Goal: Task Accomplishment & Management: Manage account settings

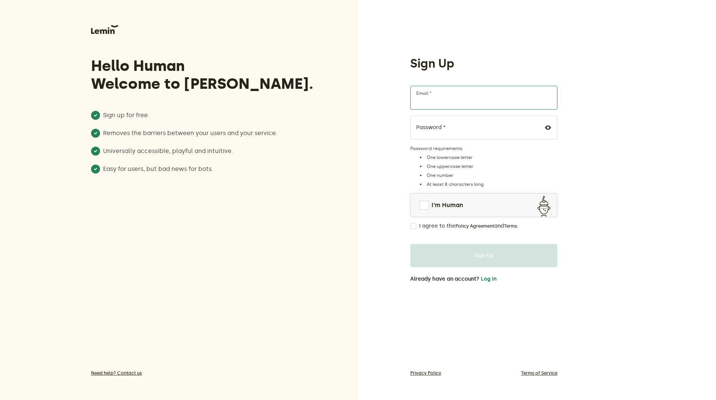
click at [464, 97] on input "Email *" at bounding box center [483, 98] width 147 height 24
type input "[EMAIL_ADDRESS][DOMAIN_NAME]"
click at [423, 206] on span at bounding box center [423, 205] width 9 height 9
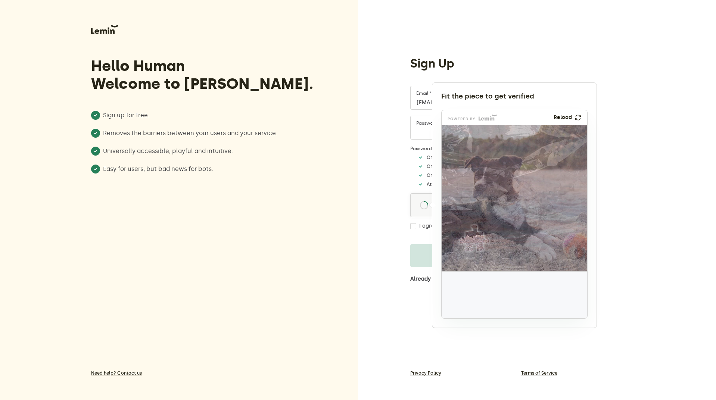
drag, startPoint x: 467, startPoint y: 304, endPoint x: 476, endPoint y: 248, distance: 56.7
click at [476, 248] on img at bounding box center [424, 288] width 241 height 146
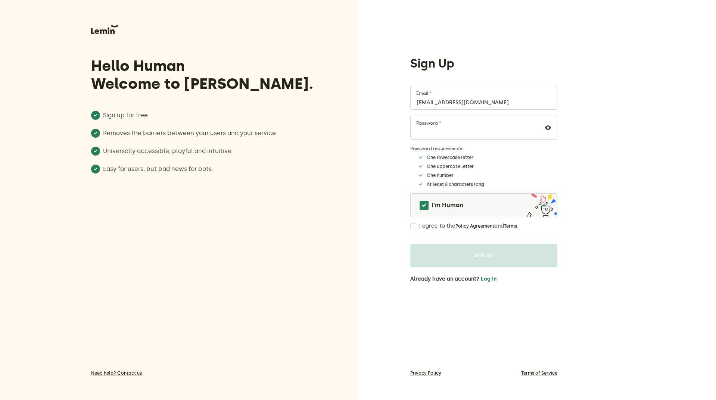
click at [413, 226] on input "I agree to the Policy Agreement and Terms ." at bounding box center [413, 226] width 6 height 6
checkbox input "true"
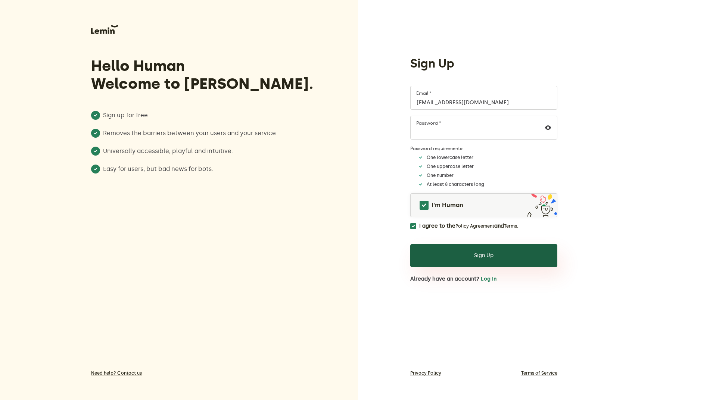
click at [460, 253] on button "Sign Up" at bounding box center [483, 255] width 147 height 23
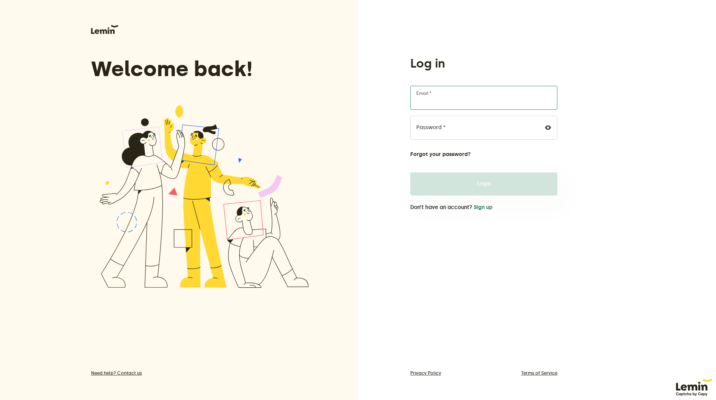
type input "[EMAIL_ADDRESS][DOMAIN_NAME]"
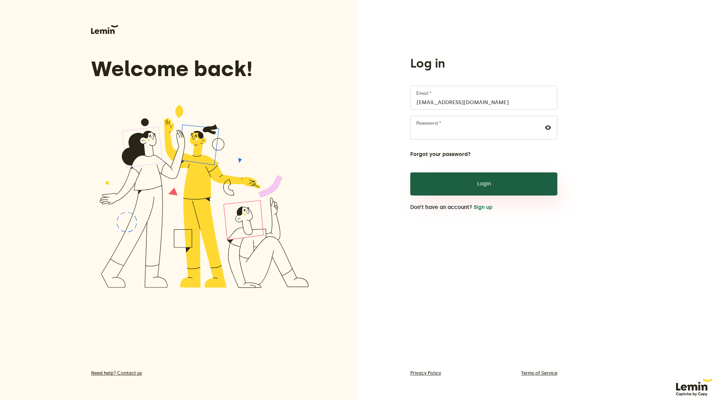
click at [477, 184] on button "Login" at bounding box center [483, 183] width 147 height 23
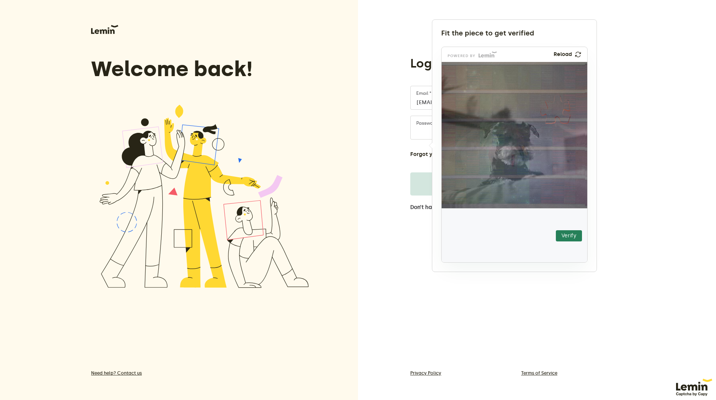
drag, startPoint x: 476, startPoint y: 239, endPoint x: 561, endPoint y: 114, distance: 151.5
click at [561, 114] on img at bounding box center [509, 155] width 256 height 146
click at [566, 238] on button "Verify" at bounding box center [568, 235] width 26 height 11
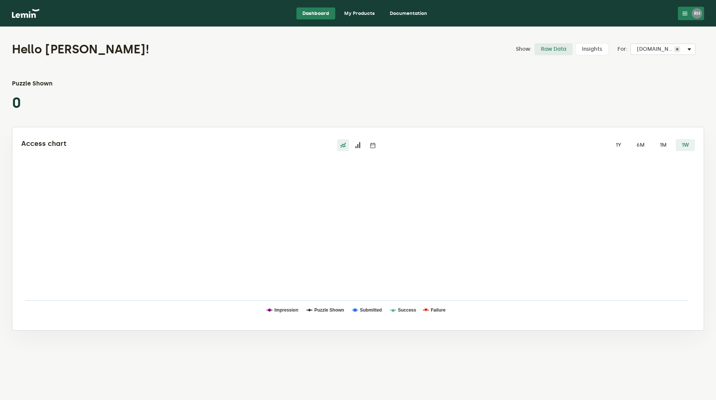
click at [308, 13] on link "Dashboard" at bounding box center [315, 13] width 39 height 12
click at [361, 13] on link "My Products" at bounding box center [359, 13] width 43 height 12
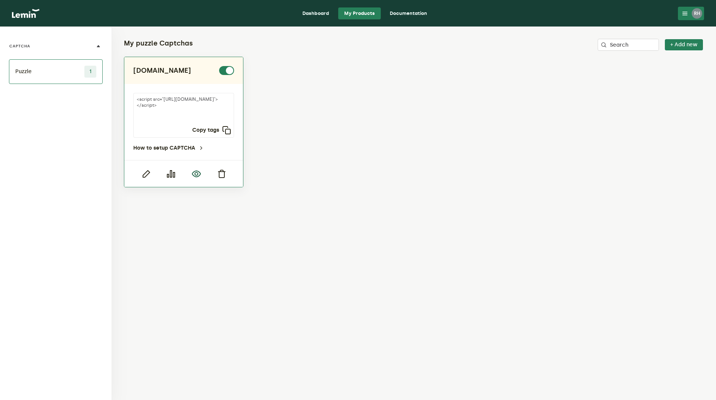
click at [195, 173] on icon "button" at bounding box center [196, 173] width 9 height 9
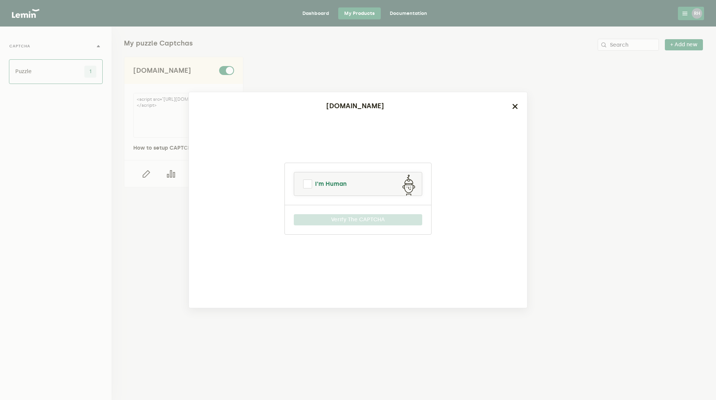
click at [309, 180] on span at bounding box center [307, 183] width 9 height 9
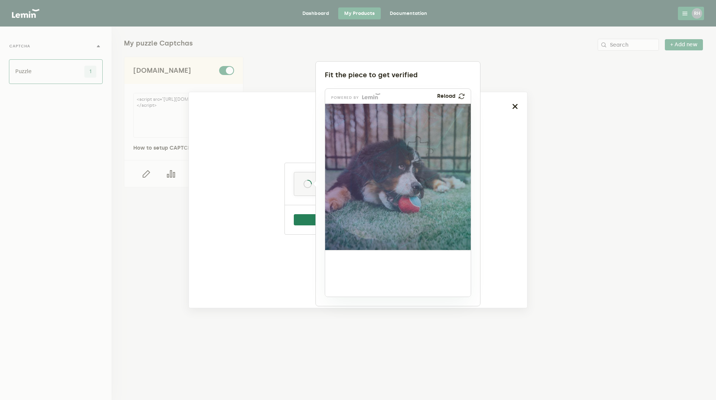
drag, startPoint x: 353, startPoint y: 277, endPoint x: 425, endPoint y: 154, distance: 142.6
click at [425, 154] on img at bounding box center [370, 201] width 241 height 146
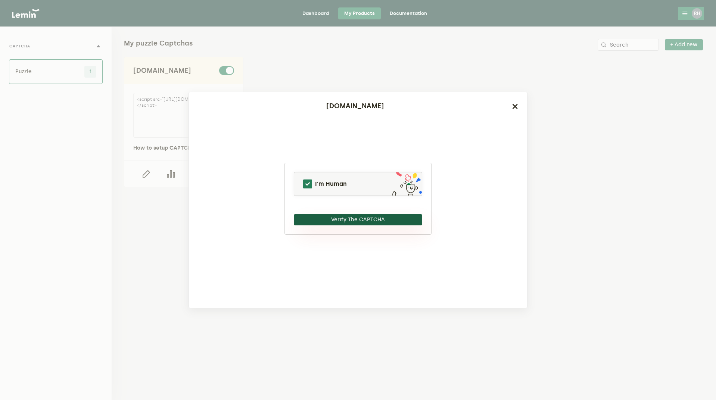
click at [365, 220] on button "Verify The CAPTCHA" at bounding box center [358, 219] width 128 height 11
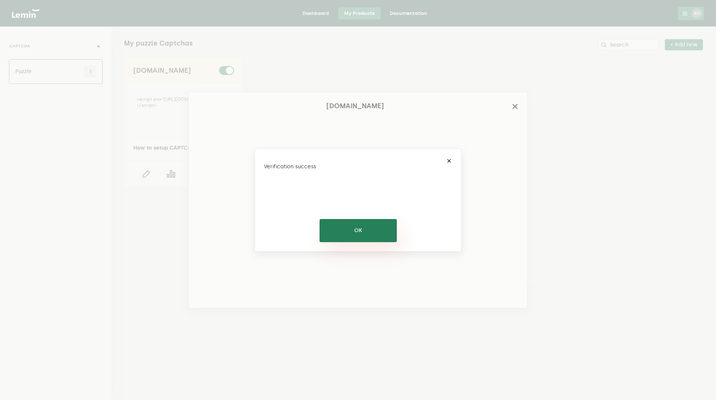
click at [359, 229] on button "OK" at bounding box center [357, 230] width 77 height 23
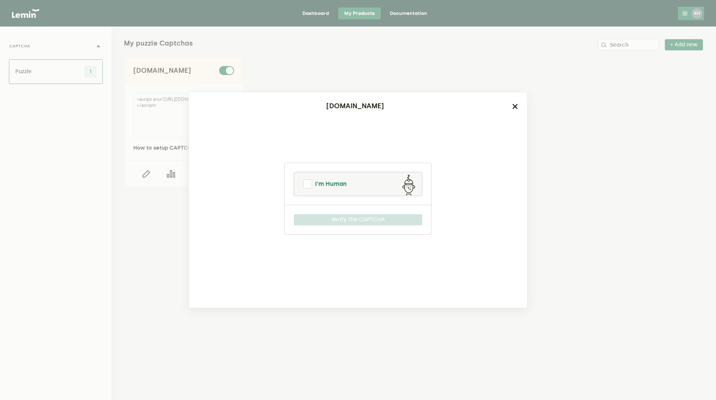
click at [308, 184] on span at bounding box center [307, 183] width 9 height 9
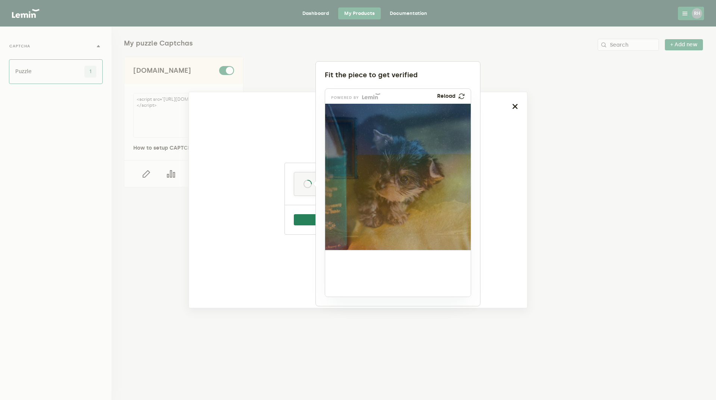
drag, startPoint x: 349, startPoint y: 276, endPoint x: 400, endPoint y: 180, distance: 108.1
click at [400, 180] on img at bounding box center [348, 226] width 241 height 146
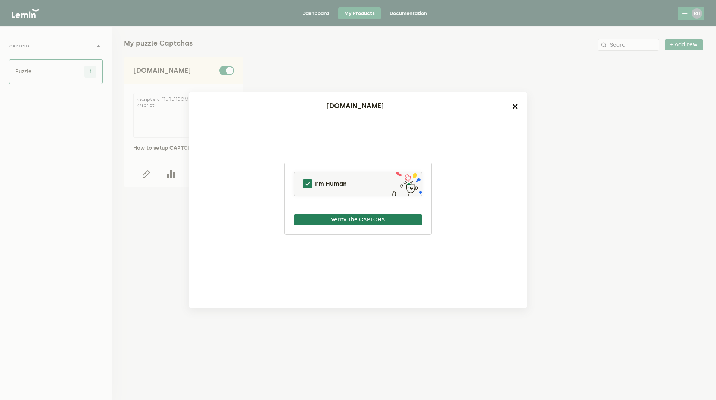
click at [516, 108] on icon "button" at bounding box center [515, 106] width 6 height 6
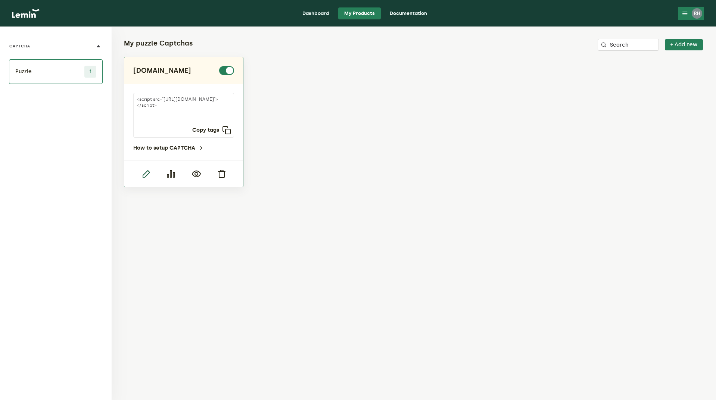
click at [148, 174] on icon "button" at bounding box center [145, 173] width 9 height 9
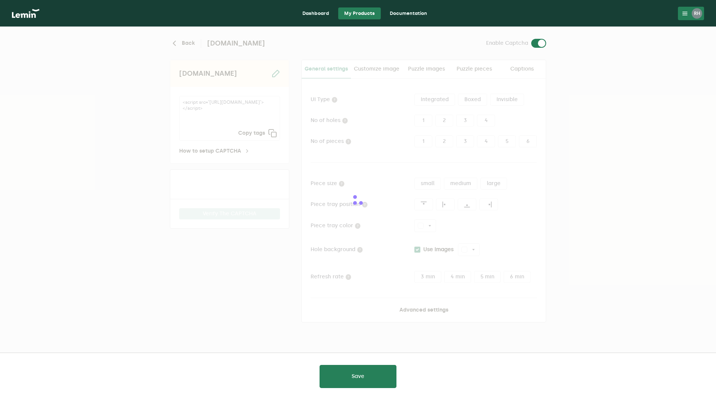
type input "white"
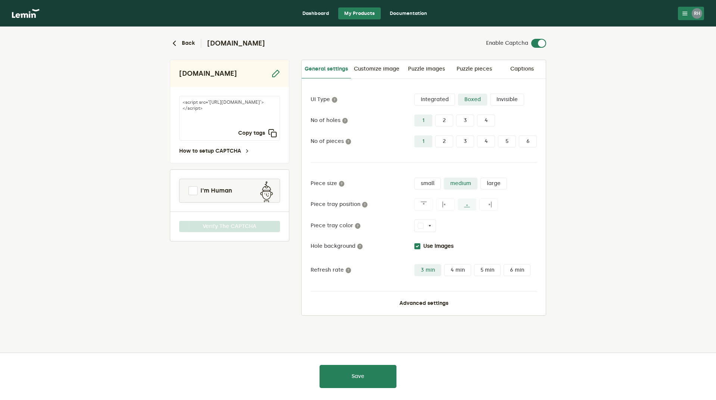
click at [417, 247] on input "Use Images" at bounding box center [417, 246] width 6 height 6
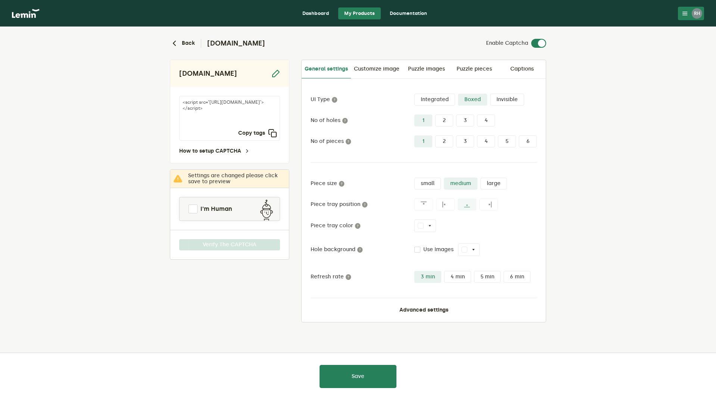
click at [475, 245] on button "white" at bounding box center [469, 249] width 22 height 13
click at [416, 248] on input "Use Images" at bounding box center [417, 250] width 6 height 6
checkbox input "true"
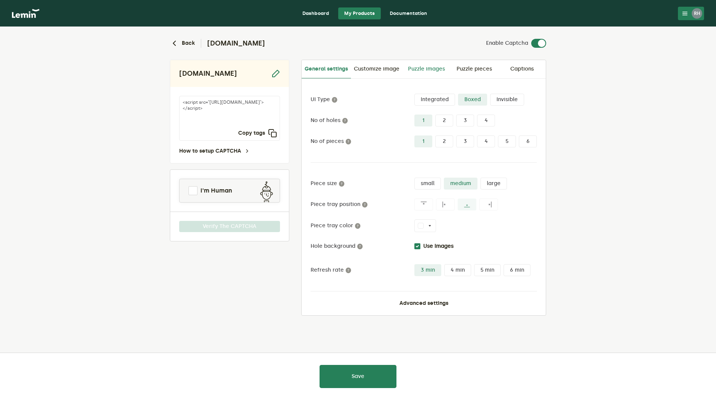
click at [430, 68] on link "Puzzle images" at bounding box center [426, 69] width 48 height 18
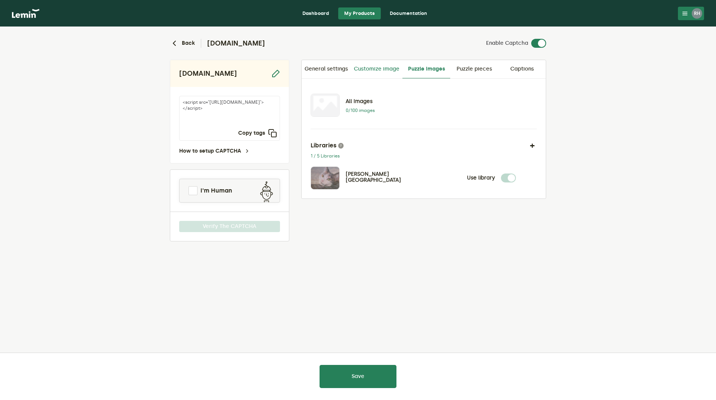
click at [377, 68] on link "Customize image" at bounding box center [376, 69] width 51 height 18
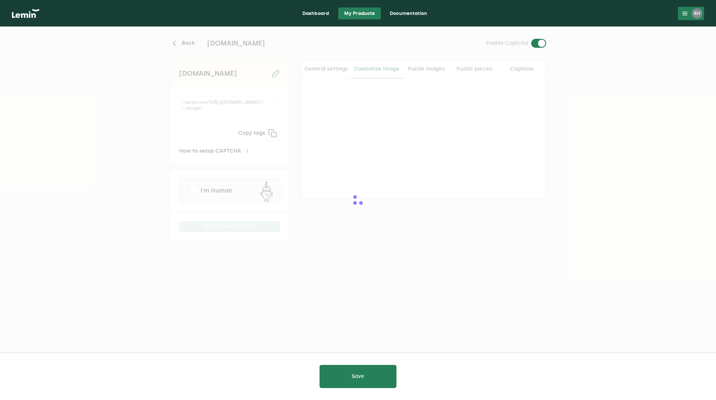
checkbox input "true"
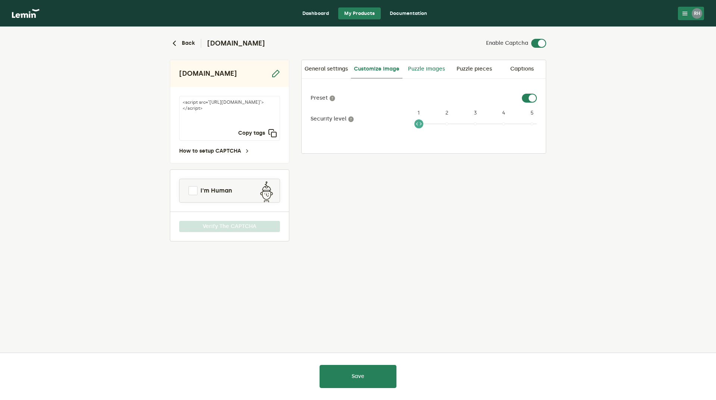
click at [433, 69] on link "Puzzle images" at bounding box center [426, 69] width 48 height 18
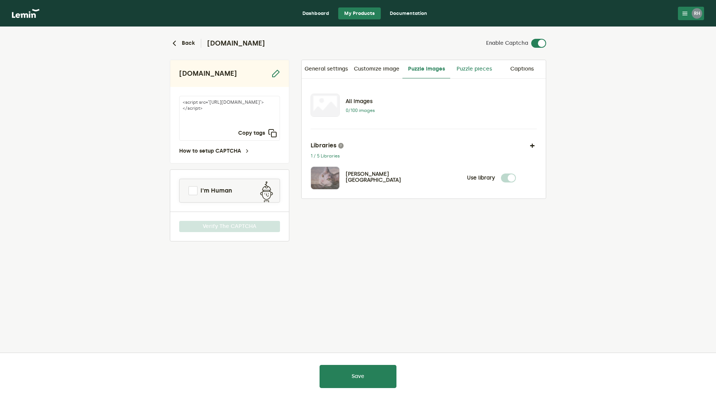
click at [483, 69] on link "Puzzle pieces" at bounding box center [474, 69] width 48 height 18
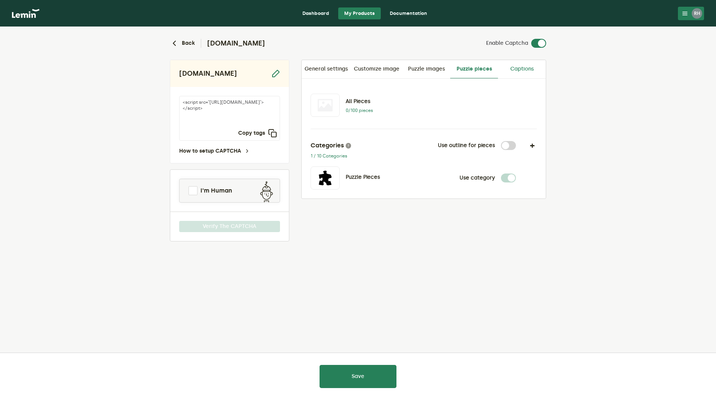
click at [525, 70] on link "Captions" at bounding box center [522, 69] width 48 height 18
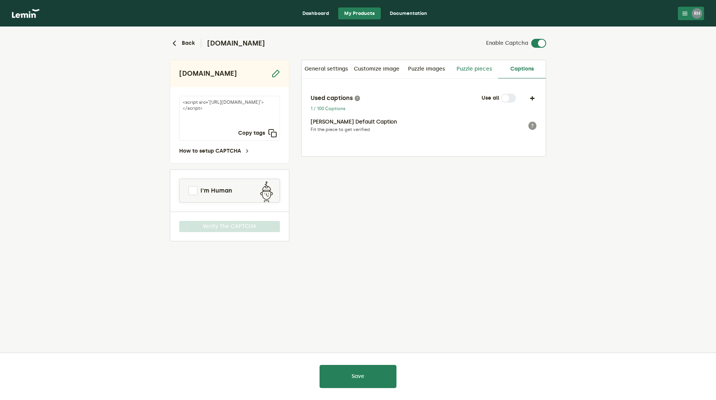
click at [480, 71] on link "Puzzle pieces" at bounding box center [474, 69] width 48 height 18
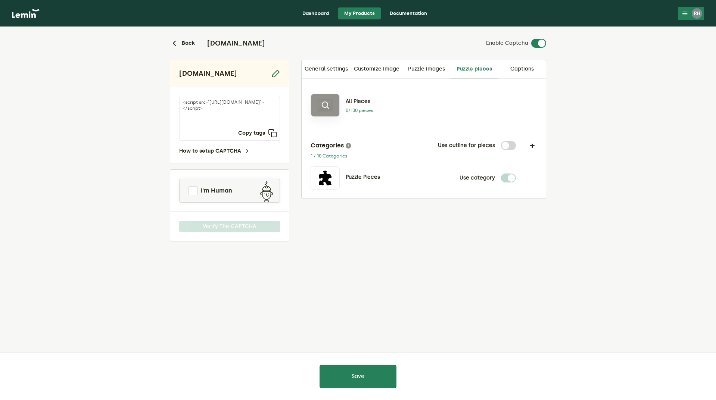
click at [329, 109] on icon at bounding box center [324, 105] width 9 height 9
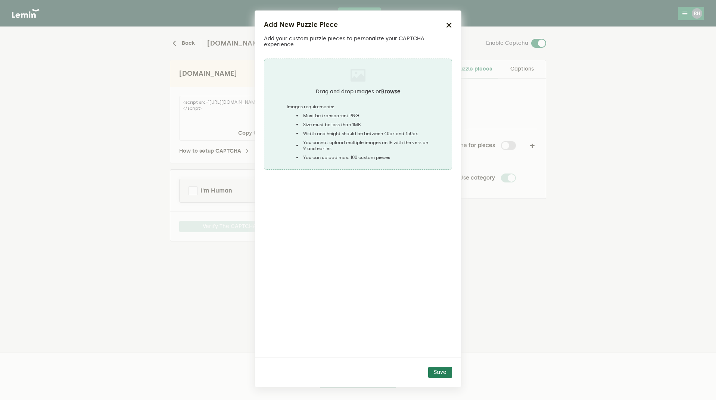
click at [376, 112] on div "Images requirements: Must be transparent PNG Size must be less than 1MB Width a…" at bounding box center [358, 132] width 143 height 57
type input "C:\fakepath\TFEO5727.JPG"
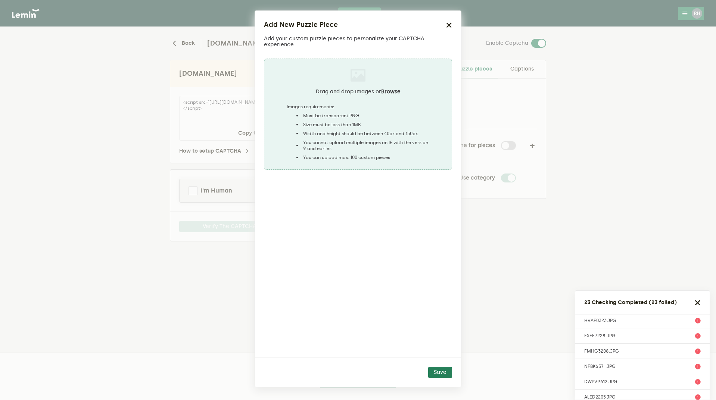
scroll to position [266, 0]
click at [699, 301] on icon "button" at bounding box center [697, 303] width 6 height 6
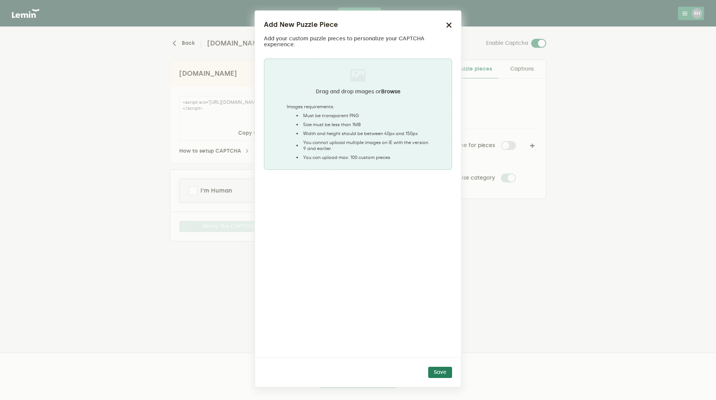
click at [358, 102] on ngx-dropzone-label "Drag and drop images or Browse Images requirements: Must be transparent PNG Siz…" at bounding box center [358, 114] width 143 height 93
click at [447, 24] on icon "button" at bounding box center [449, 25] width 6 height 6
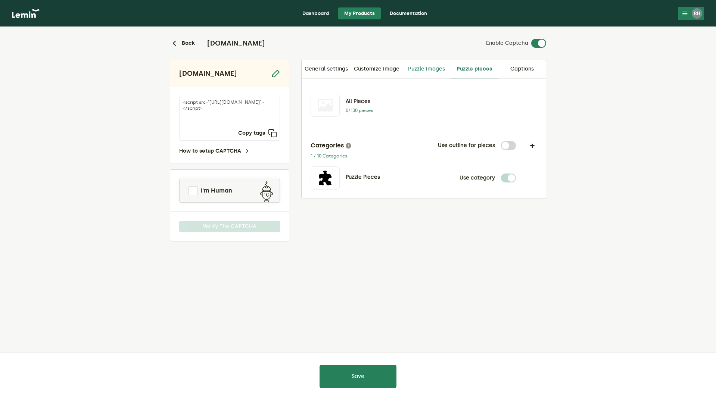
click at [424, 71] on link "Puzzle images" at bounding box center [426, 69] width 48 height 18
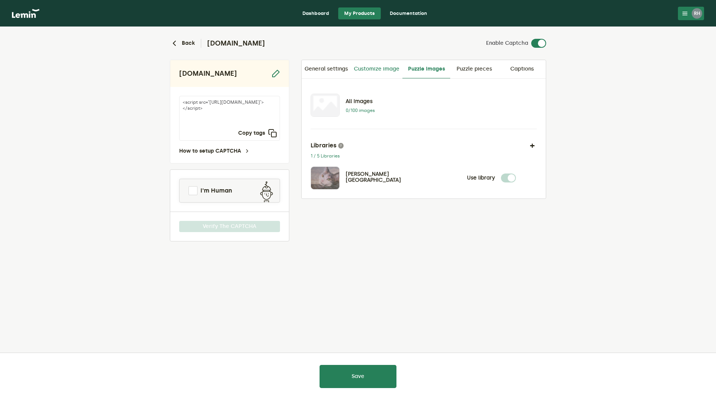
click at [386, 71] on link "Customize image" at bounding box center [376, 69] width 51 height 18
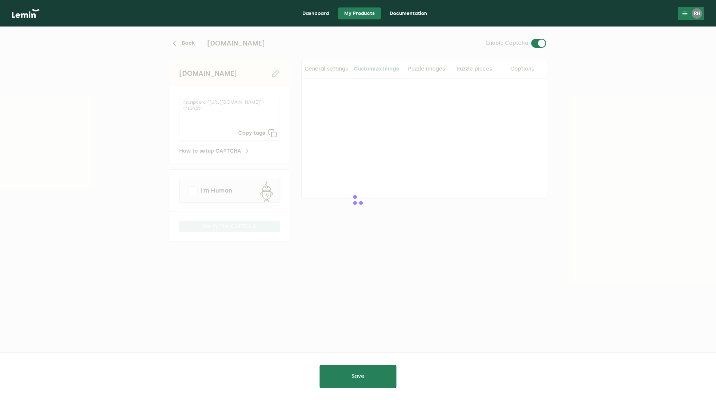
checkbox input "true"
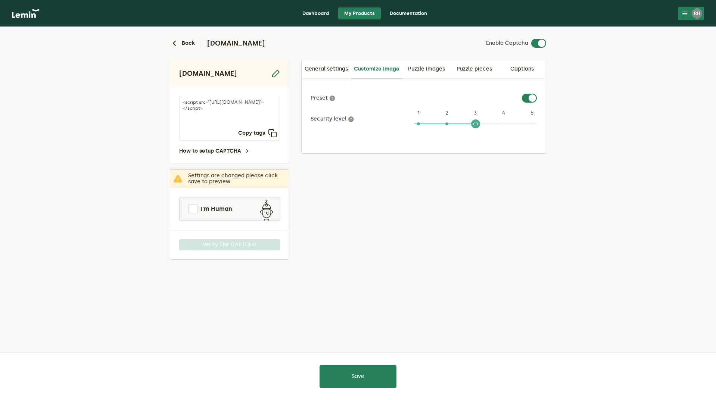
drag, startPoint x: 420, startPoint y: 124, endPoint x: 480, endPoint y: 122, distance: 60.1
click at [480, 123] on ngx-slider "3 1 2 3 4 5" at bounding box center [475, 126] width 122 height 6
click at [191, 209] on span at bounding box center [192, 208] width 9 height 9
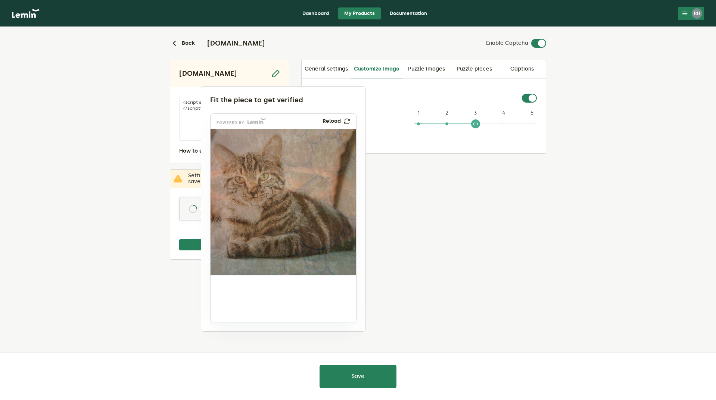
drag, startPoint x: 238, startPoint y: 303, endPoint x: 266, endPoint y: 203, distance: 103.5
click at [266, 203] on img at bounding box center [212, 248] width 241 height 146
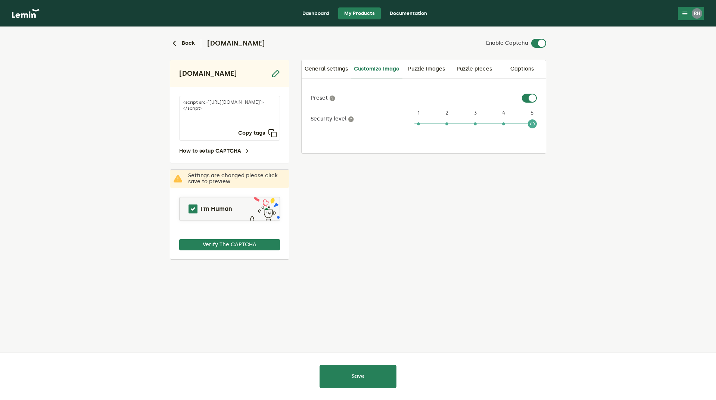
drag, startPoint x: 483, startPoint y: 124, endPoint x: 545, endPoint y: 125, distance: 61.2
click at [545, 125] on div "Preset Security level 5 1 2 3 4 5" at bounding box center [423, 116] width 244 height 75
click at [214, 245] on button "Verify The CAPTCHA" at bounding box center [229, 244] width 101 height 11
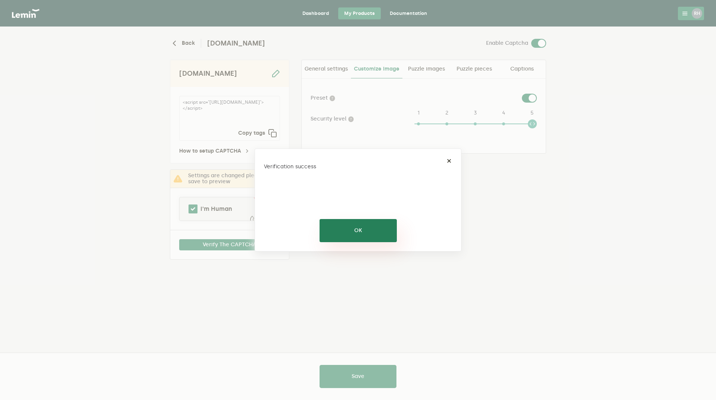
click at [354, 231] on button "OK" at bounding box center [357, 230] width 77 height 23
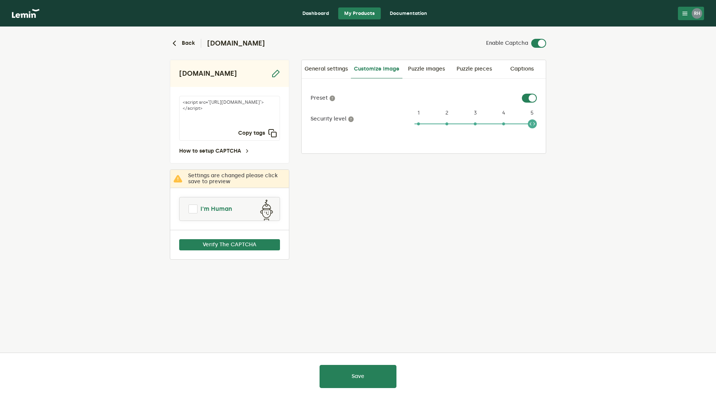
click at [196, 213] on link "I'm Human" at bounding box center [229, 209] width 100 height 18
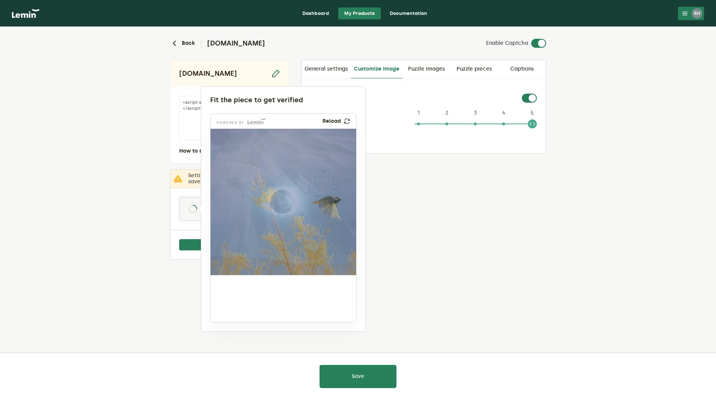
drag, startPoint x: 239, startPoint y: 300, endPoint x: 328, endPoint y: 185, distance: 145.5
click at [328, 185] on img at bounding box center [274, 233] width 241 height 146
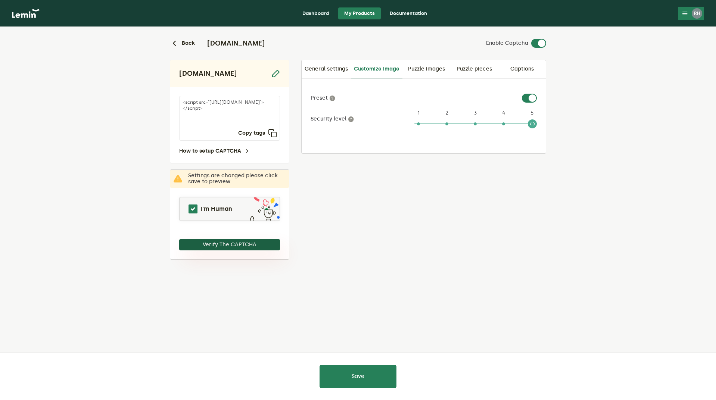
click at [254, 243] on button "Verify The CAPTCHA" at bounding box center [229, 244] width 101 height 11
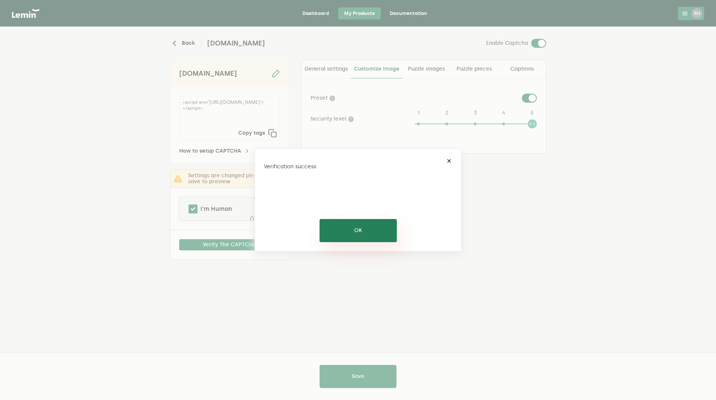
click at [352, 229] on button "OK" at bounding box center [357, 230] width 77 height 23
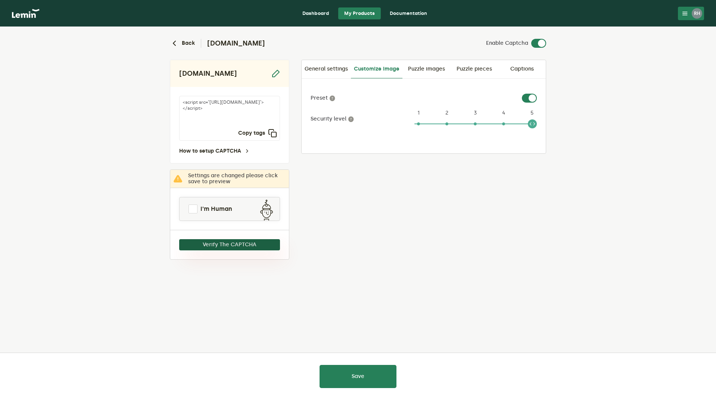
click at [222, 245] on button "Verify The CAPTCHA" at bounding box center [229, 244] width 101 height 11
click at [196, 206] on span at bounding box center [192, 208] width 9 height 9
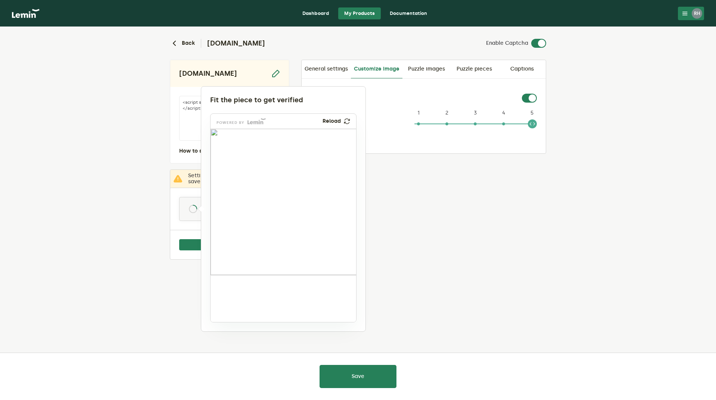
drag, startPoint x: 238, startPoint y: 299, endPoint x: 284, endPoint y: 169, distance: 137.9
click at [284, 169] on img at bounding box center [230, 218] width 241 height 146
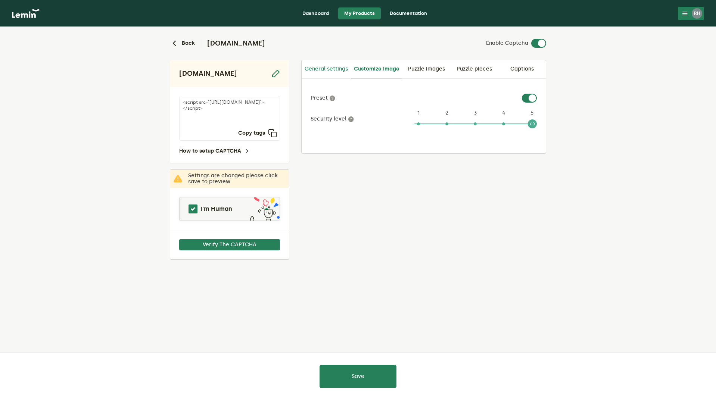
click at [331, 66] on link "General settings" at bounding box center [325, 69] width 49 height 18
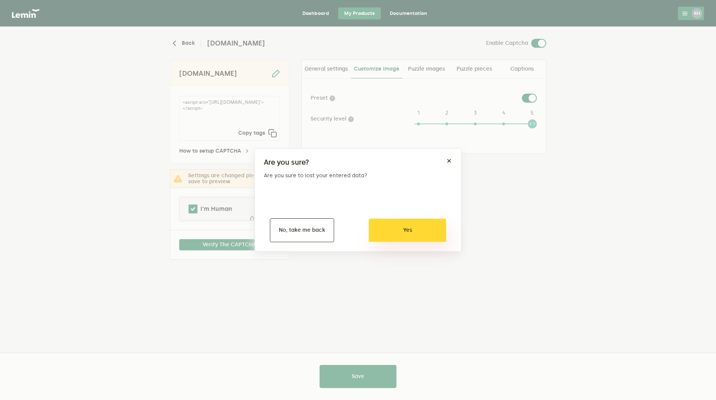
click at [409, 230] on button "Yes" at bounding box center [407, 230] width 77 height 23
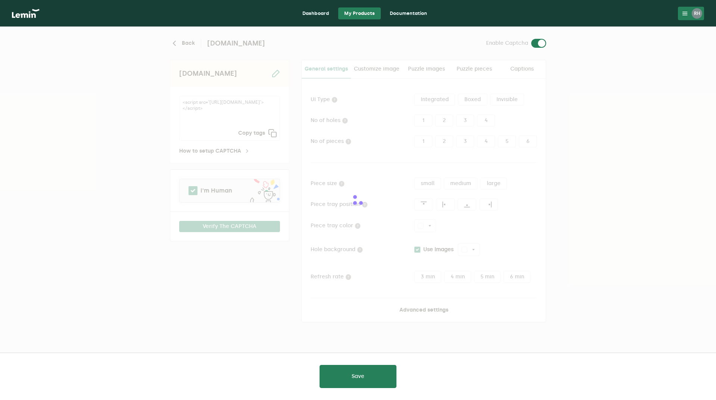
type input "white"
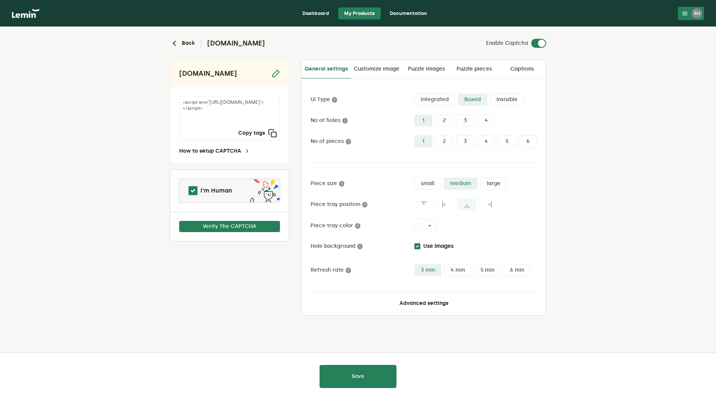
click at [442, 101] on label "Integrated" at bounding box center [434, 100] width 41 height 12
click at [414, 94] on input "Integrated" at bounding box center [414, 94] width 0 height 0
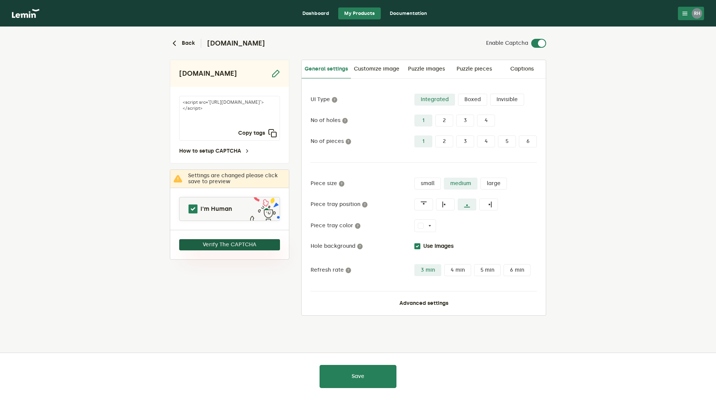
click at [212, 244] on button "Verify The CAPTCHA" at bounding box center [229, 244] width 101 height 11
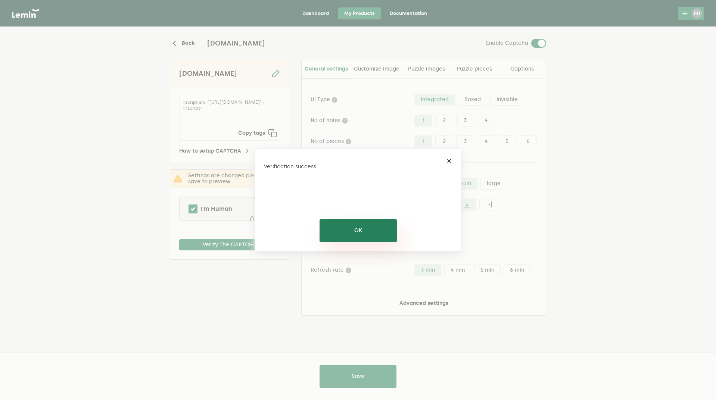
click at [339, 229] on button "OK" at bounding box center [357, 230] width 77 height 23
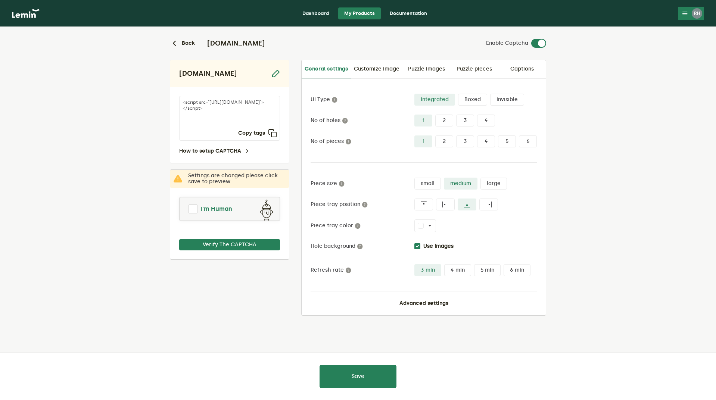
click at [189, 209] on span at bounding box center [192, 208] width 9 height 9
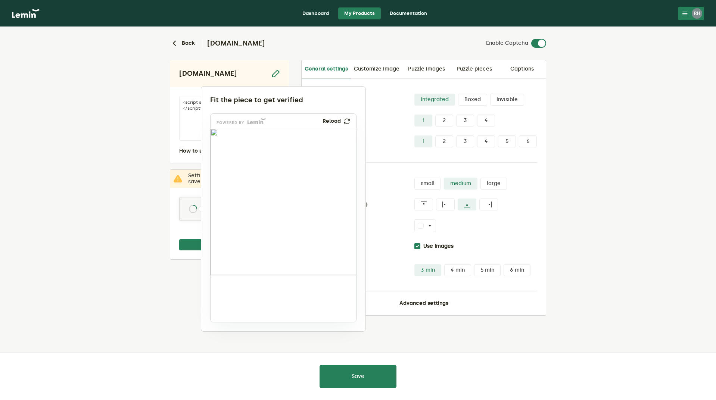
drag, startPoint x: 229, startPoint y: 303, endPoint x: 242, endPoint y: 202, distance: 102.0
click at [242, 202] on img at bounding box center [197, 248] width 241 height 146
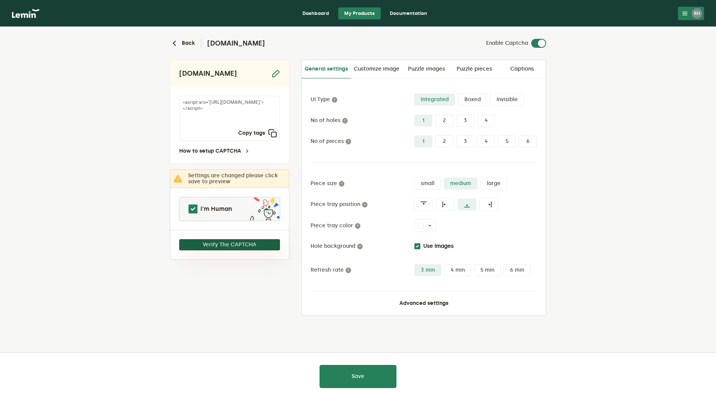
click at [245, 243] on button "Verify The CAPTCHA" at bounding box center [229, 244] width 101 height 11
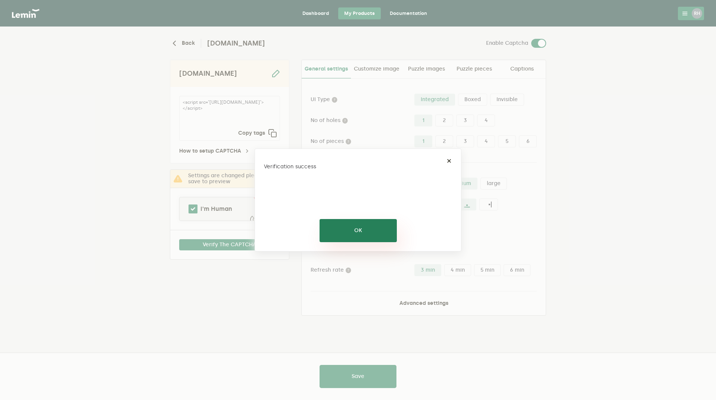
click at [360, 225] on button "OK" at bounding box center [357, 230] width 77 height 23
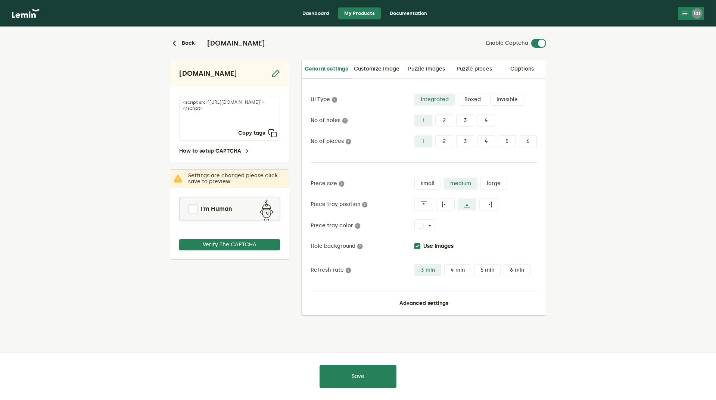
click at [506, 97] on label "Invisible" at bounding box center [507, 100] width 34 height 12
click at [490, 94] on input "Invisible" at bounding box center [490, 94] width 0 height 0
click at [197, 207] on span at bounding box center [192, 208] width 9 height 9
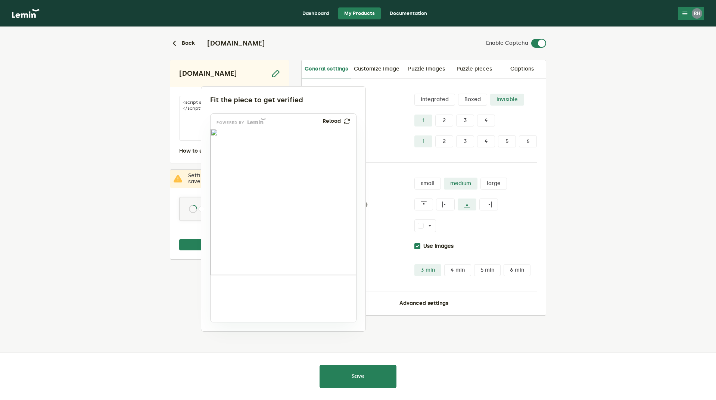
drag, startPoint x: 232, startPoint y: 300, endPoint x: 259, endPoint y: 192, distance: 111.2
click at [259, 192] on img at bounding box center [212, 240] width 241 height 146
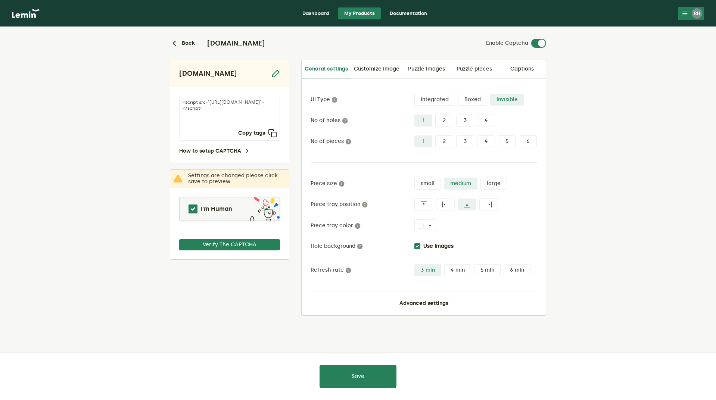
click at [434, 99] on label "Integrated" at bounding box center [434, 100] width 41 height 12
click at [414, 94] on input "Integrated" at bounding box center [414, 94] width 0 height 0
click at [205, 246] on button "Verify The CAPTCHA" at bounding box center [229, 244] width 101 height 11
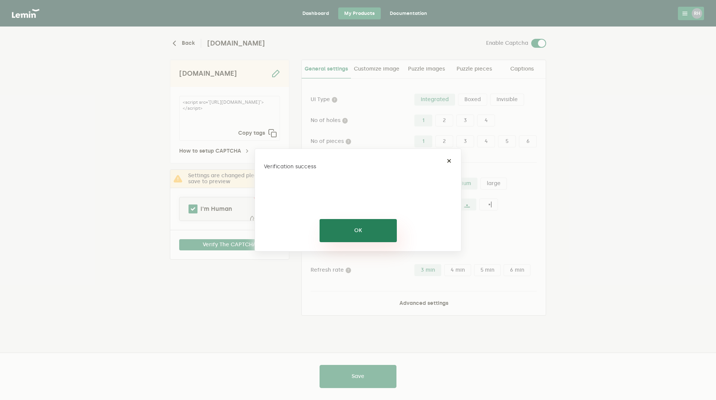
click at [342, 238] on button "OK" at bounding box center [357, 230] width 77 height 23
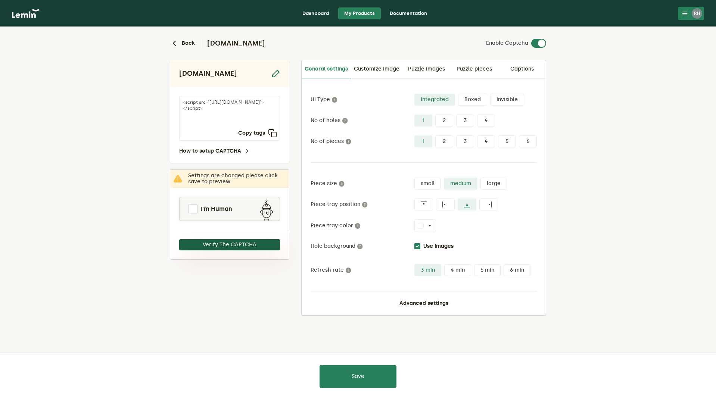
click at [255, 244] on button "Verify The CAPTCHA" at bounding box center [229, 244] width 101 height 11
click at [192, 201] on link "I'm Human" at bounding box center [229, 209] width 100 height 18
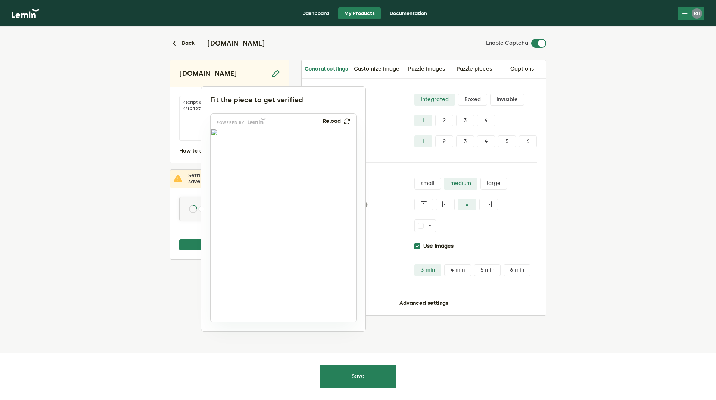
click at [166, 295] on div at bounding box center [358, 200] width 716 height 400
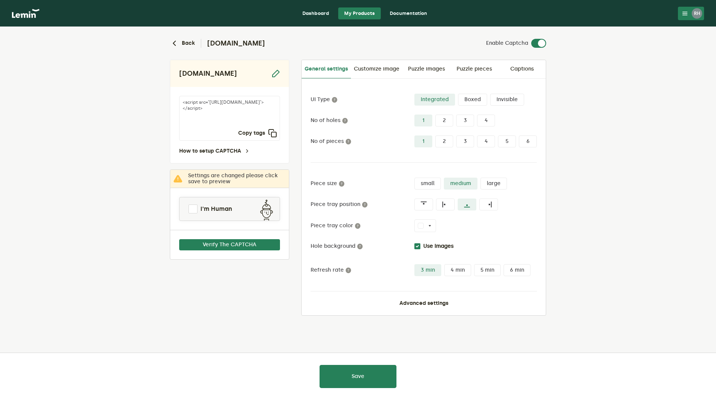
click at [513, 100] on label "Invisible" at bounding box center [507, 100] width 34 height 12
click at [490, 94] on input "Invisible" at bounding box center [490, 94] width 0 height 0
click at [198, 210] on link "I'm Human" at bounding box center [229, 209] width 100 height 18
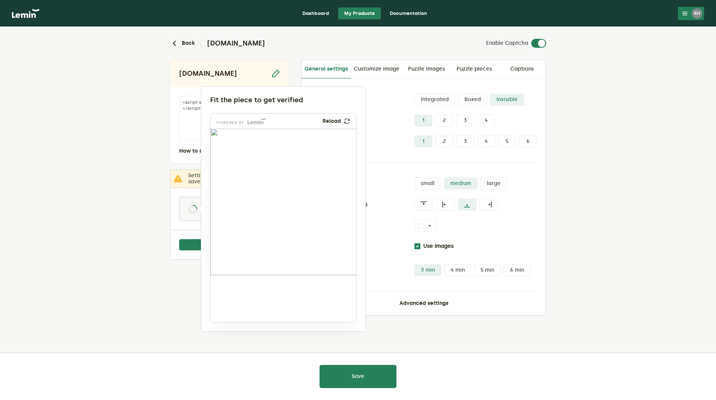
click at [164, 305] on div at bounding box center [358, 200] width 716 height 400
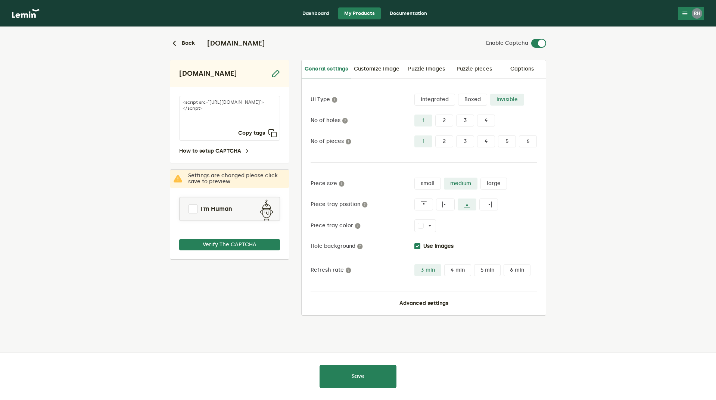
click at [472, 97] on label "Boxed" at bounding box center [472, 100] width 29 height 12
click at [458, 94] on input "Boxed" at bounding box center [458, 94] width 0 height 0
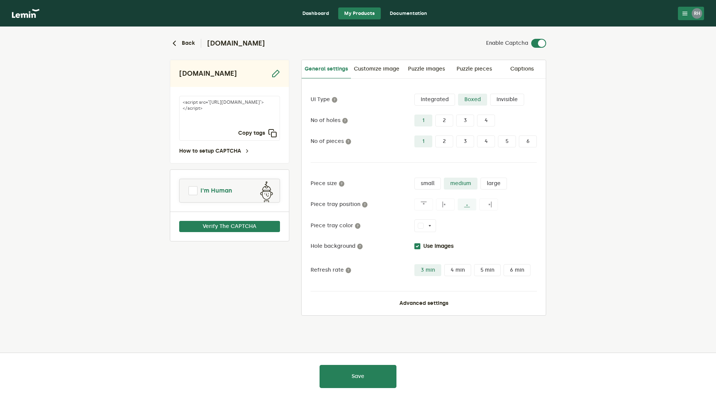
click at [194, 192] on span at bounding box center [192, 190] width 9 height 9
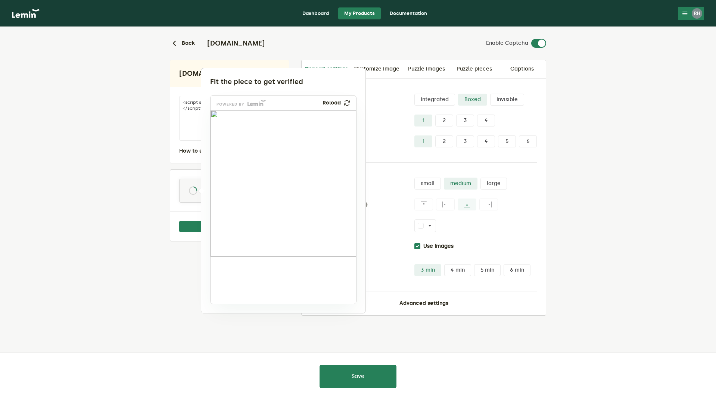
click at [141, 267] on div at bounding box center [358, 200] width 716 height 400
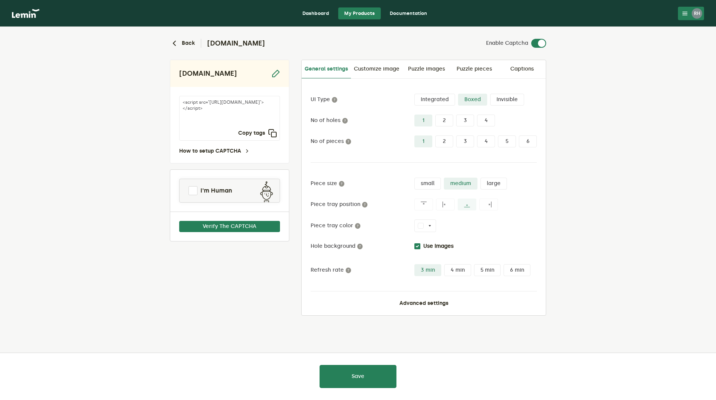
click at [417, 247] on input "Use Images" at bounding box center [417, 246] width 6 height 6
checkbox input "false"
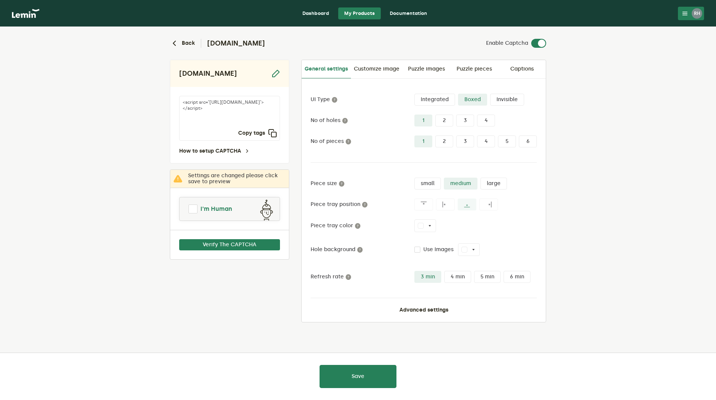
click at [200, 206] on link "I'm Human" at bounding box center [229, 209] width 100 height 18
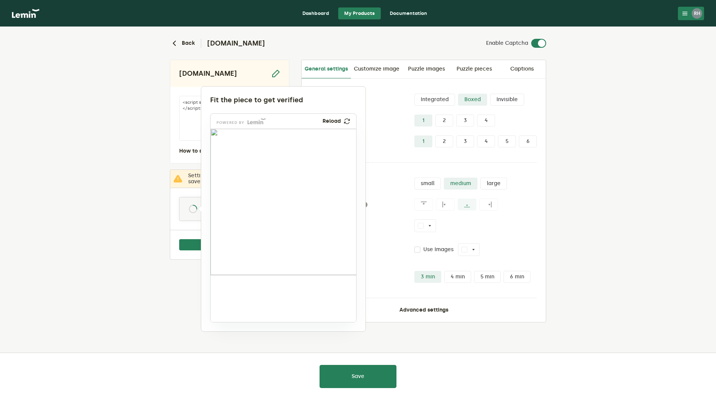
click at [164, 290] on div at bounding box center [358, 200] width 716 height 400
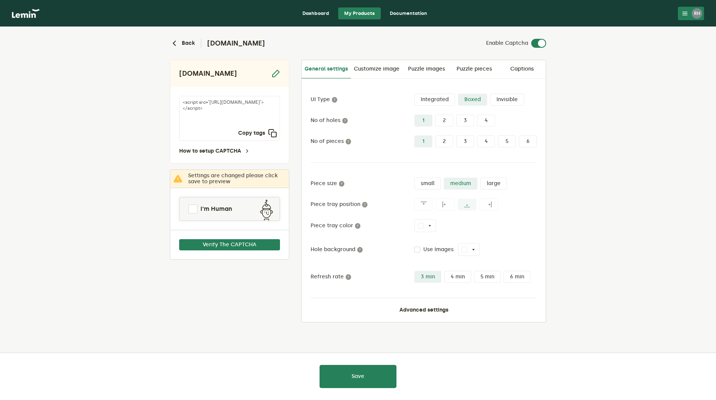
click at [467, 250] on button "white" at bounding box center [469, 249] width 22 height 13
click at [530, 271] on label at bounding box center [530, 271] width 6 height 6
type input "#e9e9e8"
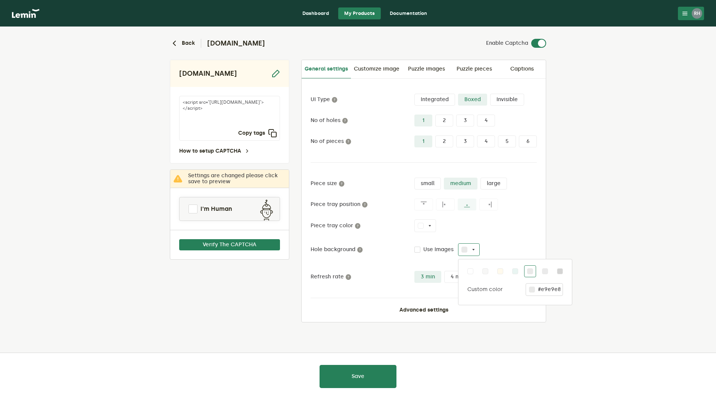
click at [169, 288] on div "Back infinityfitltd.com Enable Captcha infinityfitltd.com <script src="https://…" at bounding box center [358, 204] width 388 height 355
click at [198, 211] on link "I'm Human" at bounding box center [229, 209] width 100 height 18
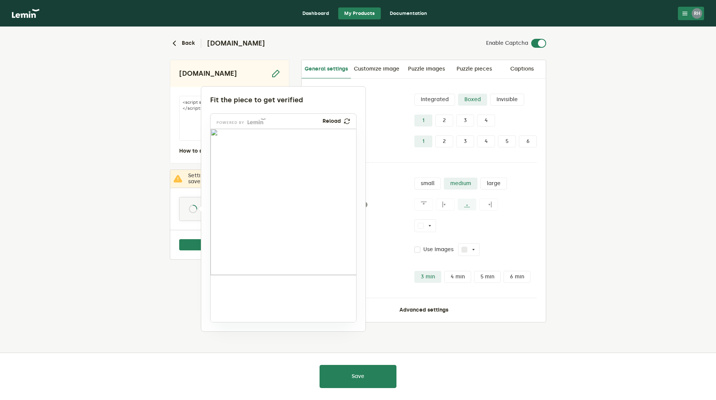
drag, startPoint x: 238, startPoint y: 295, endPoint x: 282, endPoint y: 250, distance: 63.6
click at [282, 250] on img at bounding box center [230, 302] width 241 height 146
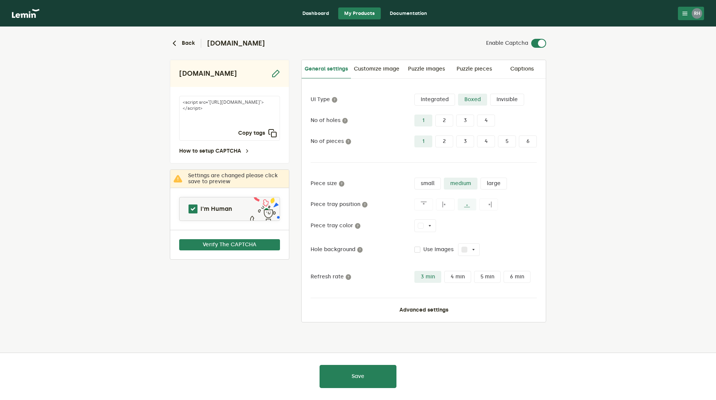
click at [419, 251] on input "Use Images" at bounding box center [417, 250] width 6 height 6
checkbox input "true"
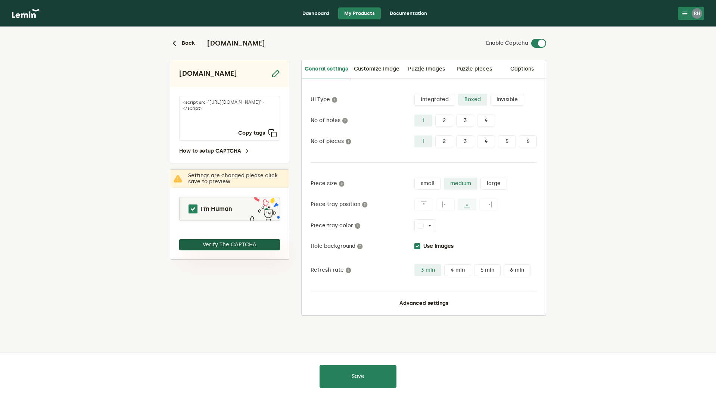
click at [215, 241] on button "Verify The CAPTCHA" at bounding box center [229, 244] width 101 height 11
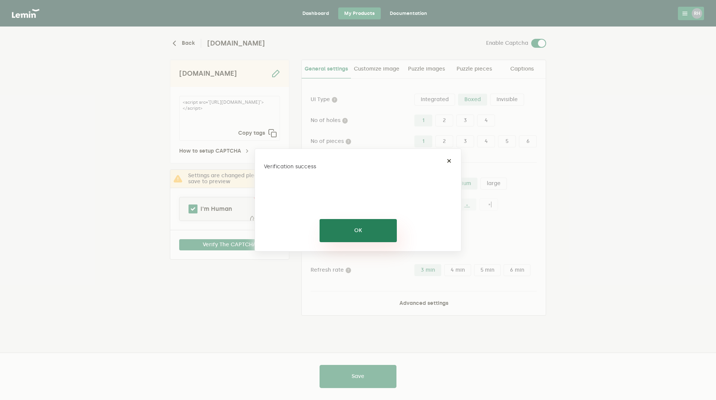
click at [352, 228] on button "OK" at bounding box center [357, 230] width 77 height 23
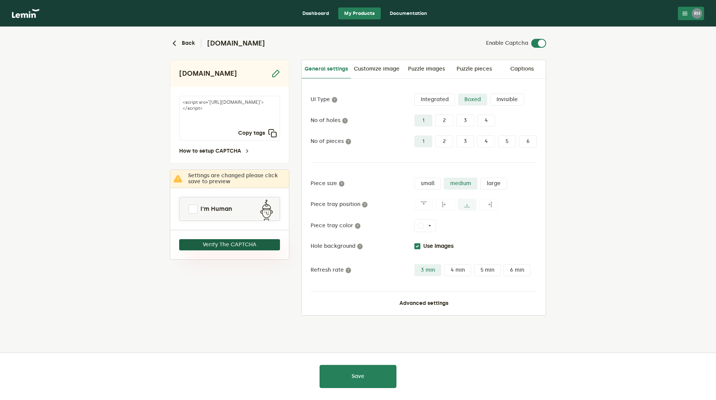
click at [225, 243] on button "Verify The CAPTCHA" at bounding box center [229, 244] width 101 height 11
click at [192, 208] on span at bounding box center [192, 208] width 9 height 9
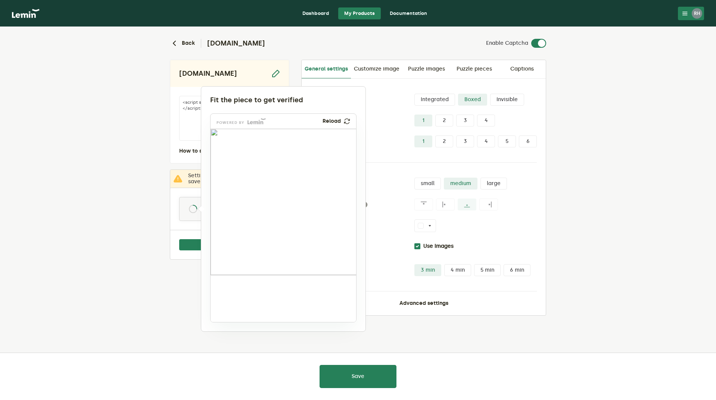
drag, startPoint x: 235, startPoint y: 307, endPoint x: 247, endPoint y: 176, distance: 131.5
click at [247, 176] on img at bounding box center [197, 218] width 241 height 146
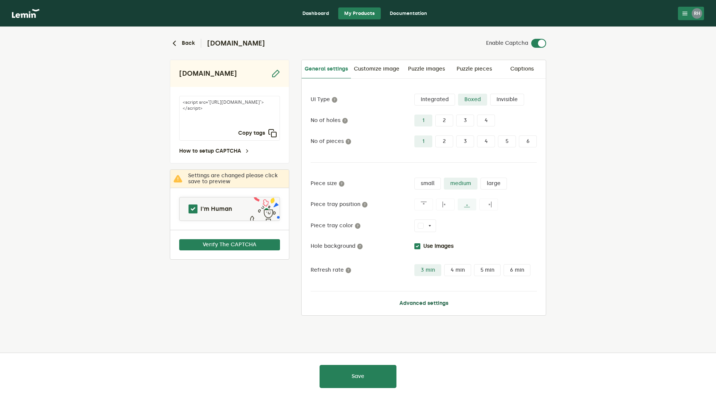
click at [439, 303] on button "Advanced settings" at bounding box center [423, 303] width 49 height 6
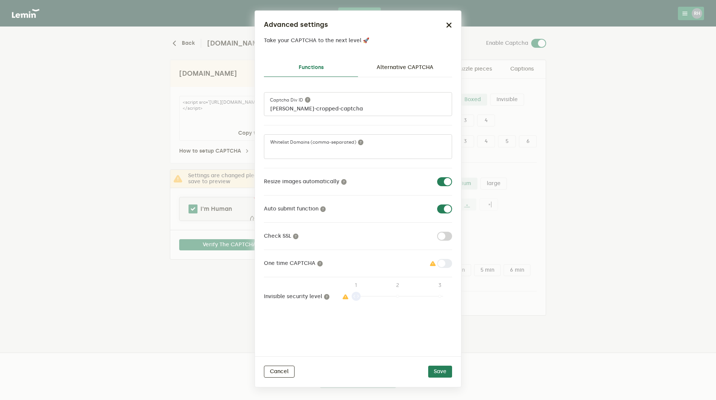
drag, startPoint x: 354, startPoint y: 296, endPoint x: 395, endPoint y: 294, distance: 41.8
click at [408, 294] on div "1 1 2 3" at bounding box center [392, 296] width 104 height 21
click at [395, 294] on div "1 1 2 3" at bounding box center [392, 296] width 104 height 21
click at [413, 65] on link "Alternative CAPTCHA" at bounding box center [405, 68] width 94 height 18
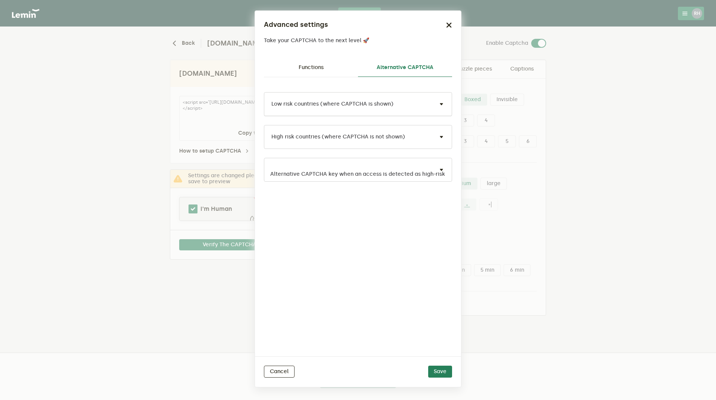
click at [413, 106] on input "text" at bounding box center [350, 109] width 160 height 6
click at [207, 283] on ngb-modal-window "Advanced settings Take your CAPTCHA to the next level 🚀 Functions Alternative C…" at bounding box center [358, 200] width 716 height 400
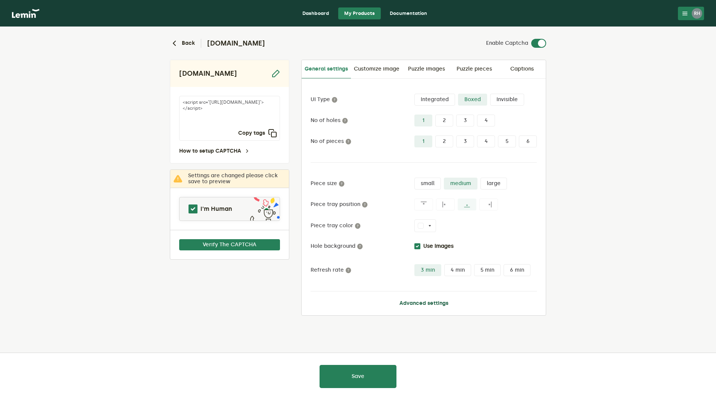
click at [415, 304] on button "Advanced settings" at bounding box center [423, 303] width 49 height 6
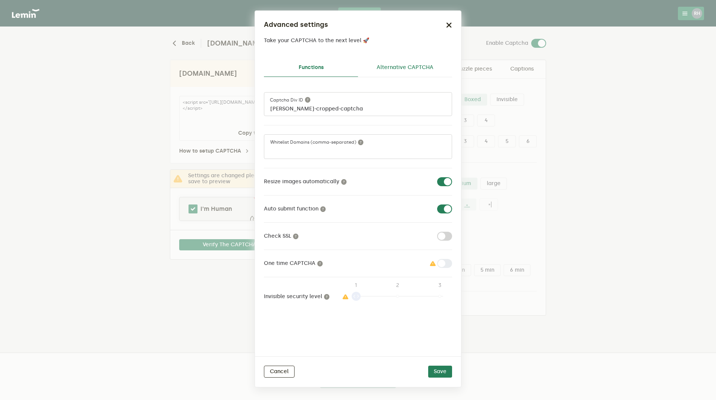
click at [420, 71] on link "Alternative CAPTCHA" at bounding box center [405, 68] width 94 height 18
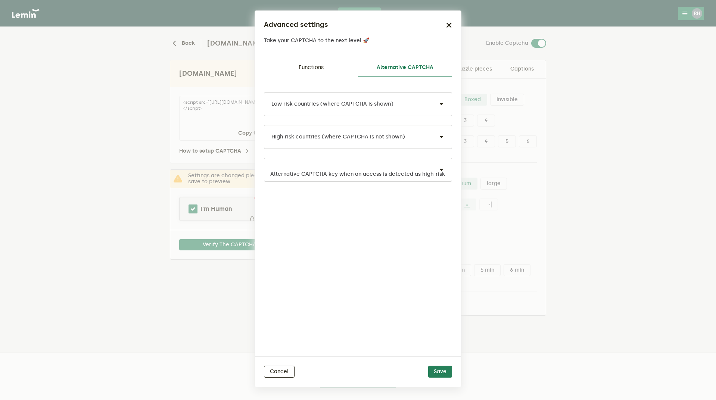
click at [423, 139] on input "text" at bounding box center [350, 141] width 160 height 6
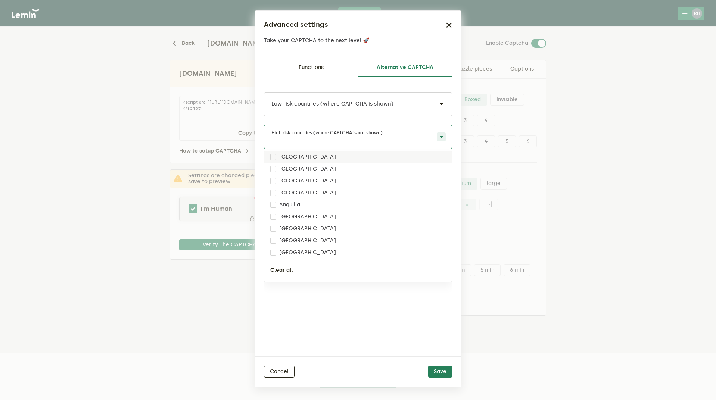
click at [423, 139] on input "text" at bounding box center [350, 141] width 160 height 6
click at [426, 104] on div "Low risk countries (where CAPTCHA is shown)" at bounding box center [358, 104] width 188 height 24
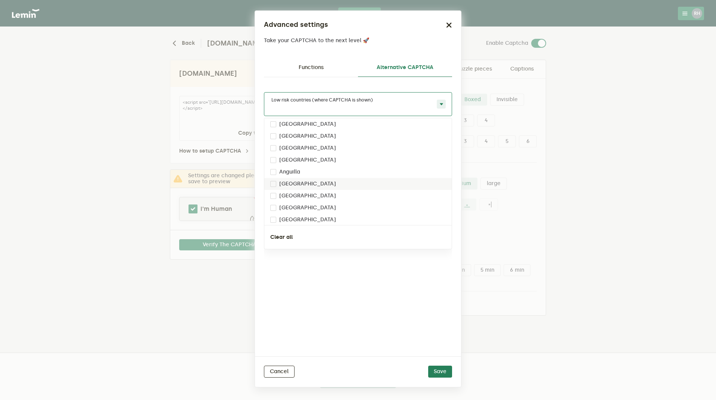
click at [391, 286] on div "Low risk countries (where CAPTCHA is shown) Andorra United Arab Emirates Afghan…" at bounding box center [358, 216] width 188 height 279
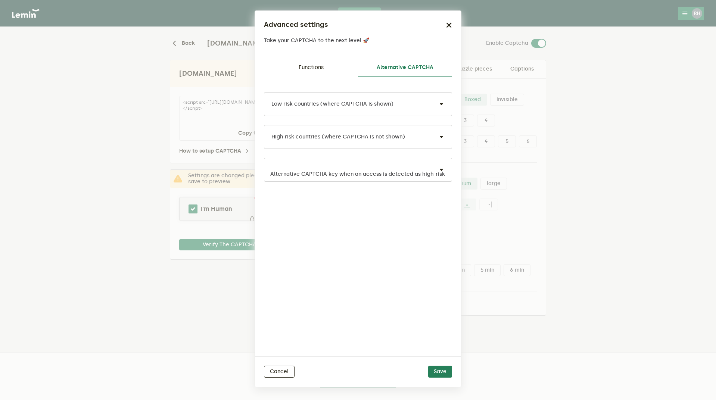
click at [196, 305] on ngb-modal-window "Advanced settings Take your CAPTCHA to the next level 🚀 Functions Alternative C…" at bounding box center [358, 200] width 716 height 400
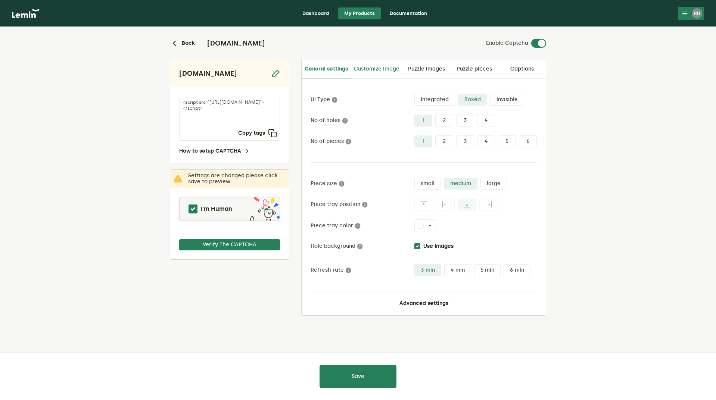
click at [394, 68] on link "Customize image" at bounding box center [376, 69] width 51 height 18
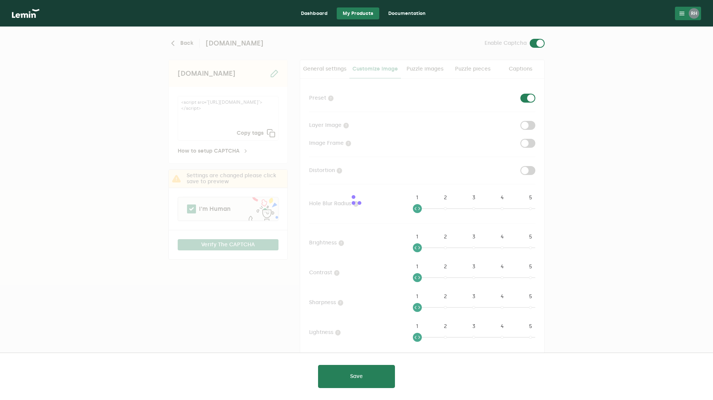
checkbox input "true"
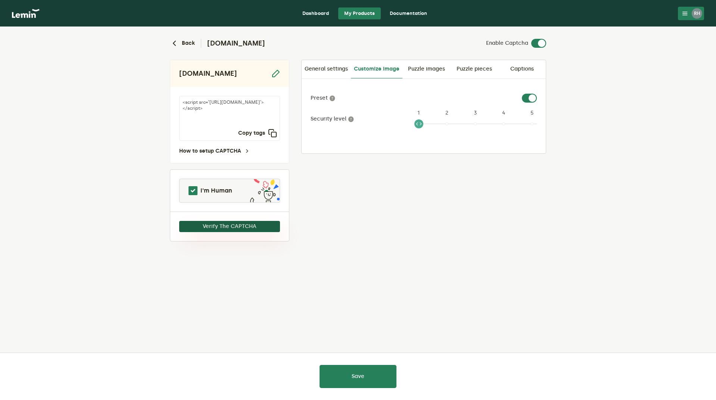
click at [217, 225] on button "Verify The CAPTCHA" at bounding box center [229, 226] width 101 height 11
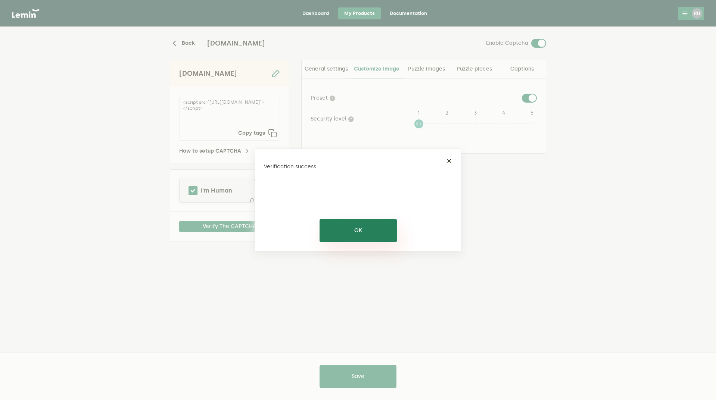
click at [355, 232] on button "OK" at bounding box center [357, 230] width 77 height 23
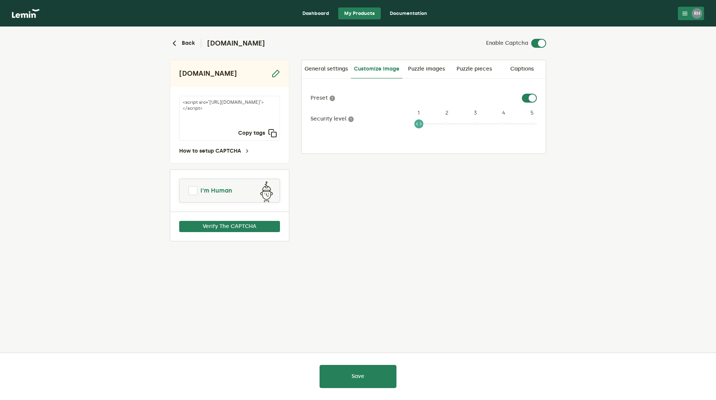
click at [194, 193] on span at bounding box center [192, 190] width 9 height 9
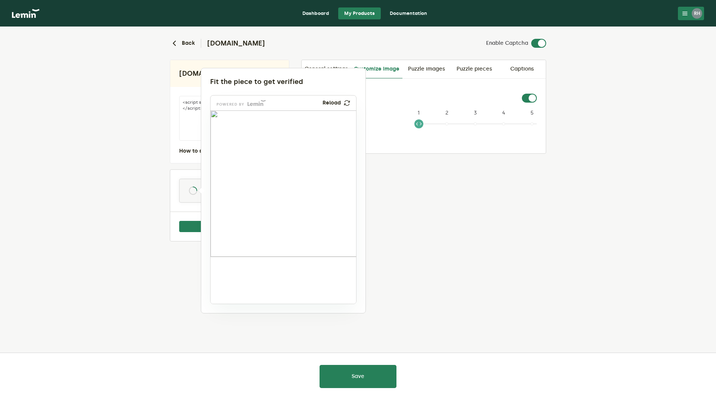
click at [440, 235] on div at bounding box center [358, 200] width 716 height 400
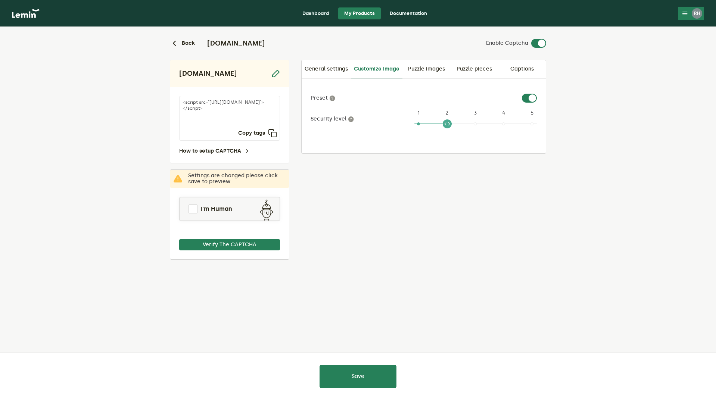
drag, startPoint x: 420, startPoint y: 122, endPoint x: 448, endPoint y: 122, distance: 27.2
click at [448, 122] on span at bounding box center [446, 123] width 9 height 9
click at [362, 376] on button "Save" at bounding box center [357, 376] width 77 height 23
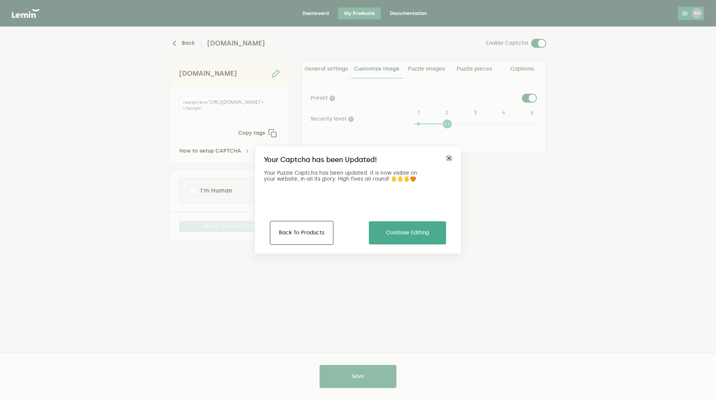
click at [448, 159] on button "×" at bounding box center [449, 158] width 6 height 6
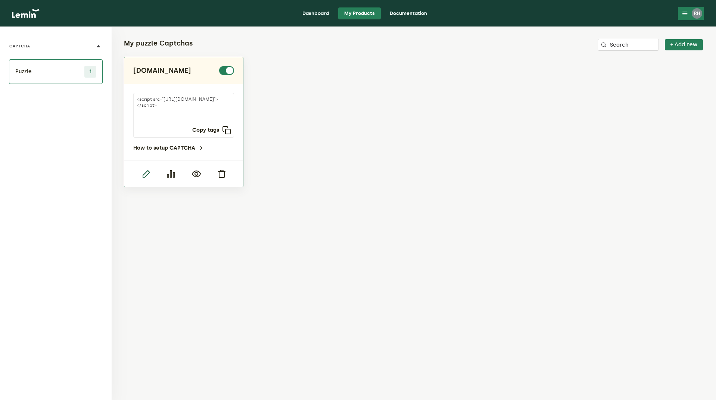
click at [145, 173] on icon "button" at bounding box center [145, 173] width 9 height 9
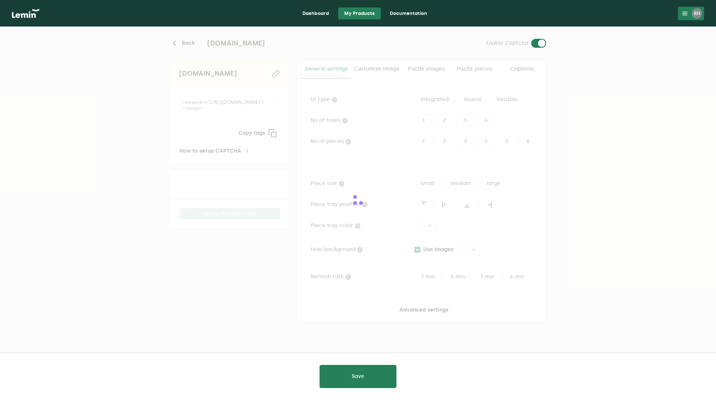
type input "white"
checkbox input "true"
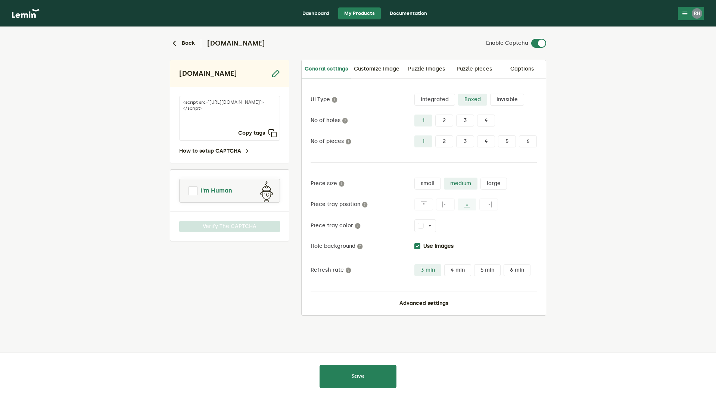
click at [193, 190] on span at bounding box center [192, 190] width 9 height 9
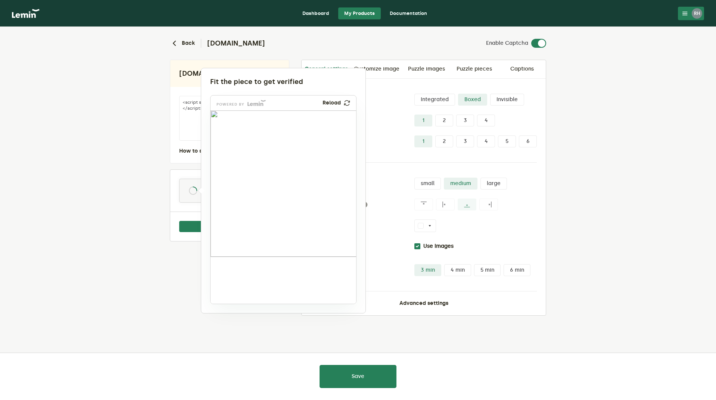
drag, startPoint x: 238, startPoint y: 285, endPoint x: 236, endPoint y: 216, distance: 68.7
click at [236, 216] on img at bounding box center [182, 262] width 241 height 146
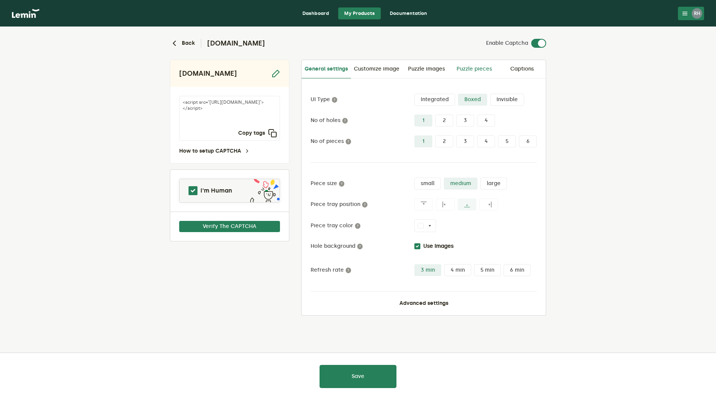
click at [464, 69] on link "Puzzle pieces" at bounding box center [474, 69] width 48 height 18
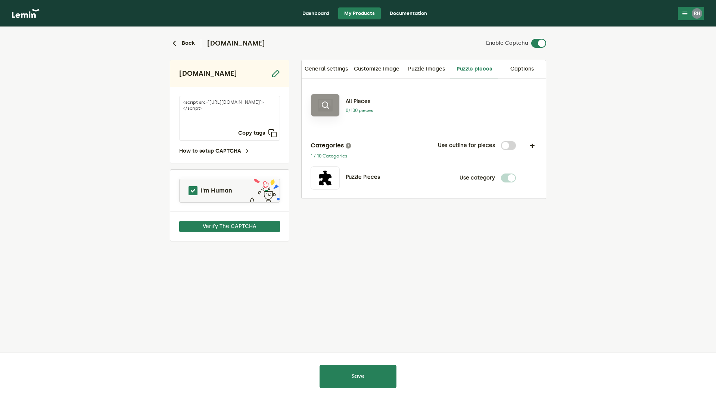
click at [328, 105] on icon at bounding box center [324, 105] width 9 height 9
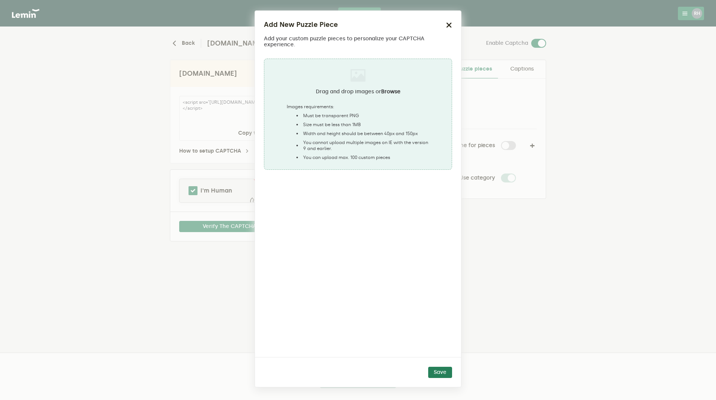
click at [353, 103] on ngx-dropzone-label "Drag and drop images or Browse Images requirements: Must be transparent PNG Siz…" at bounding box center [358, 114] width 143 height 93
type input "C:\fakepath\windmills cover photo.PNG"
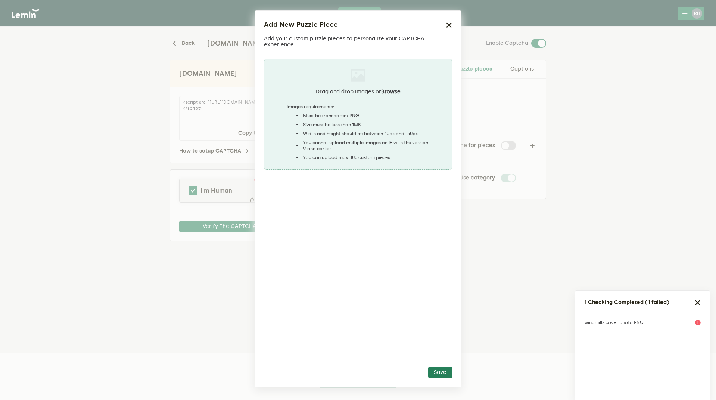
click at [391, 113] on li "Must be transparent PNG" at bounding box center [361, 116] width 135 height 6
type input "C:\fakepath\assemble vest capture.PNG"
click at [446, 28] on button "button" at bounding box center [449, 25] width 6 height 10
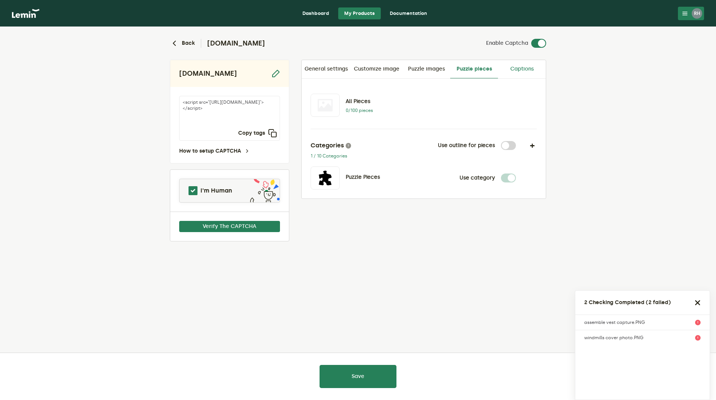
click at [519, 66] on link "Captions" at bounding box center [522, 69] width 48 height 18
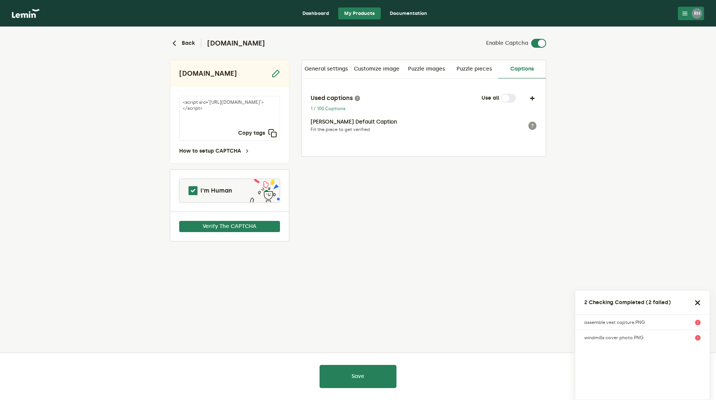
click at [516, 94] on label at bounding box center [516, 94] width 0 height 0
click at [535, 97] on button "button" at bounding box center [531, 98] width 9 height 9
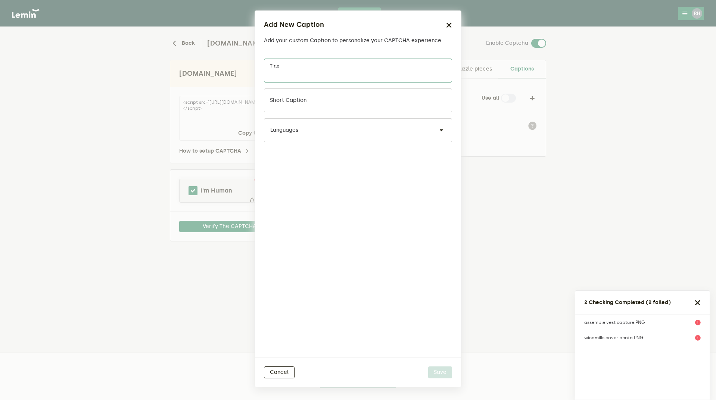
click at [320, 70] on input "Title" at bounding box center [358, 71] width 188 height 24
drag, startPoint x: 325, startPoint y: 76, endPoint x: 168, endPoint y: 76, distance: 156.3
click at [168, 76] on ngb-modal-window "Add New Caption Add your custom Caption to personalize your CAPTCHA experience.…" at bounding box center [358, 200] width 716 height 400
click at [351, 76] on input "Just making sure you are not a [PERSON_NAME] Machine" at bounding box center [358, 71] width 188 height 24
type input "Just making sure you are not a [PERSON_NAME] Machine"
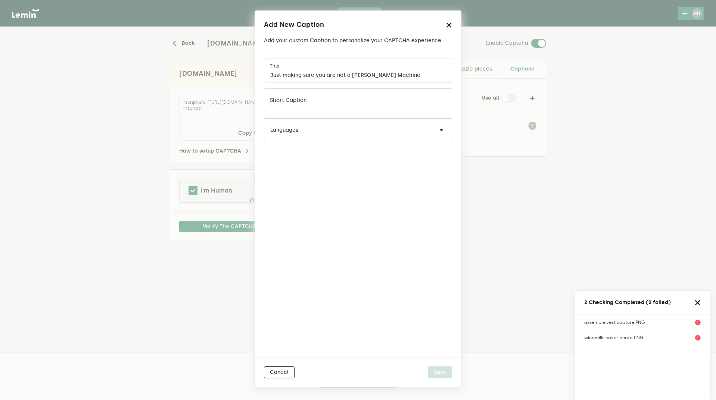
click at [349, 219] on div "Just making sure you are not a Smith Machine Title Short caption Languages" at bounding box center [358, 205] width 206 height 304
click at [309, 104] on input "Short caption" at bounding box center [358, 100] width 188 height 24
drag, startPoint x: 404, startPoint y: 78, endPoint x: 123, endPoint y: 77, distance: 280.9
click at [123, 77] on ngb-modal-window "Add New Caption Add your custom Caption to personalize your CAPTCHA experience.…" at bounding box center [358, 200] width 716 height 400
click at [291, 97] on label "Short caption" at bounding box center [288, 100] width 37 height 6
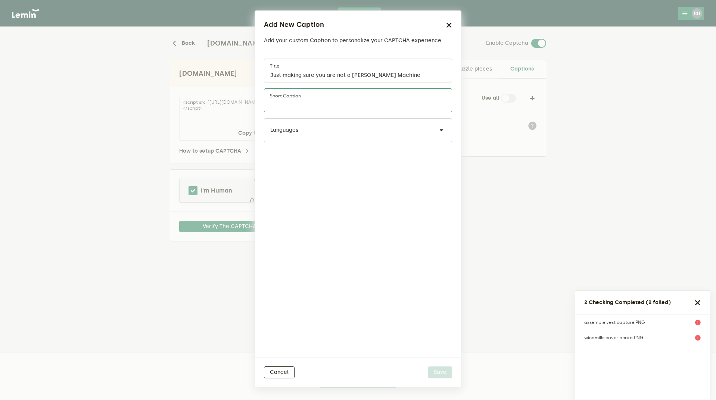
click at [291, 97] on input "Short caption" at bounding box center [358, 100] width 188 height 24
paste input "Just making sure you are not a [PERSON_NAME] Machine"
type input "Just making sure you are not a [PERSON_NAME] Machine"
click at [303, 190] on div "Just making sure you are not a Smith Machine Title Just making sure you are not…" at bounding box center [358, 205] width 206 height 304
click at [306, 138] on input "text" at bounding box center [350, 134] width 160 height 9
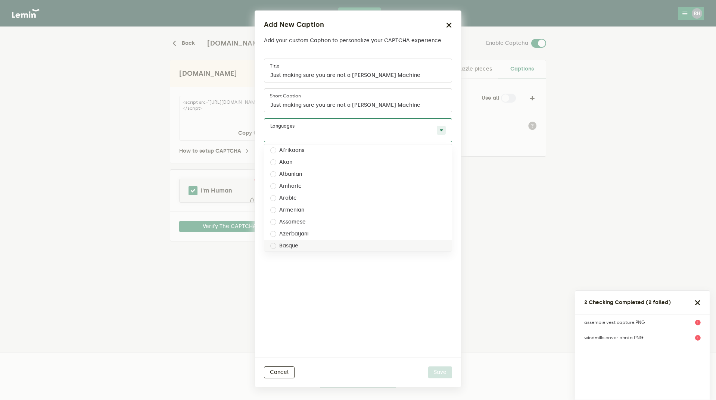
click at [331, 264] on div "Just making sure you are not a Smith Machine Title Just making sure you are not…" at bounding box center [358, 205] width 206 height 304
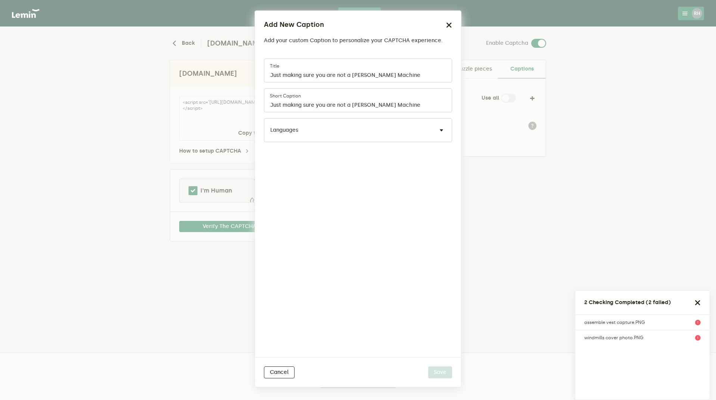
drag, startPoint x: 334, startPoint y: 299, endPoint x: 320, endPoint y: 188, distance: 112.0
click at [332, 294] on div "Just making sure you are not a Smith Machine Title Just making sure you are not…" at bounding box center [358, 205] width 206 height 304
click at [327, 128] on div "Languages" at bounding box center [358, 130] width 188 height 24
click at [289, 169] on label "English" at bounding box center [288, 168] width 18 height 6
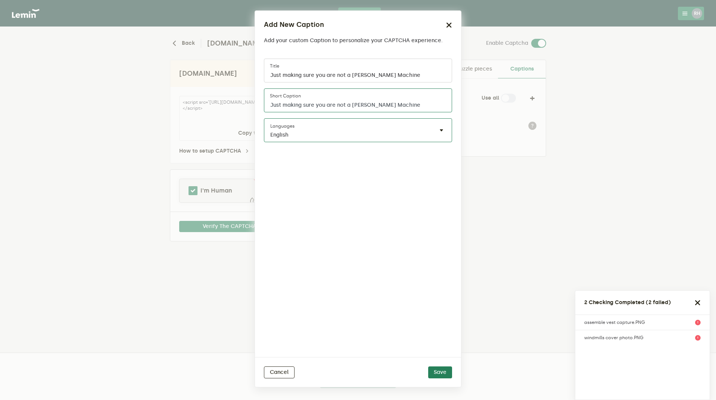
click at [410, 102] on input "Just making sure you are not a [PERSON_NAME] Machine" at bounding box center [358, 100] width 188 height 24
drag, startPoint x: 419, startPoint y: 103, endPoint x: 181, endPoint y: 97, distance: 238.1
click at [181, 97] on ngb-modal-window "Add New Caption Add your custom Caption to personalize your CAPTCHA experience.…" at bounding box center [358, 200] width 716 height 400
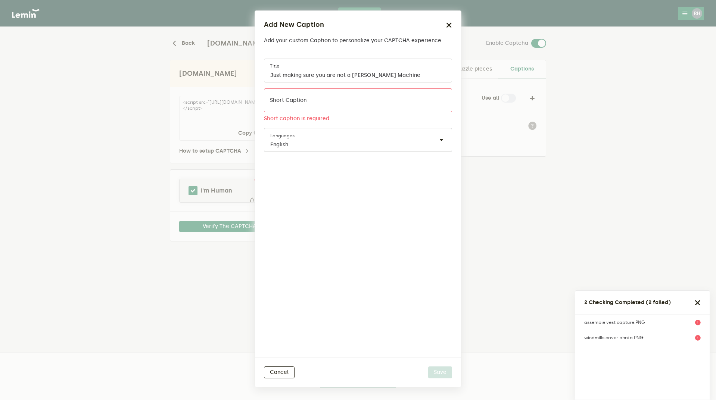
click at [345, 217] on div "Just making sure you are not a Smith Machine Title Short caption Short caption …" at bounding box center [358, 205] width 206 height 304
click at [320, 104] on input "Short caption" at bounding box center [358, 100] width 188 height 24
paste input "Just making sure you are not a [PERSON_NAME] Machine"
type input "Just making sure you are not a [PERSON_NAME] Machine"
click at [342, 226] on div "Just making sure you are not a Smith Machine Title Just making sure you are not…" at bounding box center [358, 205] width 206 height 304
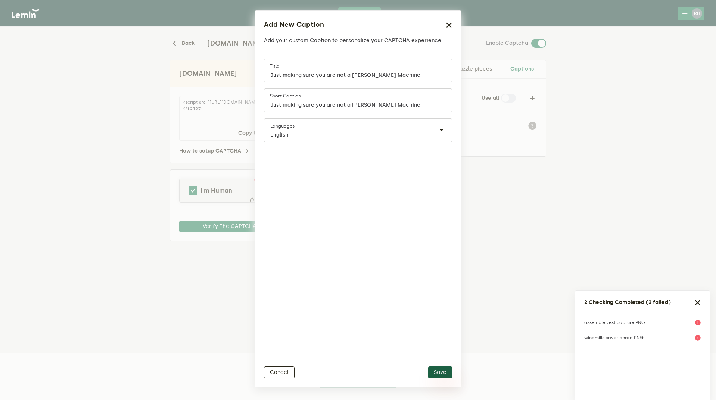
click at [442, 372] on button "Save" at bounding box center [440, 372] width 24 height 12
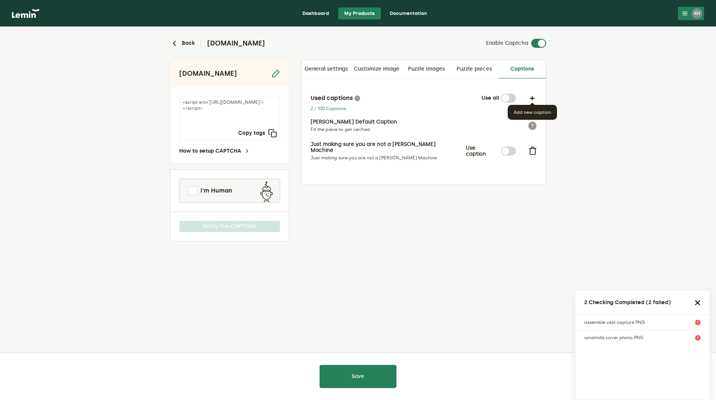
click at [564, 207] on lemin-captcha-form "Back infinityfitltd.com Enable Captcha infinityfitltd.com <script src="https://…" at bounding box center [358, 164] width 716 height 274
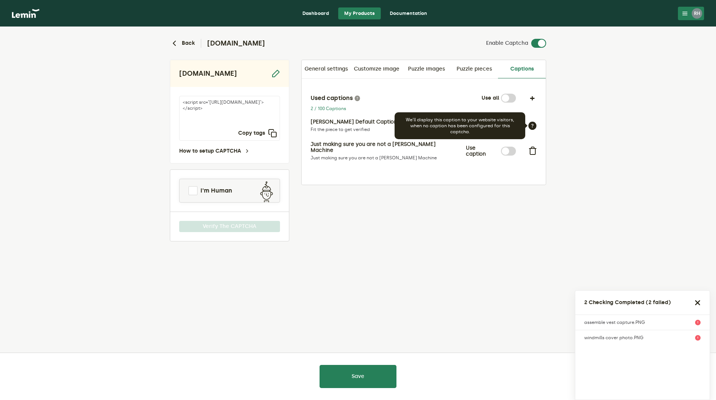
click at [532, 125] on icon at bounding box center [531, 125] width 9 height 9
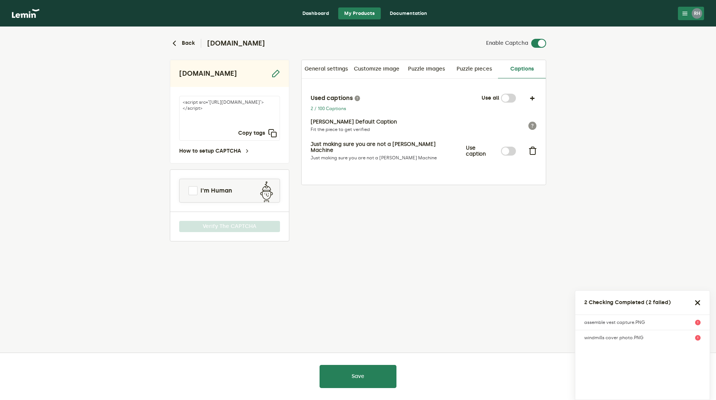
click at [336, 128] on p "Fit the piece to get verified" at bounding box center [408, 129] width 196 height 6
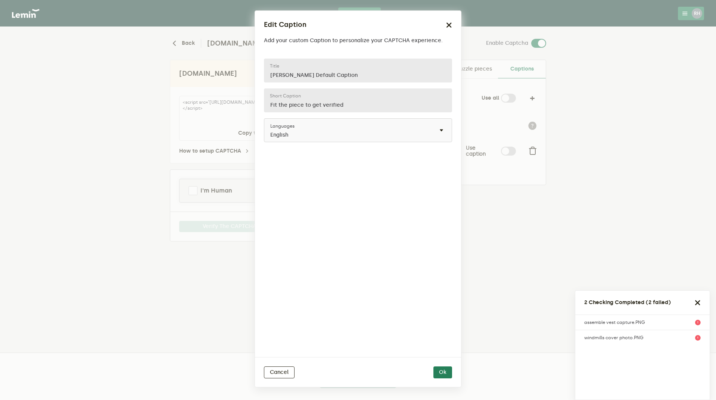
click at [121, 72] on ngb-modal-window "Edit Caption Add your custom Caption to personalize your CAPTCHA experience. Le…" at bounding box center [358, 200] width 716 height 400
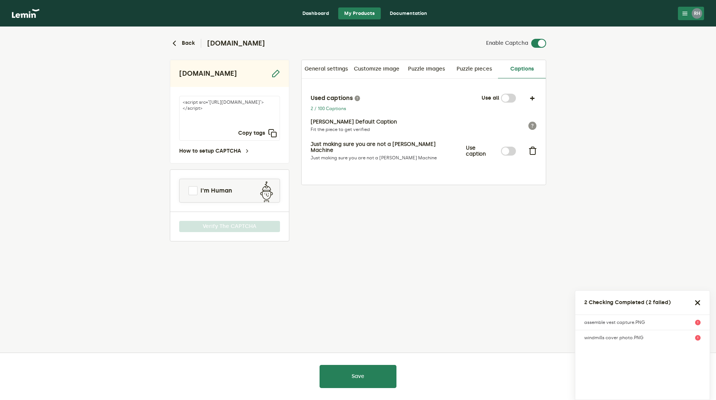
click at [376, 123] on p "Lemin Default Caption" at bounding box center [408, 122] width 196 height 6
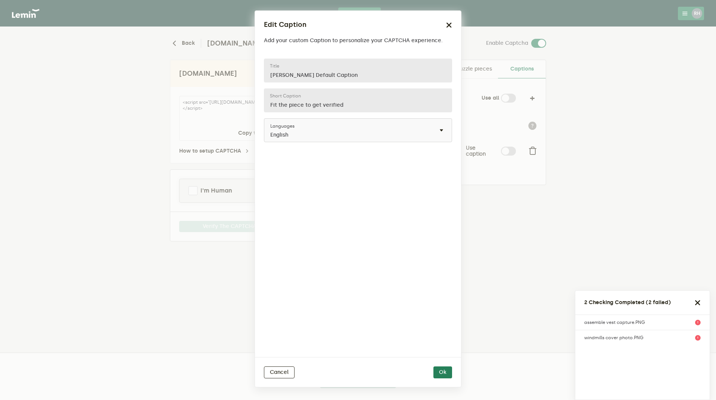
click at [168, 101] on ngb-modal-window "Edit Caption Add your custom Caption to personalize your CAPTCHA experience. Le…" at bounding box center [358, 200] width 716 height 400
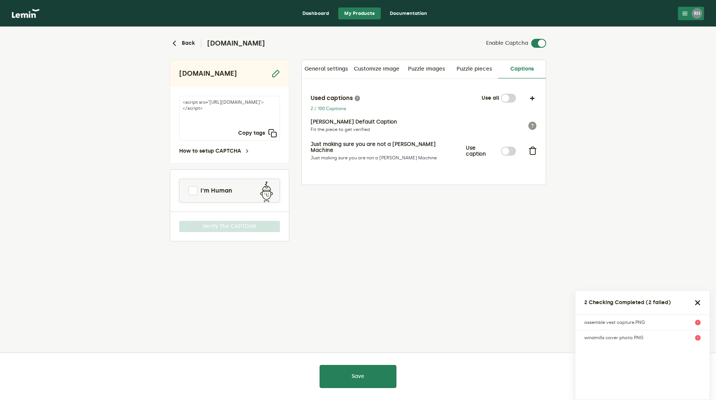
click at [383, 124] on p "Lemin Default Caption" at bounding box center [408, 122] width 196 height 6
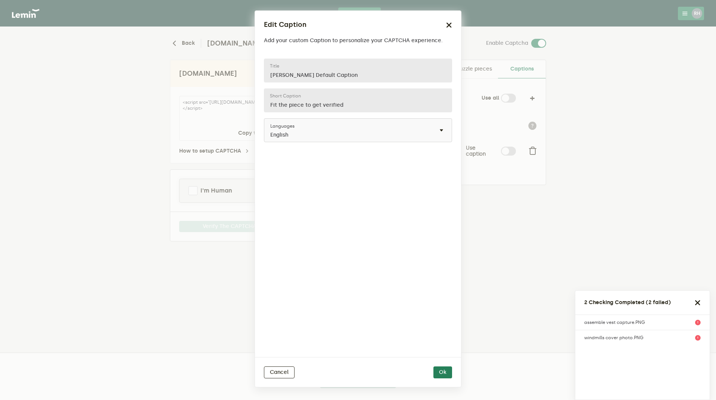
click at [222, 103] on ngb-modal-window "Edit Caption Add your custom Caption to personalize your CAPTCHA experience. Le…" at bounding box center [358, 200] width 716 height 400
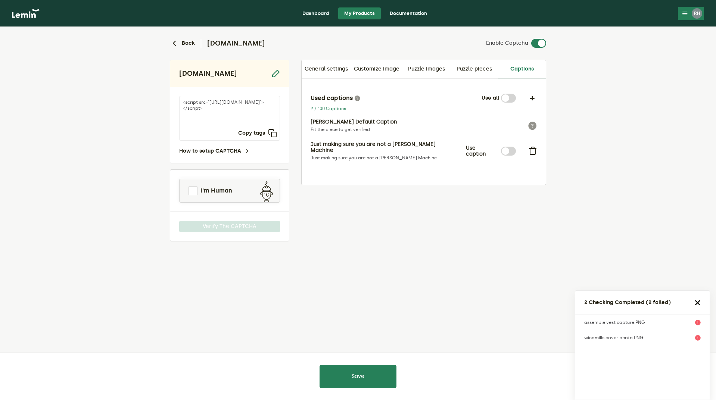
click at [697, 302] on icon "button" at bounding box center [697, 303] width 6 height 6
click at [569, 281] on lemin-captcha-form "Back infinityfitltd.com Enable Captcha infinityfitltd.com <script src="https://…" at bounding box center [358, 164] width 716 height 274
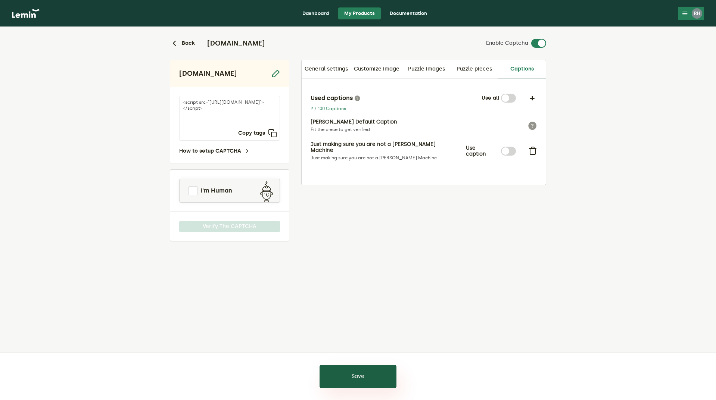
click at [373, 380] on button "Save" at bounding box center [357, 376] width 77 height 23
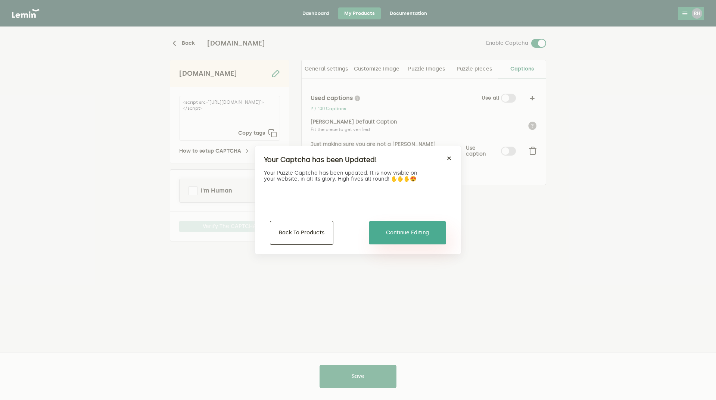
click at [402, 233] on button "Continue Editing" at bounding box center [407, 232] width 77 height 23
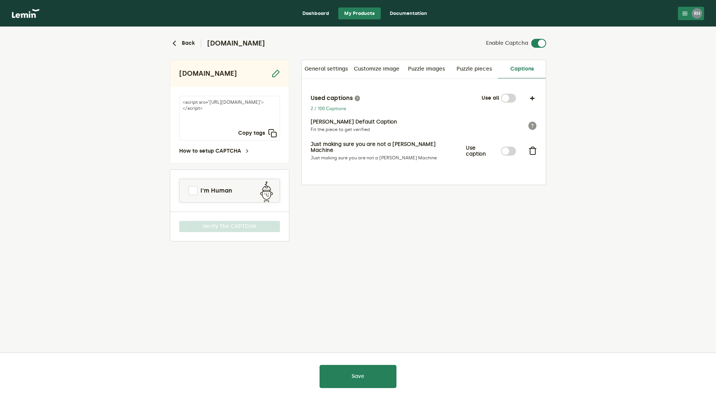
click at [516, 147] on label at bounding box center [516, 147] width 0 height 0
click at [504, 148] on input "checkbox" at bounding box center [505, 151] width 9 height 9
checkbox input "true"
click at [516, 94] on label at bounding box center [516, 94] width 0 height 0
click at [505, 95] on input "checkbox" at bounding box center [505, 98] width 9 height 9
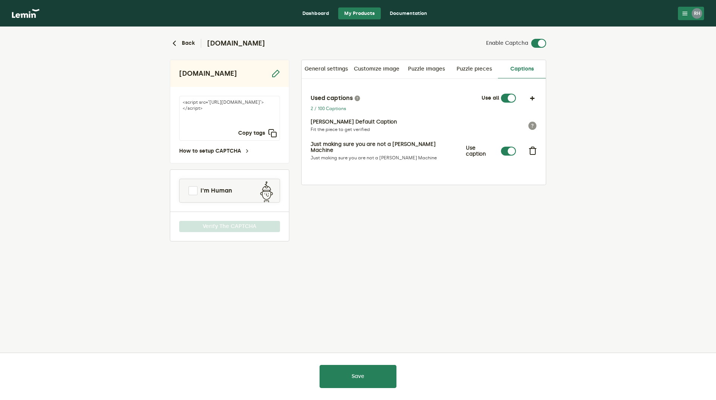
checkbox input "false"
click at [499, 148] on div "Use caption" at bounding box center [491, 151] width 50 height 12
click at [516, 147] on label at bounding box center [516, 147] width 0 height 0
click at [510, 148] on input "checkbox" at bounding box center [505, 151] width 9 height 9
checkbox input "true"
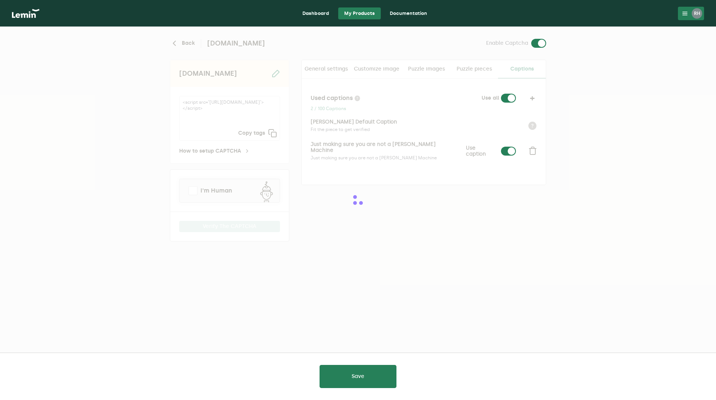
checkbox input "true"
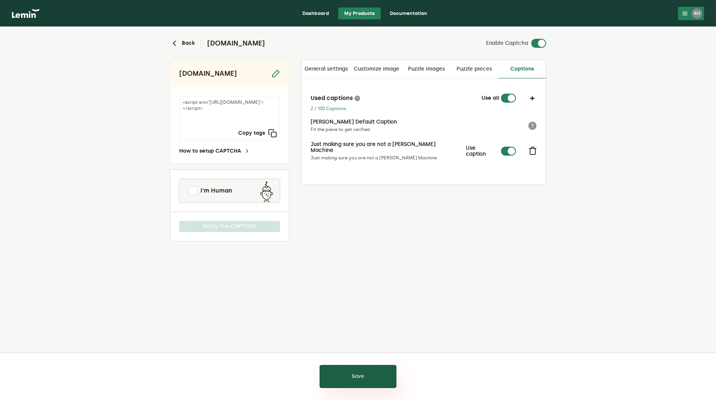
click at [353, 379] on button "Save" at bounding box center [357, 376] width 77 height 23
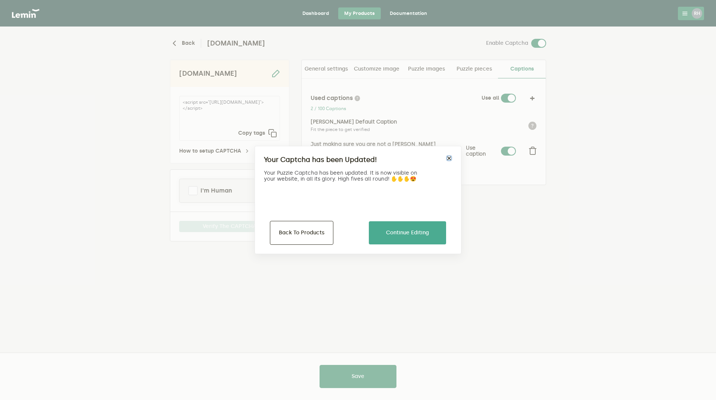
click at [450, 159] on button "×" at bounding box center [449, 158] width 6 height 6
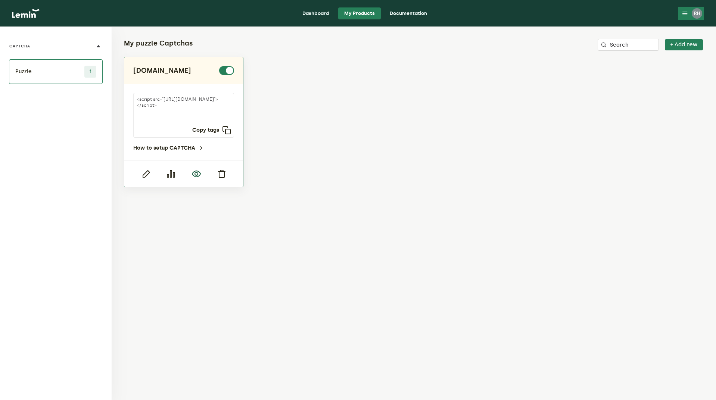
click at [195, 172] on icon "button" at bounding box center [196, 173] width 9 height 9
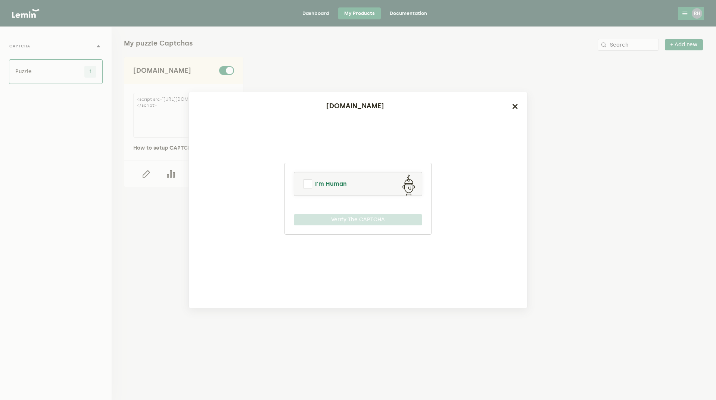
click at [306, 186] on span at bounding box center [307, 183] width 9 height 9
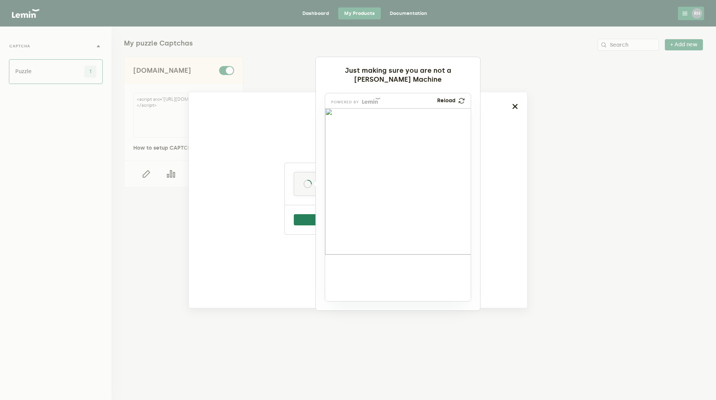
drag, startPoint x: 345, startPoint y: 288, endPoint x: 393, endPoint y: 166, distance: 131.1
click at [393, 166] on img at bounding box center [348, 205] width 241 height 146
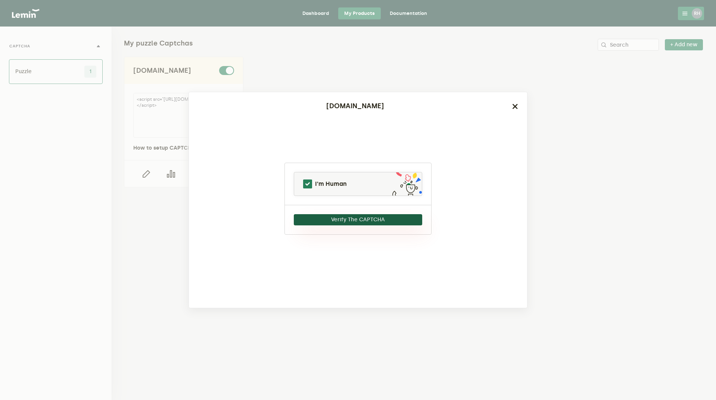
click at [388, 218] on button "Verify The CAPTCHA" at bounding box center [358, 219] width 128 height 11
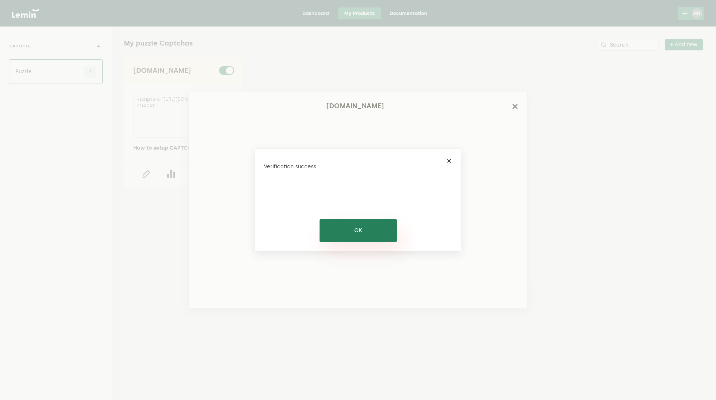
click at [350, 234] on button "OK" at bounding box center [357, 230] width 77 height 23
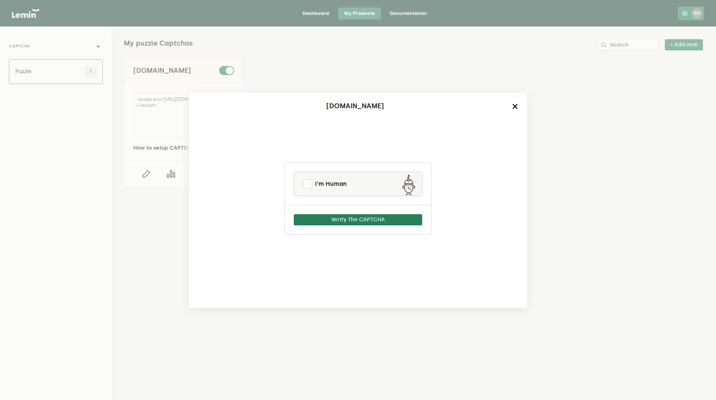
click at [515, 106] on icon "button" at bounding box center [515, 106] width 6 height 6
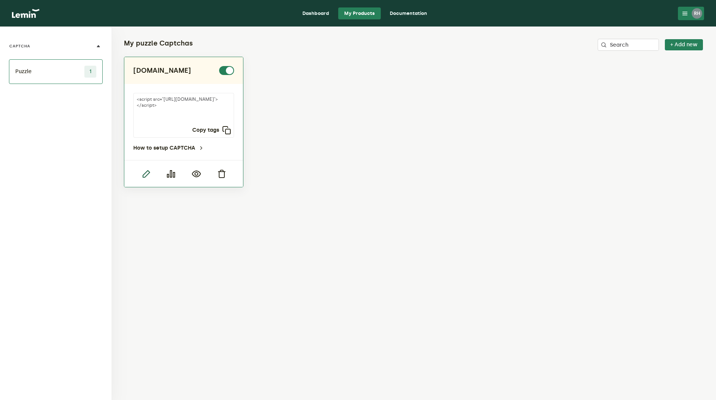
click at [147, 175] on icon "button" at bounding box center [145, 173] width 9 height 9
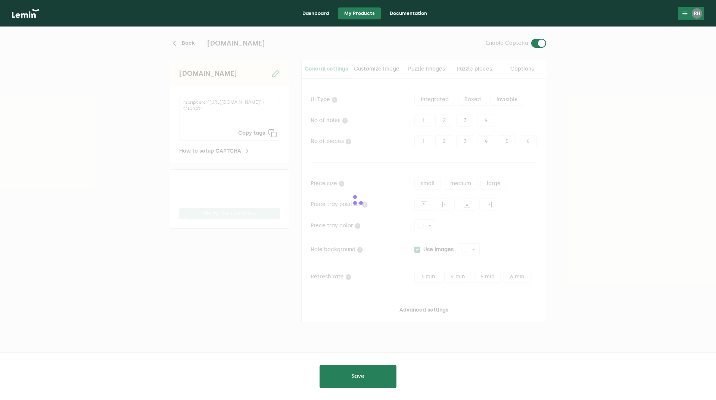
type input "white"
checkbox input "true"
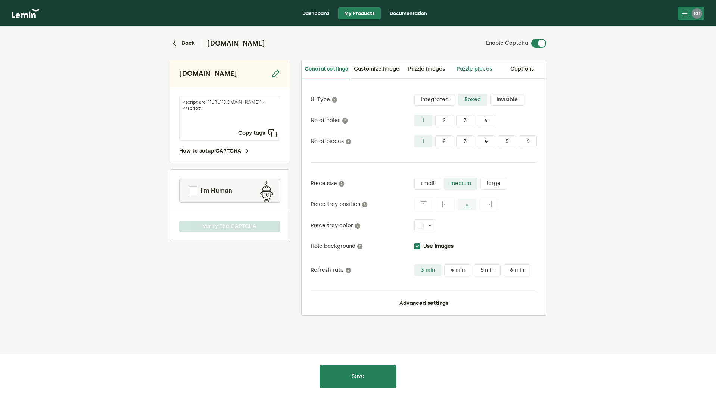
click at [471, 69] on link "Puzzle pieces" at bounding box center [474, 69] width 48 height 18
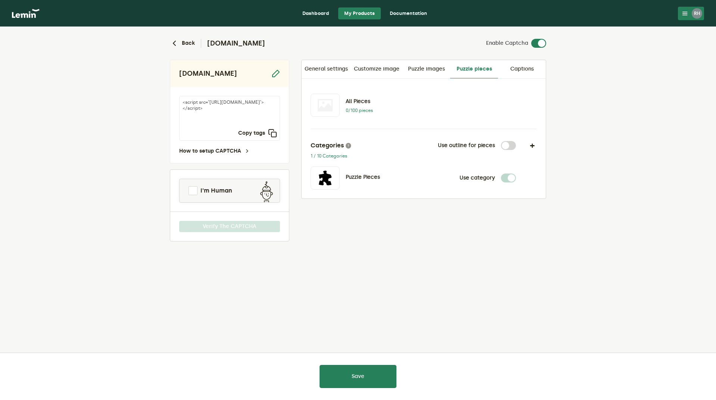
click at [516, 141] on label at bounding box center [516, 141] width 0 height 0
click at [507, 145] on input "checkbox" at bounding box center [505, 145] width 9 height 9
checkbox input "true"
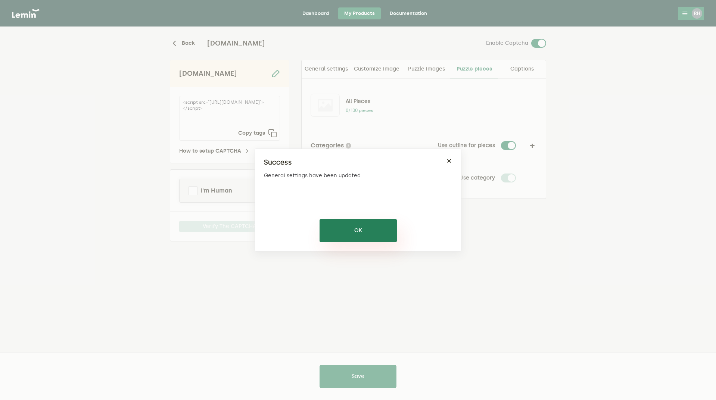
click at [360, 228] on button "OK" at bounding box center [357, 230] width 77 height 23
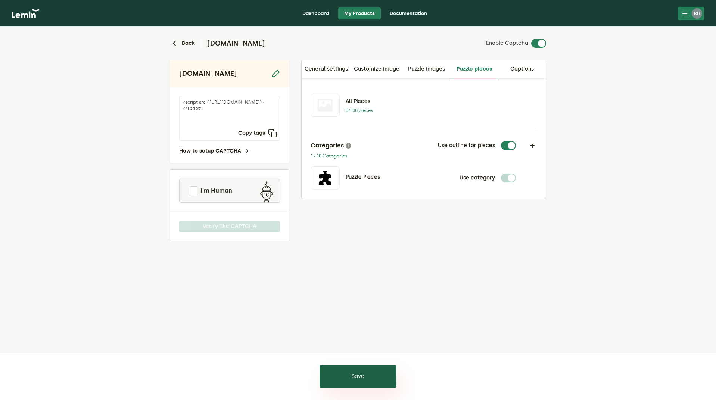
click at [359, 375] on button "Save" at bounding box center [357, 376] width 77 height 23
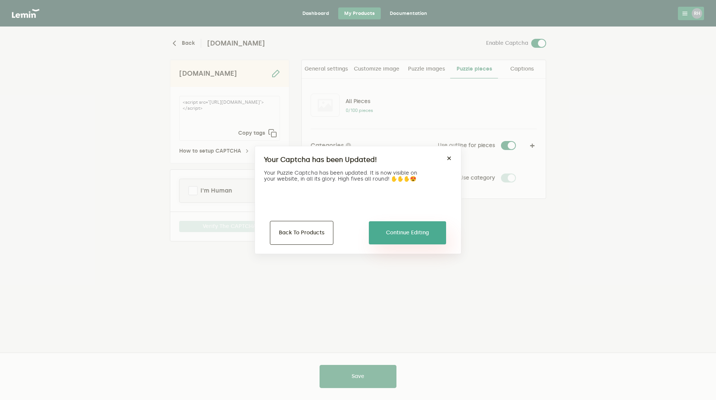
click at [423, 233] on button "Continue Editing" at bounding box center [407, 232] width 77 height 23
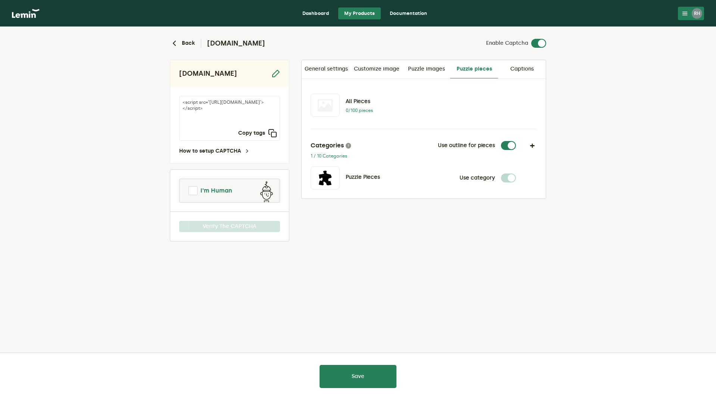
click at [197, 193] on span at bounding box center [192, 190] width 9 height 9
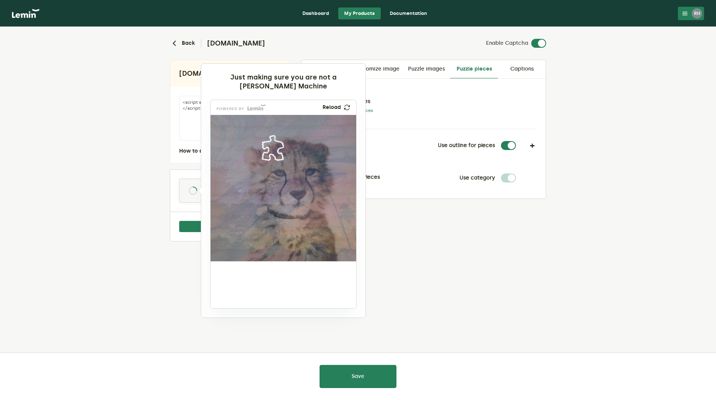
drag, startPoint x: 236, startPoint y: 292, endPoint x: 276, endPoint y: 155, distance: 142.6
click at [276, 155] on img at bounding box center [223, 197] width 241 height 146
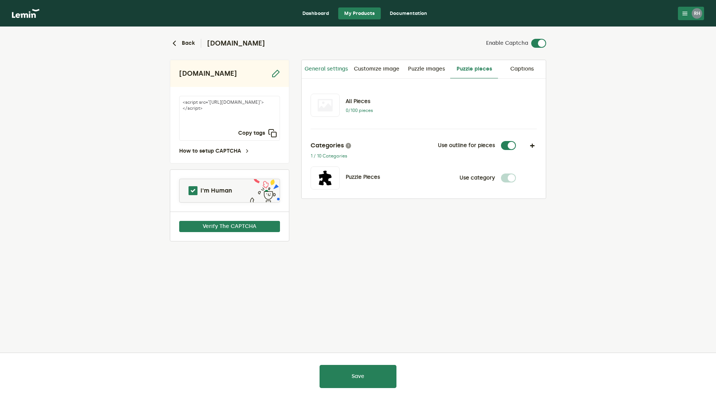
click at [330, 69] on link "General settings" at bounding box center [325, 69] width 49 height 18
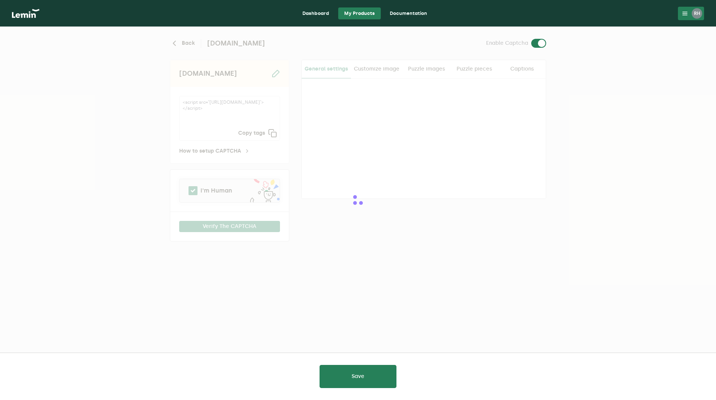
type input "white"
checkbox input "true"
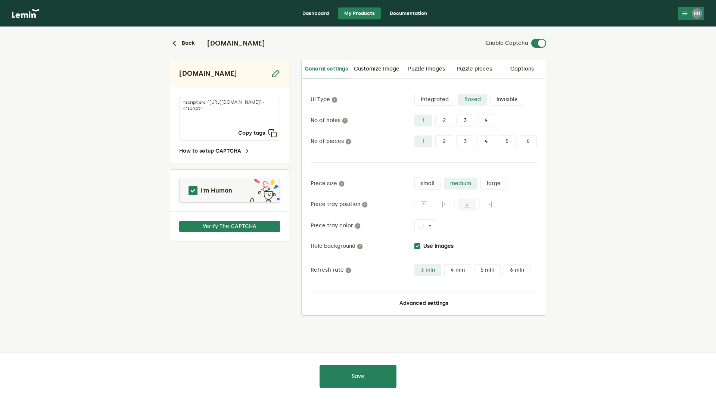
click at [464, 204] on icon at bounding box center [467, 204] width 6 height 6
click at [432, 226] on button "white" at bounding box center [425, 225] width 22 height 13
click at [426, 246] on label at bounding box center [426, 247] width 6 height 6
type input "#ffffff"
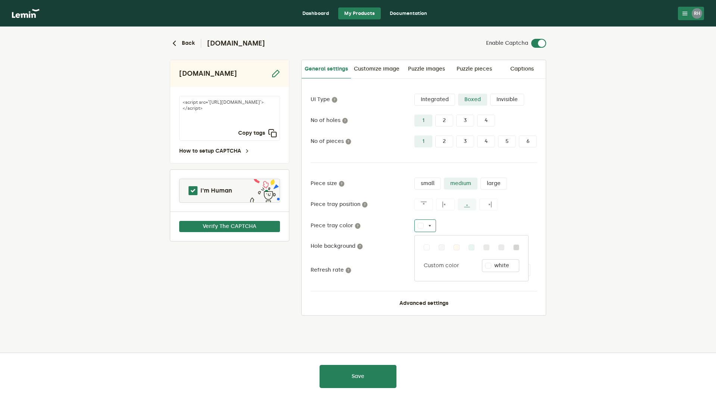
type input "#ffffff"
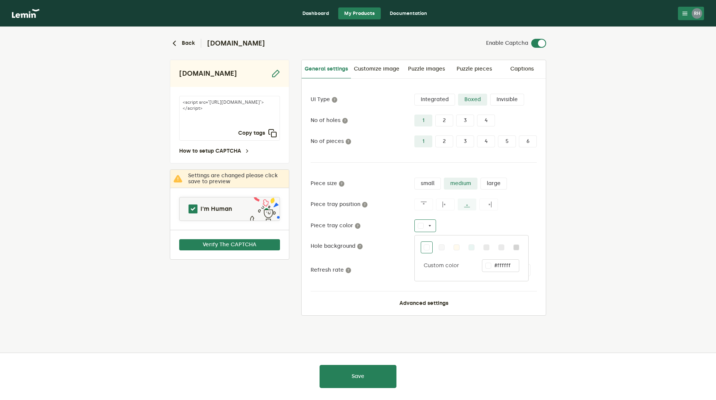
click at [532, 209] on div at bounding box center [475, 204] width 122 height 12
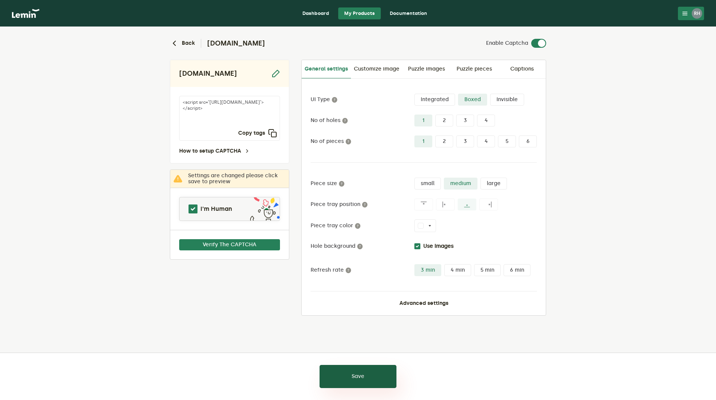
click at [358, 375] on button "Save" at bounding box center [357, 376] width 77 height 23
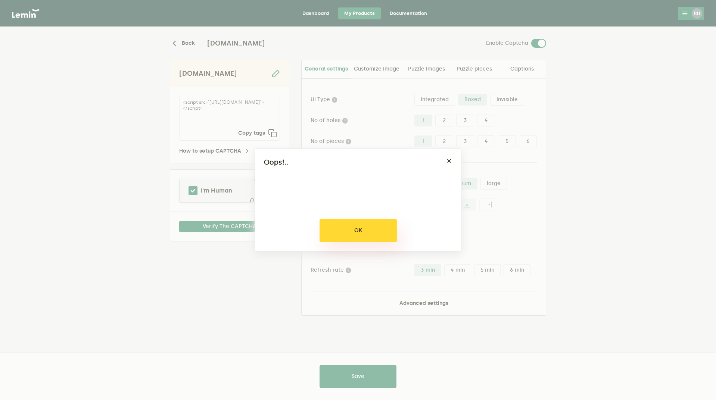
click at [373, 226] on button "OK" at bounding box center [357, 230] width 77 height 23
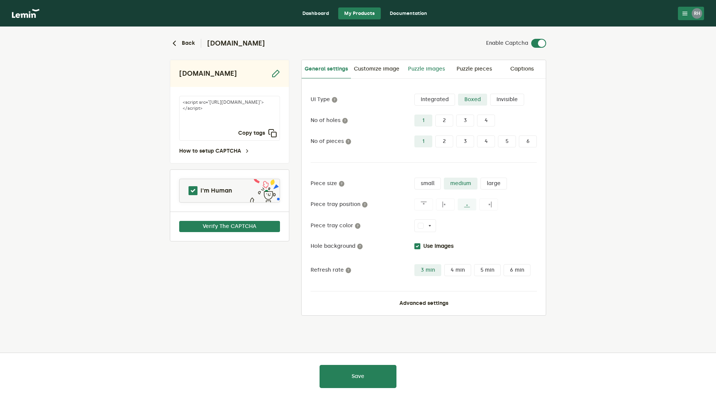
click at [419, 70] on link "Puzzle images" at bounding box center [426, 69] width 48 height 18
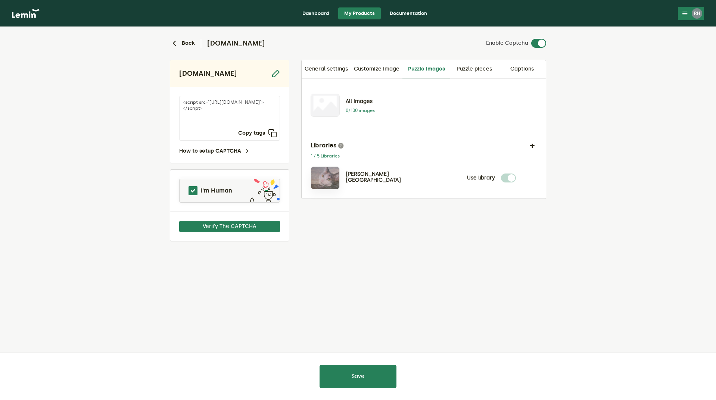
click at [328, 177] on img at bounding box center [325, 178] width 28 height 22
click at [533, 144] on button "button" at bounding box center [531, 145] width 9 height 9
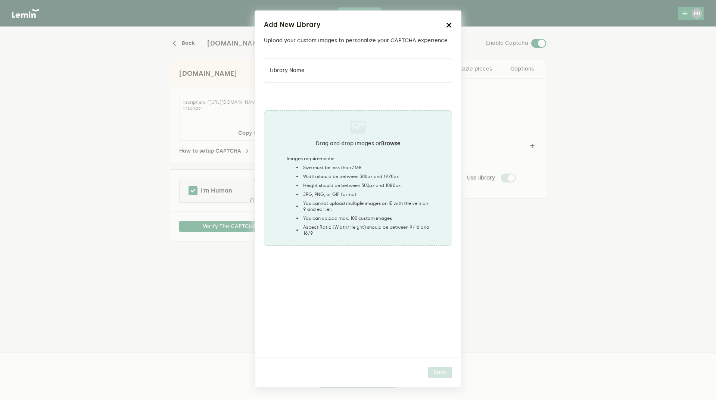
click at [447, 22] on icon "button" at bounding box center [449, 25] width 6 height 6
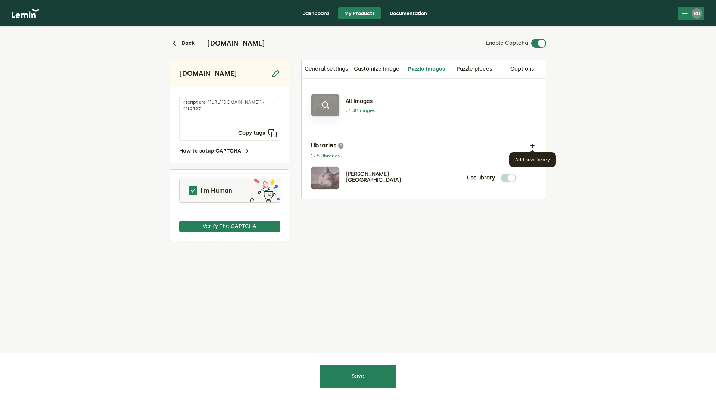
click at [329, 107] on icon at bounding box center [324, 105] width 9 height 9
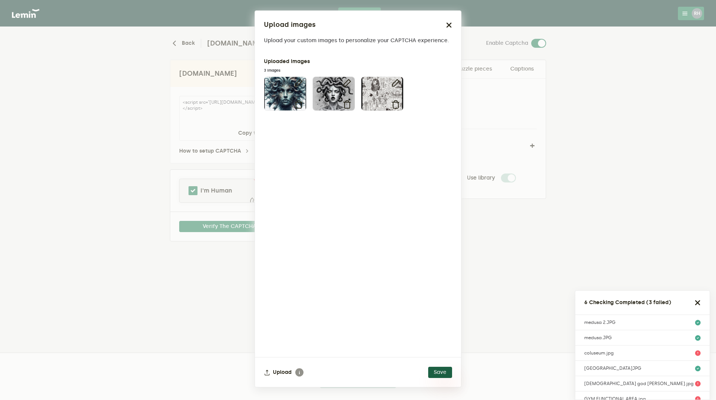
click at [442, 371] on button "Save" at bounding box center [440, 372] width 24 height 11
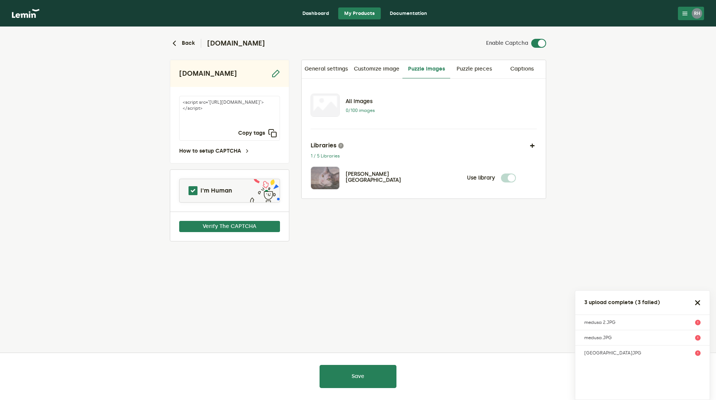
click at [327, 263] on div "Back infinityfitltd.com Enable Captcha infinityfitltd.com <script src="https://…" at bounding box center [358, 164] width 388 height 274
click at [238, 226] on button "Verify The CAPTCHA" at bounding box center [229, 226] width 101 height 11
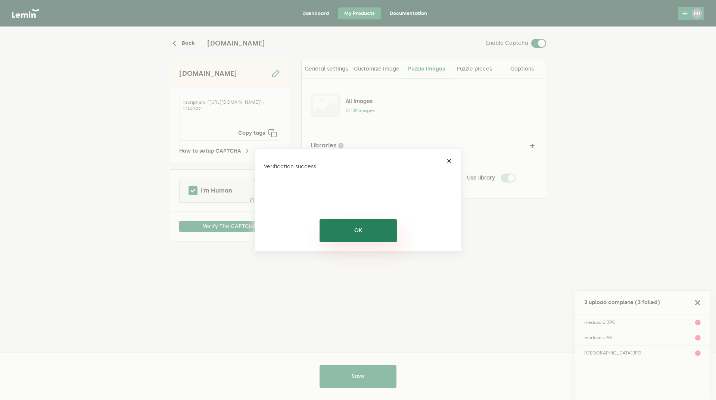
click at [353, 233] on button "OK" at bounding box center [357, 230] width 77 height 23
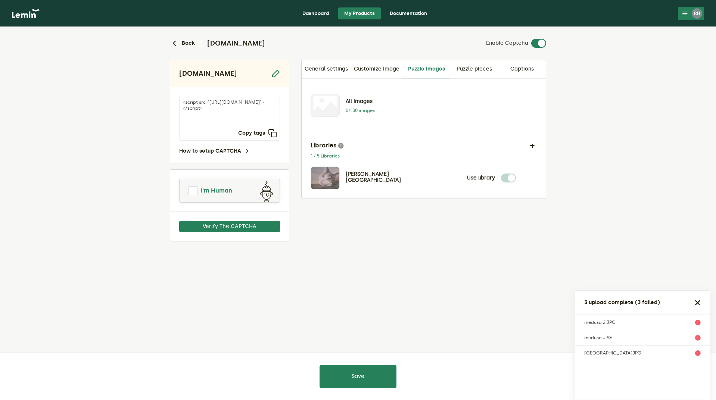
click at [194, 190] on span at bounding box center [192, 190] width 9 height 9
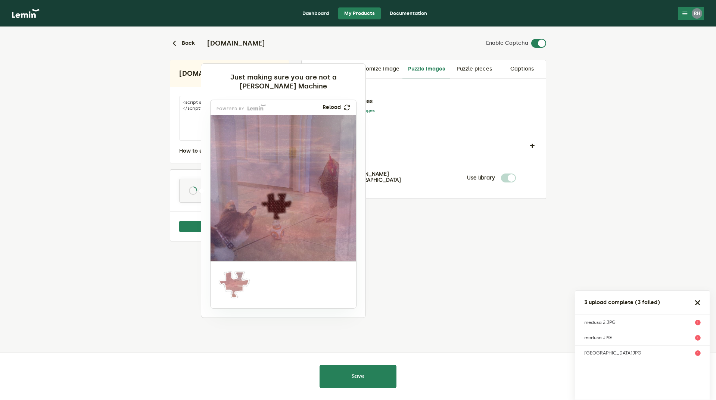
click at [432, 294] on div at bounding box center [358, 200] width 716 height 400
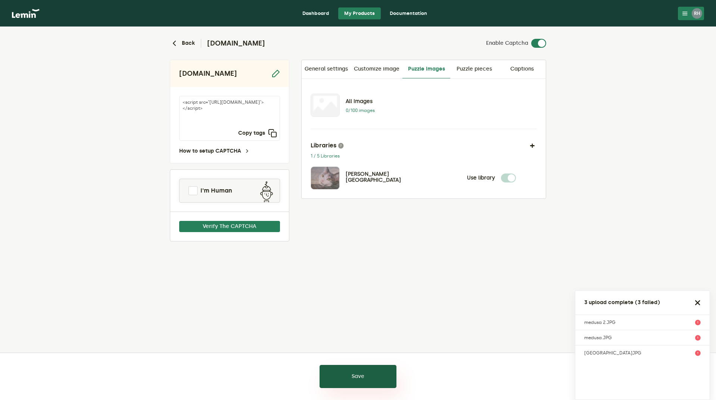
click at [355, 375] on button "Save" at bounding box center [357, 376] width 77 height 23
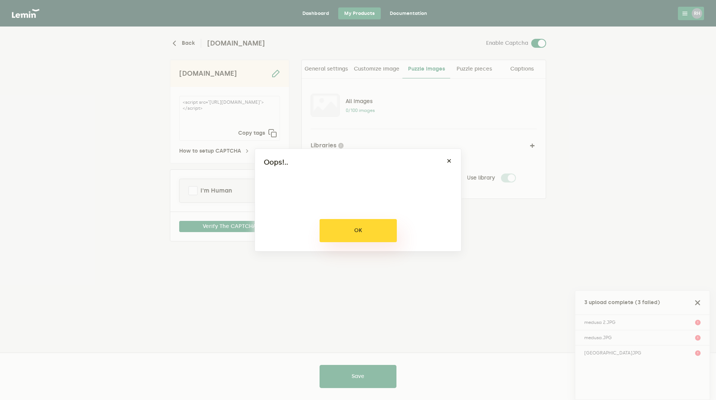
click at [367, 229] on button "OK" at bounding box center [357, 230] width 77 height 23
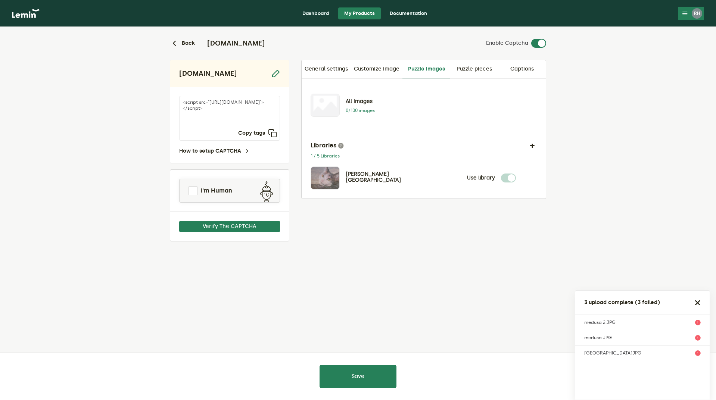
click at [411, 288] on div "Back infinityfitltd.com Enable Captcha infinityfitltd.com <script src="https://…" at bounding box center [358, 164] width 388 height 274
click at [340, 106] on div "All Images 0/100 images" at bounding box center [412, 105] width 205 height 23
click at [328, 104] on icon at bounding box center [324, 105] width 9 height 9
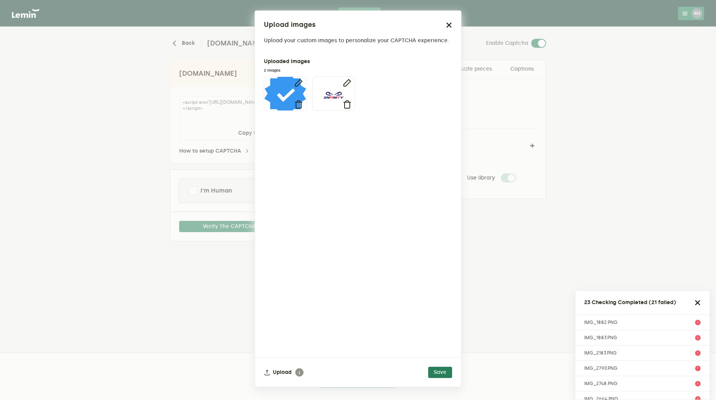
click at [689, 251] on ngb-modal-window "Upload images Upload your custom images to personalize your CAPTCHA experience.…" at bounding box center [358, 200] width 716 height 400
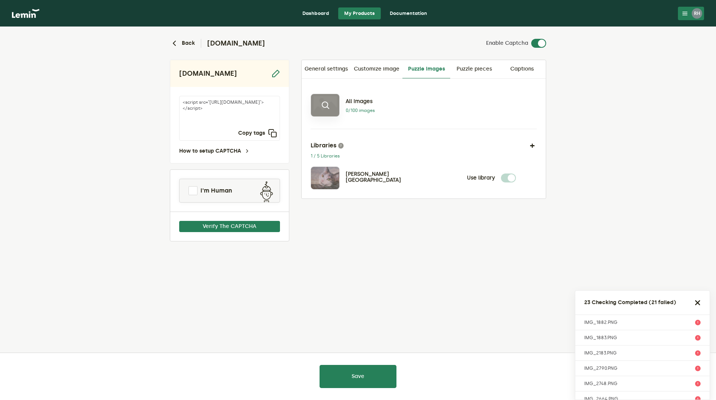
click at [325, 104] on icon at bounding box center [324, 105] width 9 height 9
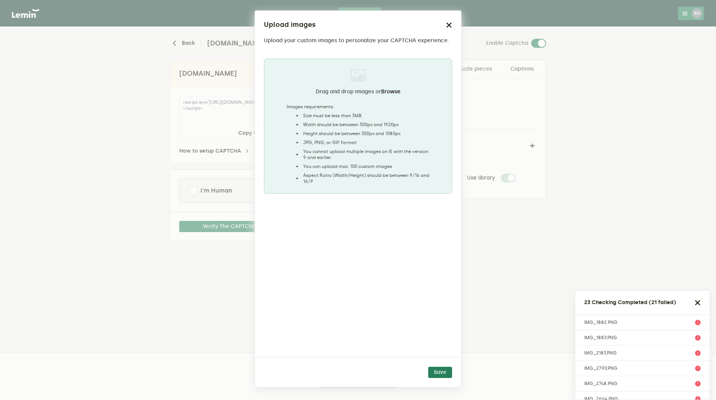
click at [340, 102] on ngx-dropzone-label "Drag and drop images or Browse Images requirements: Size must be less than 3MB …" at bounding box center [358, 126] width 143 height 116
type input "C:\fakepath\IMG_2227.PNG"
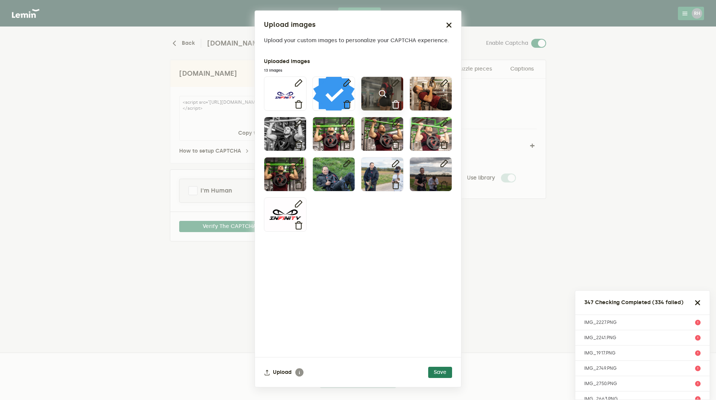
click at [395, 103] on icon at bounding box center [395, 104] width 9 height 9
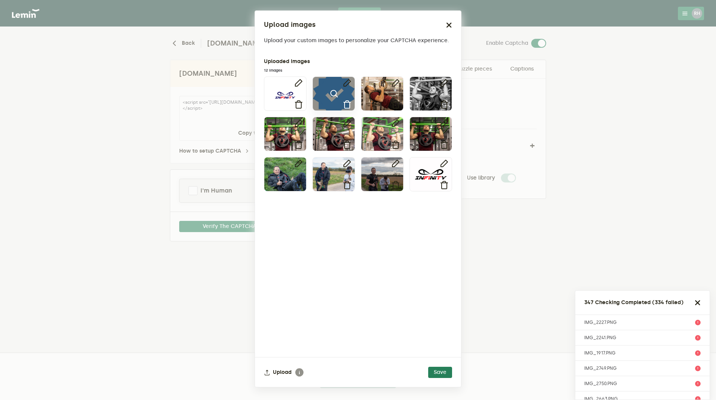
click at [344, 105] on icon at bounding box center [346, 104] width 9 height 9
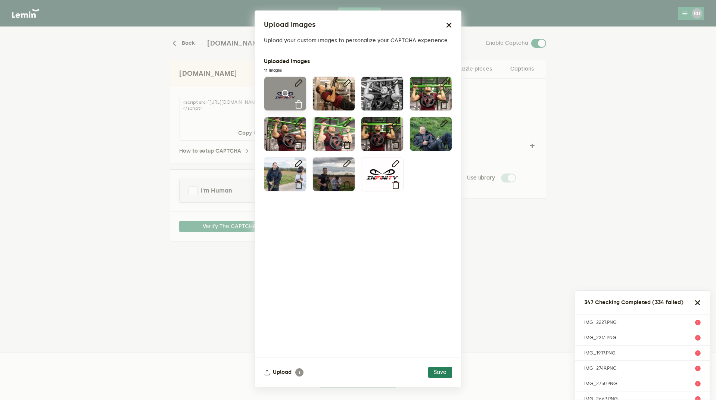
click at [300, 105] on icon at bounding box center [298, 104] width 9 height 9
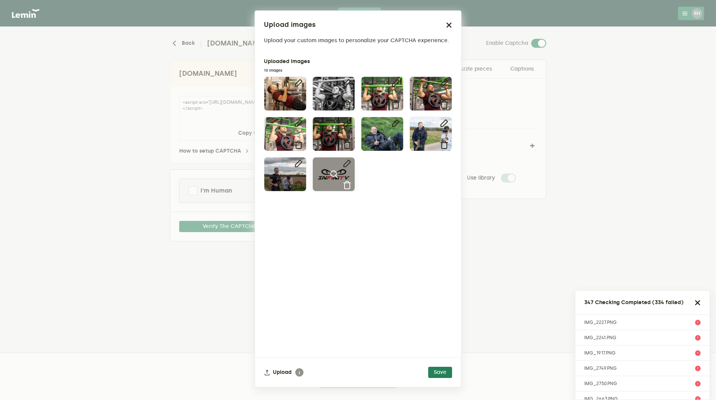
click at [344, 184] on icon at bounding box center [346, 185] width 9 height 9
click at [285, 172] on icon at bounding box center [285, 174] width 9 height 9
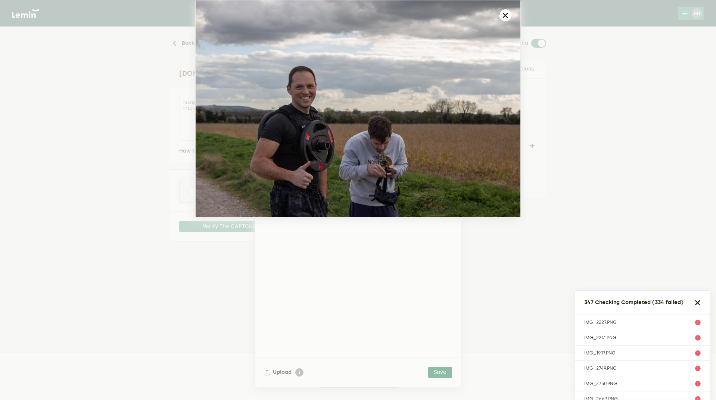
click at [508, 18] on icon "button" at bounding box center [505, 15] width 6 height 6
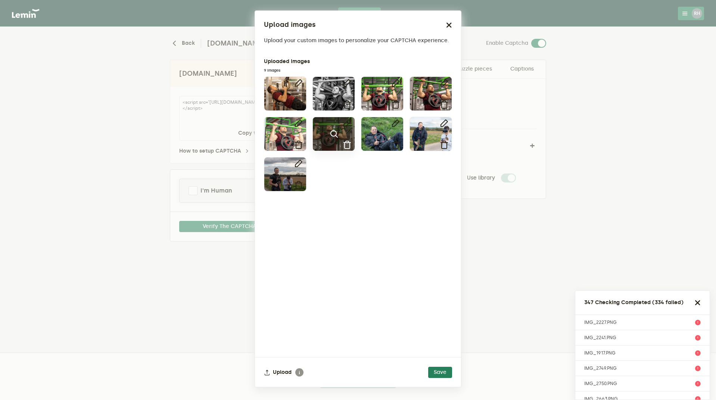
click at [333, 132] on icon at bounding box center [333, 133] width 9 height 9
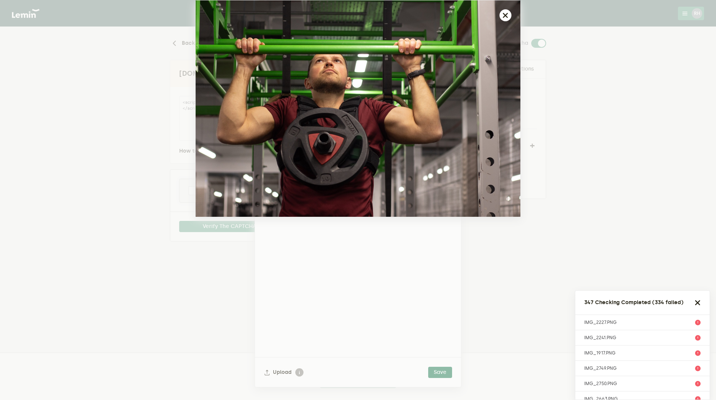
click at [506, 12] on icon "button" at bounding box center [505, 15] width 6 height 6
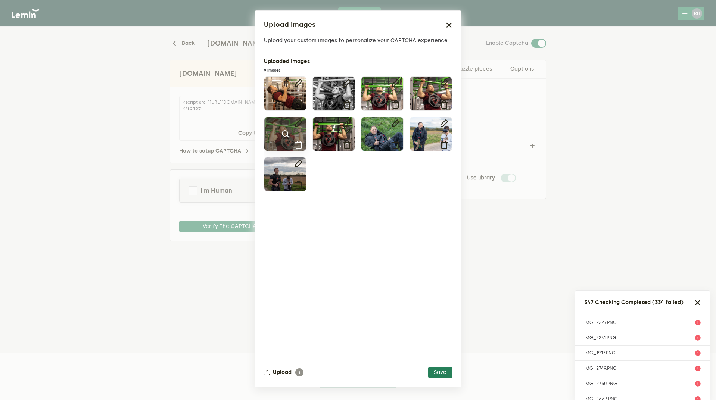
click at [283, 134] on icon at bounding box center [285, 133] width 9 height 9
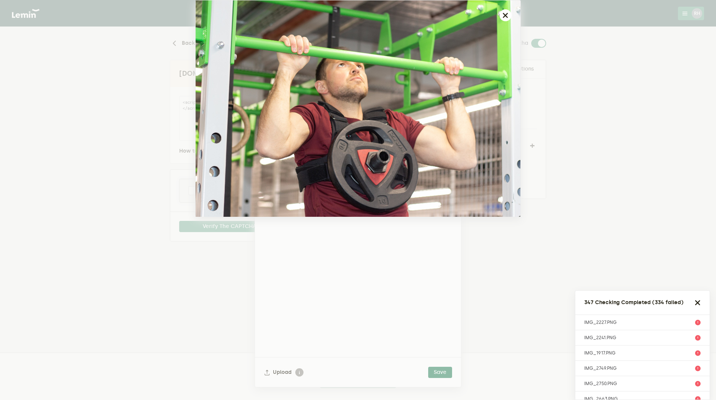
click at [506, 15] on icon "button" at bounding box center [505, 15] width 6 height 6
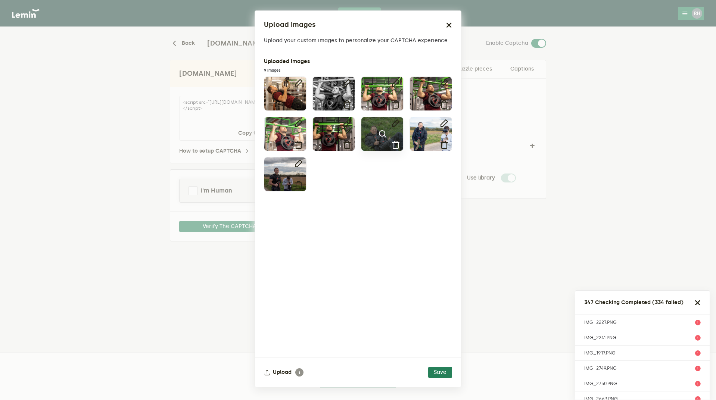
click at [379, 134] on icon at bounding box center [382, 133] width 9 height 9
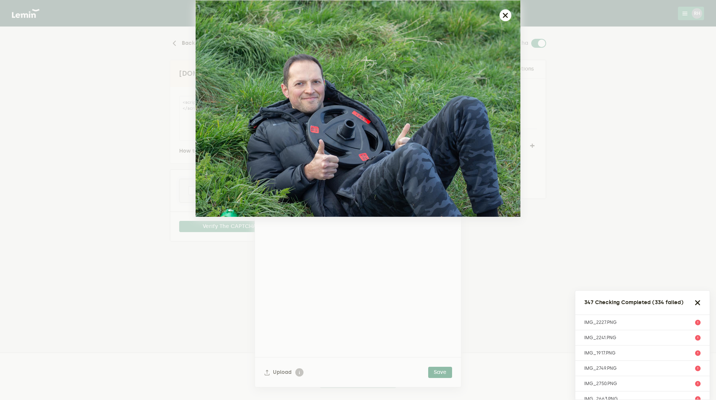
click at [506, 14] on icon "button" at bounding box center [505, 15] width 6 height 6
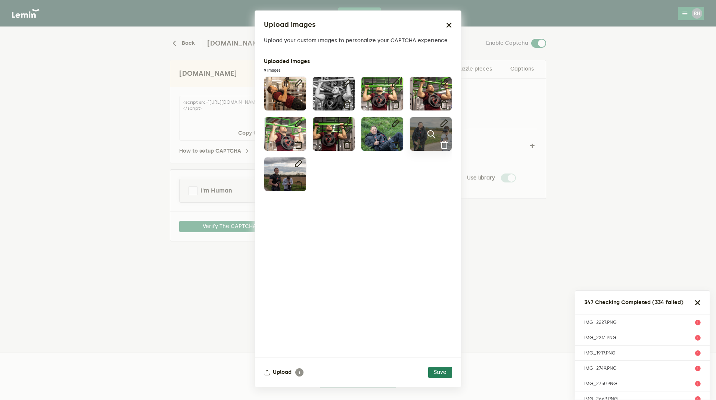
click at [427, 133] on icon at bounding box center [430, 133] width 9 height 9
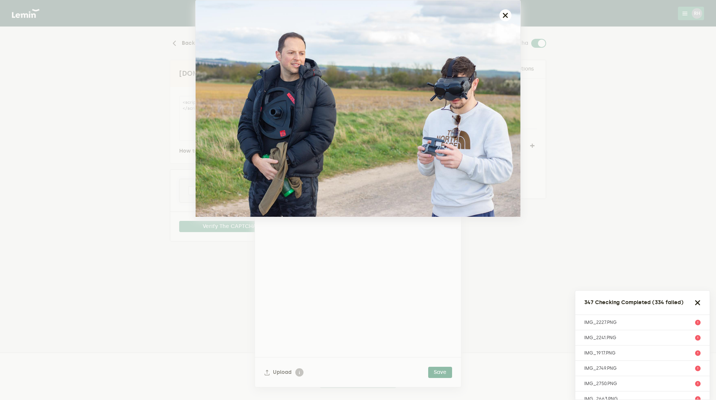
click at [504, 17] on icon "button" at bounding box center [505, 15] width 6 height 6
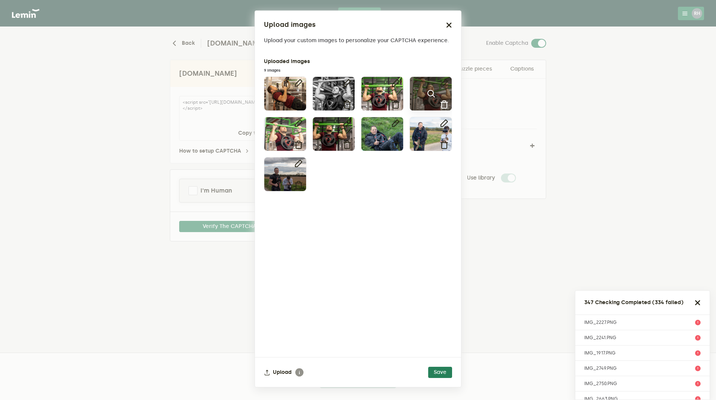
click at [431, 92] on icon at bounding box center [430, 93] width 9 height 9
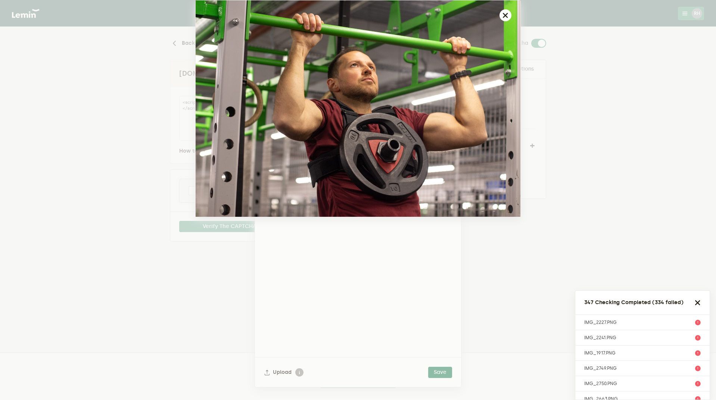
click at [507, 16] on icon "button" at bounding box center [505, 15] width 6 height 6
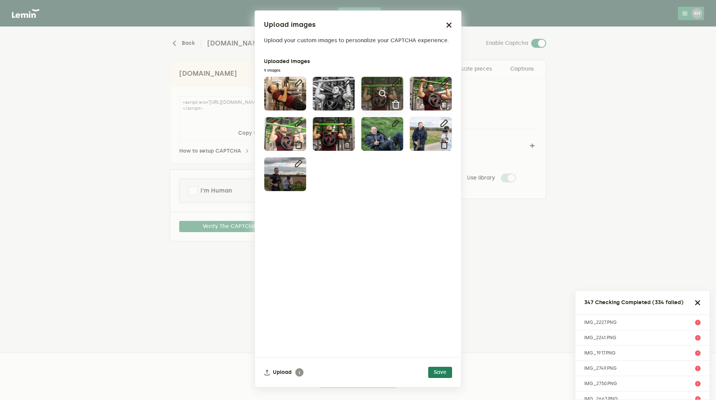
click at [380, 94] on icon at bounding box center [382, 93] width 9 height 9
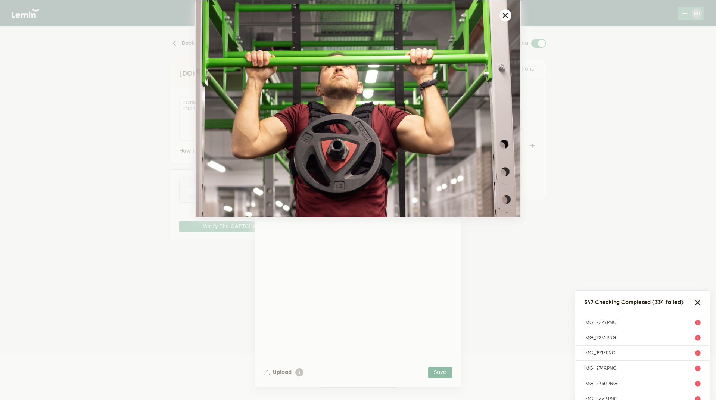
click at [507, 12] on icon "button" at bounding box center [505, 15] width 6 height 6
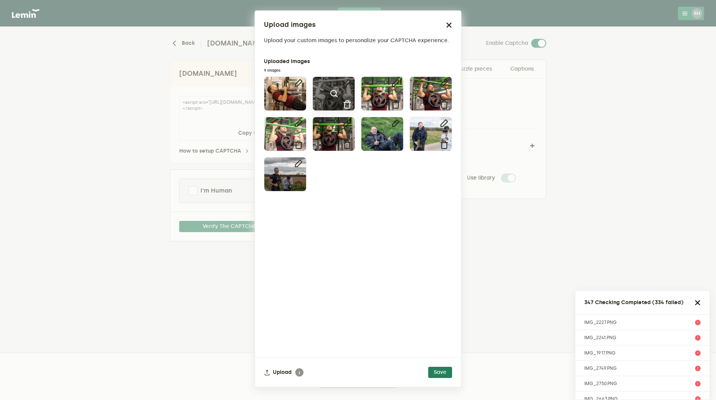
click at [334, 94] on icon at bounding box center [333, 93] width 9 height 9
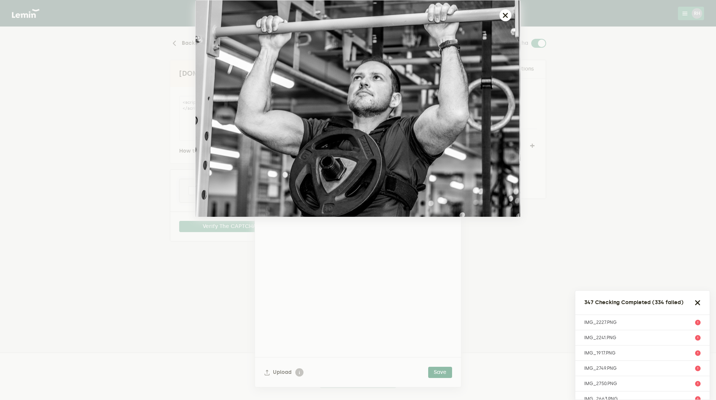
click at [506, 12] on button "button" at bounding box center [505, 15] width 12 height 12
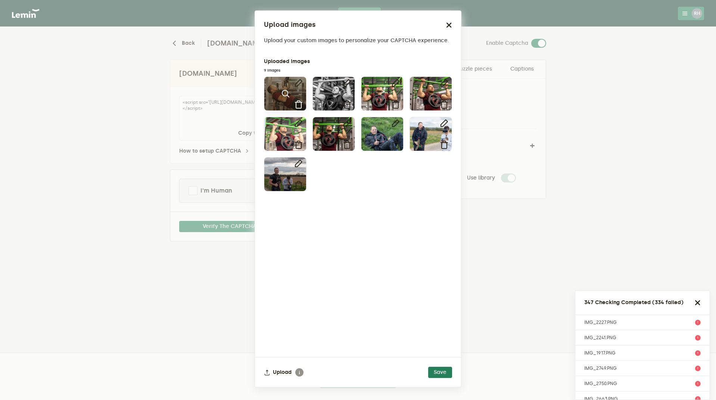
click at [285, 93] on icon at bounding box center [285, 93] width 9 height 9
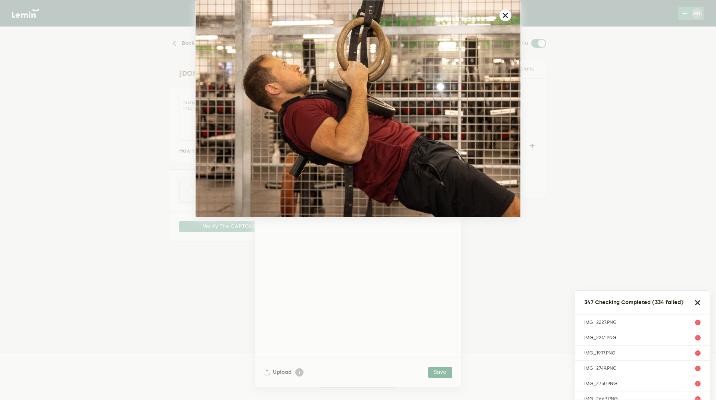
click at [505, 19] on button "button" at bounding box center [505, 15] width 12 height 12
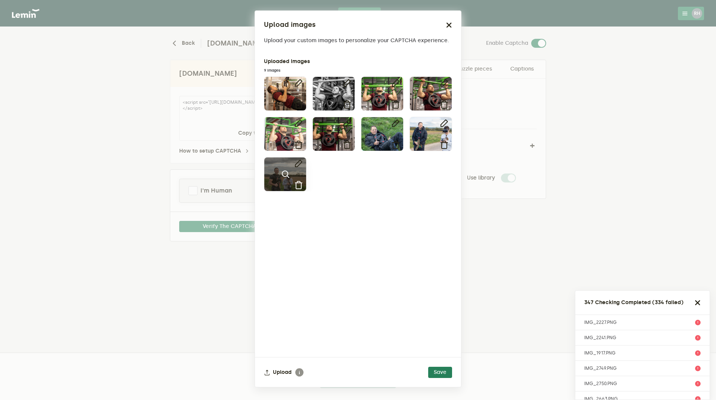
click at [298, 184] on icon at bounding box center [298, 185] width 9 height 9
click at [438, 372] on button "Save" at bounding box center [440, 372] width 24 height 11
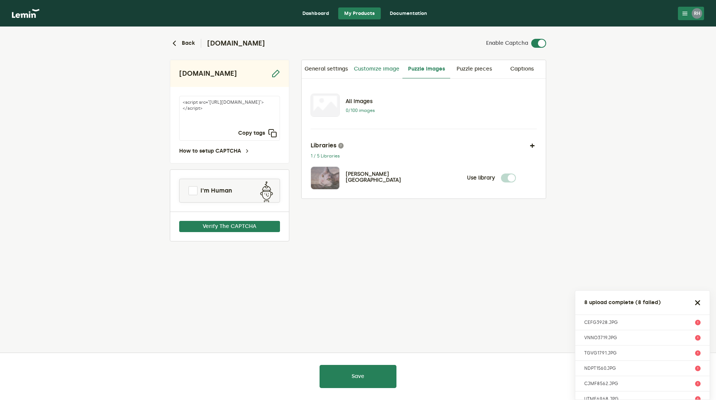
click at [383, 72] on link "Customize image" at bounding box center [376, 69] width 51 height 18
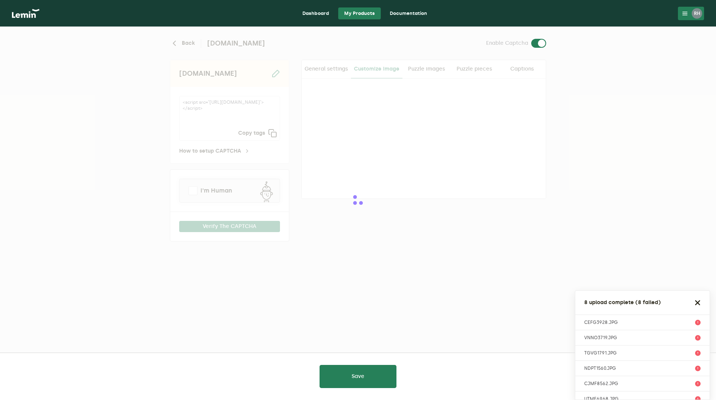
checkbox input "true"
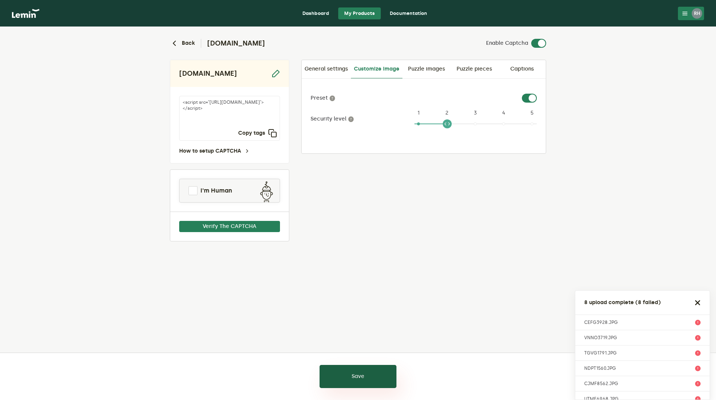
click at [338, 374] on button "Save" at bounding box center [357, 376] width 77 height 23
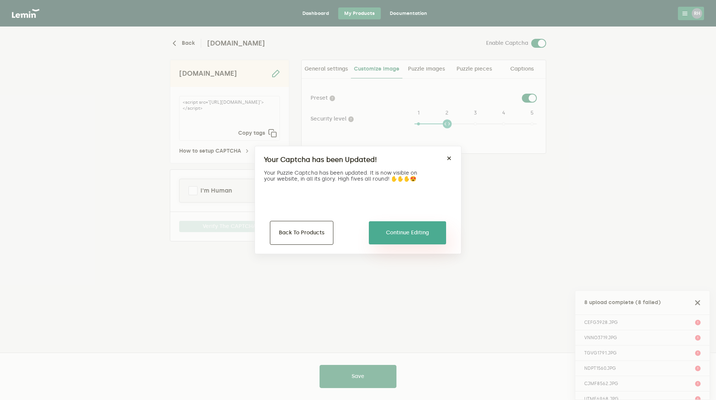
click at [416, 232] on button "Continue Editing" at bounding box center [407, 232] width 77 height 23
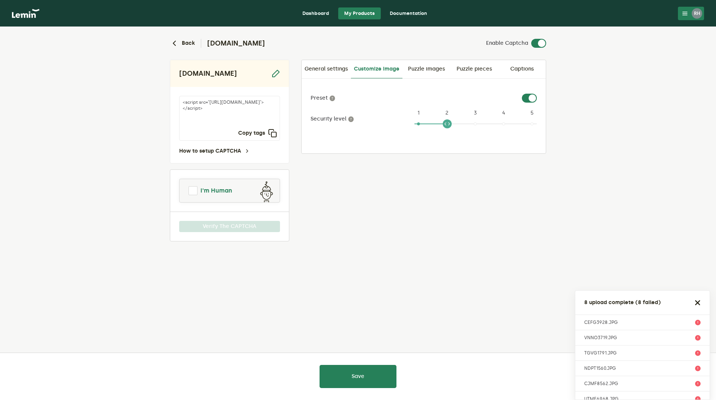
click at [195, 194] on span at bounding box center [192, 190] width 9 height 9
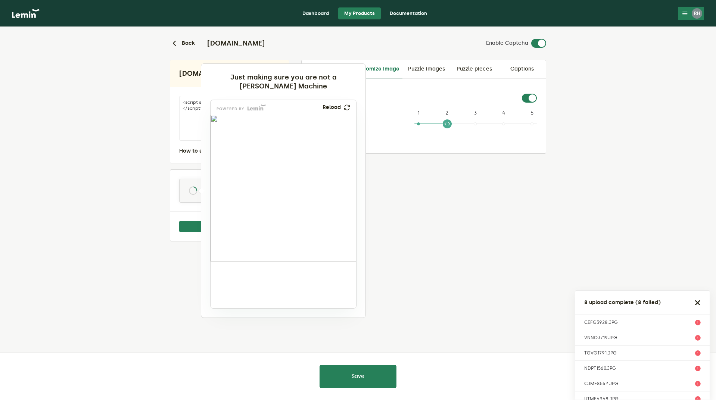
click at [447, 234] on div at bounding box center [358, 200] width 716 height 400
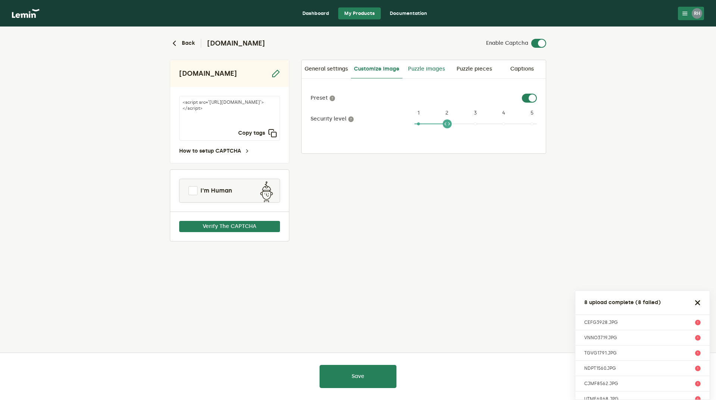
click at [428, 70] on link "Puzzle images" at bounding box center [426, 69] width 48 height 18
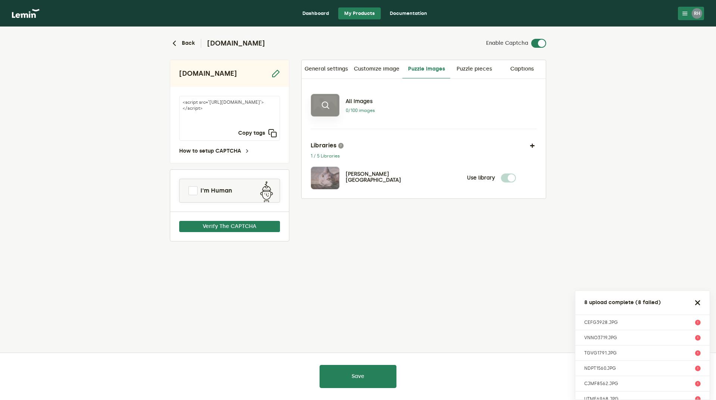
click at [324, 107] on icon at bounding box center [324, 105] width 9 height 9
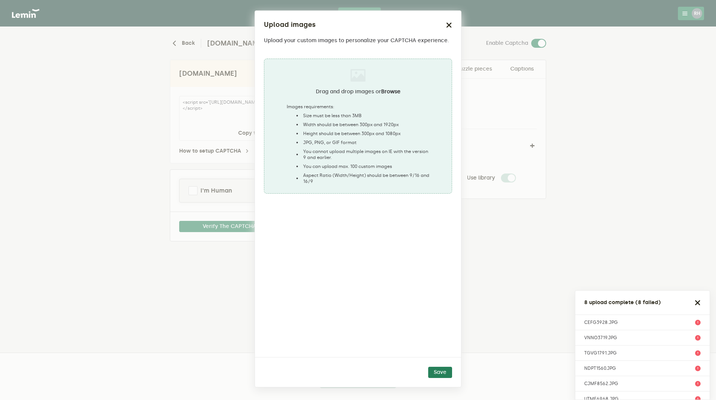
click at [352, 107] on label "Images requirements:" at bounding box center [358, 107] width 143 height 6
type input "C:\fakepath\IMG_2227.PNG"
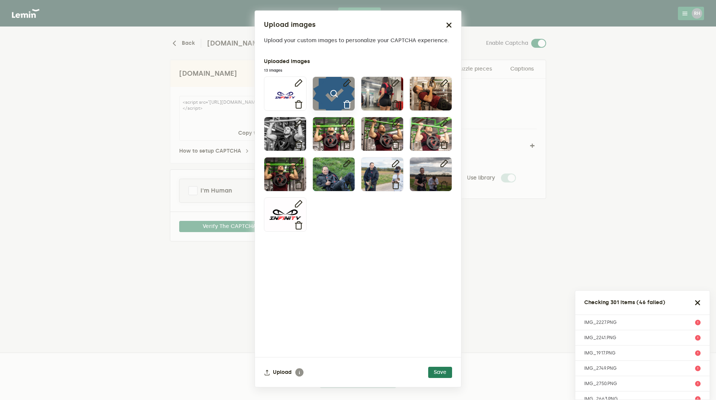
click at [345, 106] on icon at bounding box center [346, 104] width 9 height 9
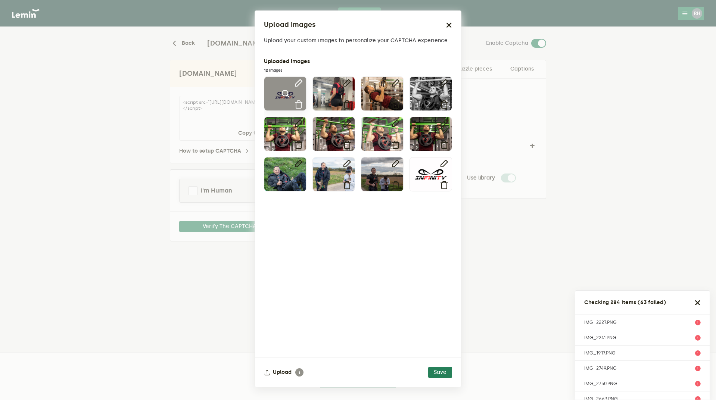
click at [298, 83] on icon at bounding box center [298, 82] width 9 height 9
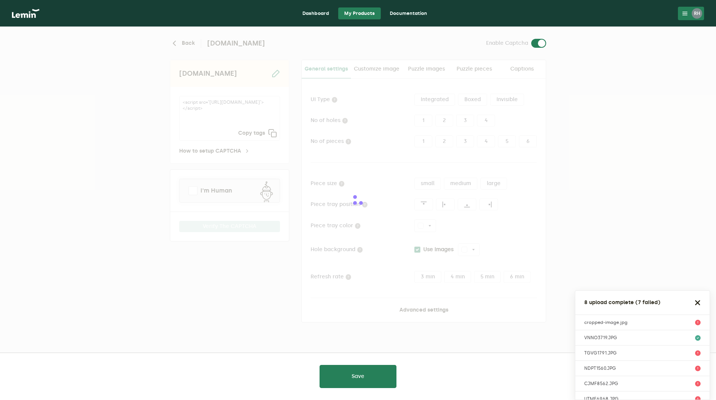
type input "white"
checkbox input "true"
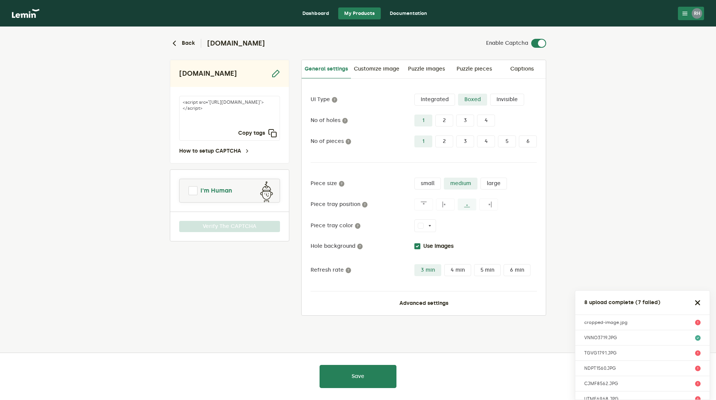
click at [191, 189] on span at bounding box center [192, 190] width 9 height 9
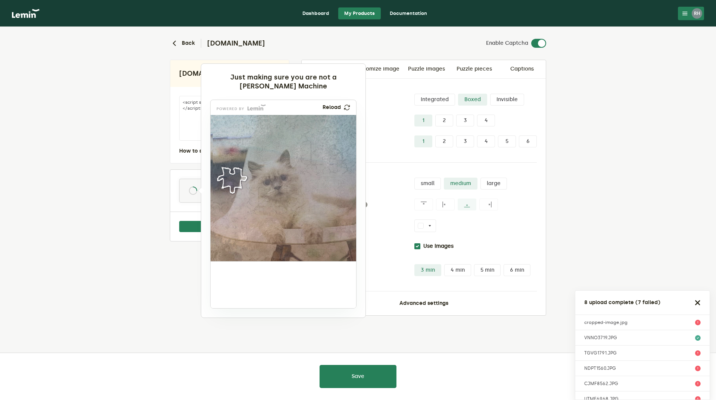
drag, startPoint x: 232, startPoint y: 285, endPoint x: 229, endPoint y: 181, distance: 103.7
click at [229, 181] on img at bounding box center [182, 230] width 241 height 146
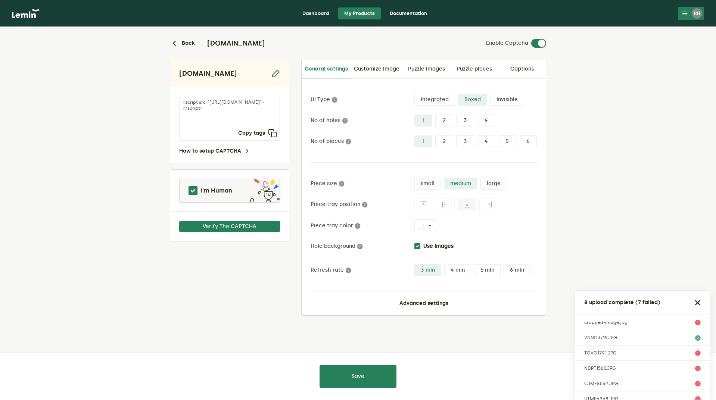
click at [270, 283] on div "infinityfitltd.com <script src="https://api.leminnow.com/captcha/v1/cropped/CRO…" at bounding box center [229, 188] width 119 height 256
click at [250, 121] on textarea "<script src="[URL][DOMAIN_NAME]"></script>" at bounding box center [229, 118] width 101 height 45
drag, startPoint x: 257, startPoint y: 113, endPoint x: 213, endPoint y: 114, distance: 44.8
click at [213, 114] on textarea "<script src="[URL][DOMAIN_NAME]"></script>" at bounding box center [229, 118] width 101 height 45
drag, startPoint x: 220, startPoint y: 115, endPoint x: 225, endPoint y: 115, distance: 5.2
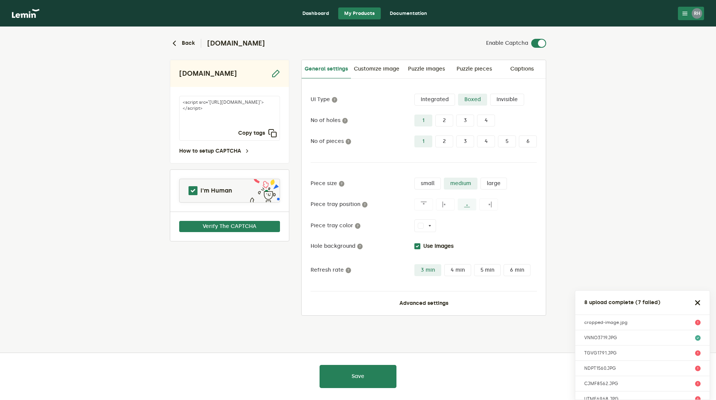
click at [220, 115] on textarea "<script src="[URL][DOMAIN_NAME]"></script>" at bounding box center [229, 118] width 101 height 45
click at [243, 120] on textarea "<script src="[URL][DOMAIN_NAME]"></script>" at bounding box center [229, 118] width 101 height 45
click at [464, 69] on link "Puzzle pieces" at bounding box center [474, 69] width 48 height 18
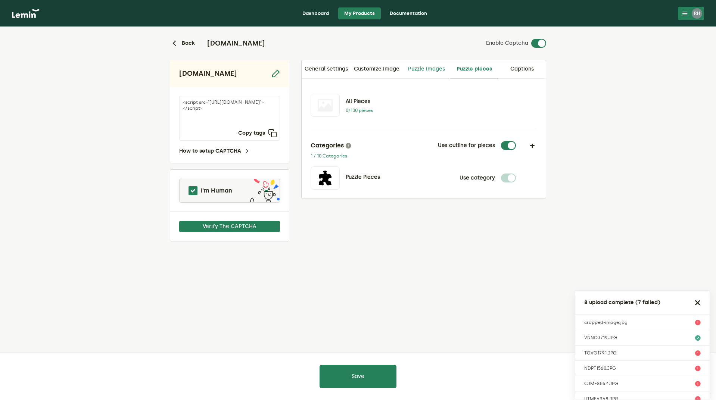
click at [425, 68] on link "Puzzle images" at bounding box center [426, 69] width 48 height 18
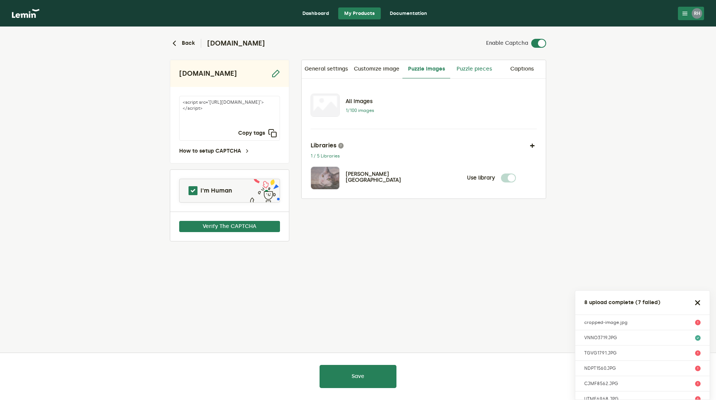
click at [469, 71] on link "Puzzle pieces" at bounding box center [474, 69] width 48 height 18
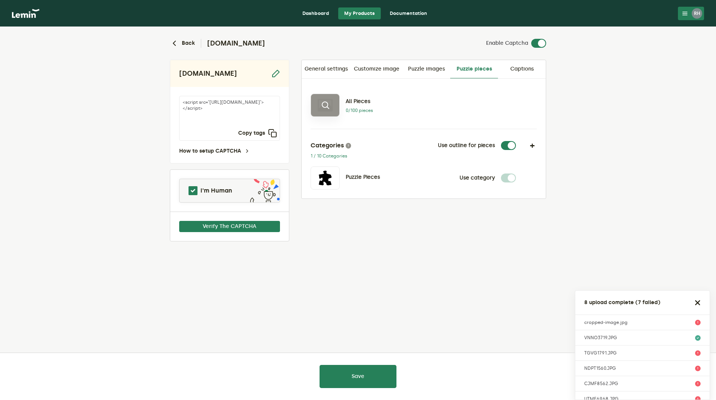
click at [323, 105] on icon at bounding box center [324, 105] width 9 height 9
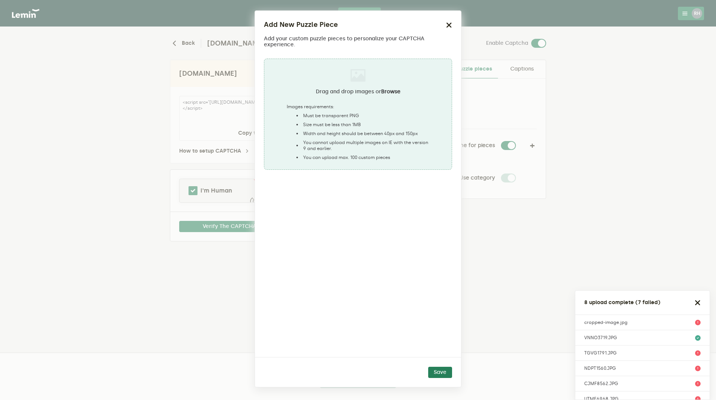
click at [382, 105] on label "Images requirements:" at bounding box center [358, 107] width 143 height 6
type input "C:\fakepath\IMG_2227.PNG"
click at [448, 23] on icon "button" at bounding box center [449, 25] width 6 height 6
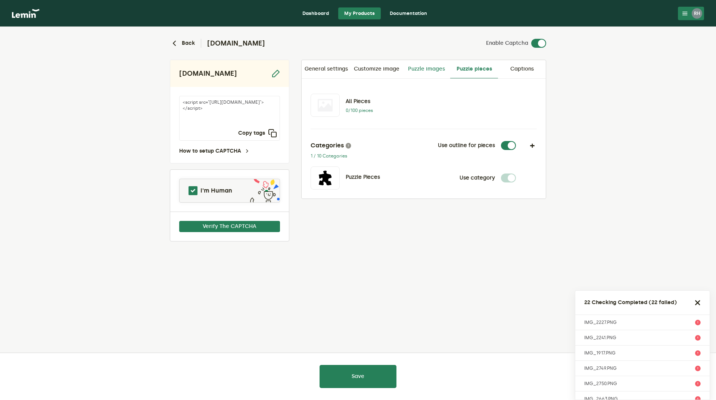
click at [420, 70] on link "Puzzle images" at bounding box center [426, 69] width 48 height 18
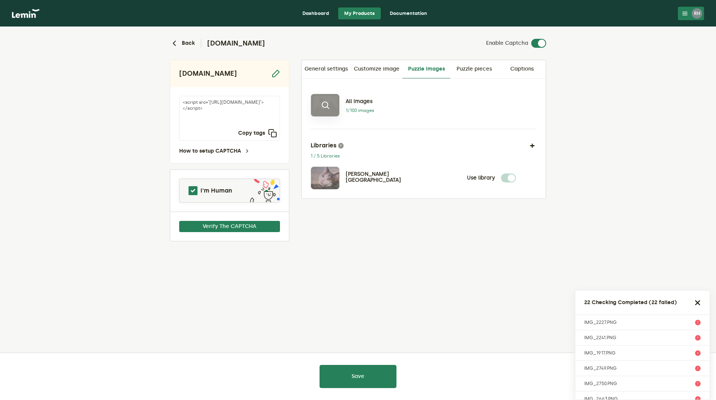
click at [329, 107] on icon at bounding box center [324, 105] width 9 height 9
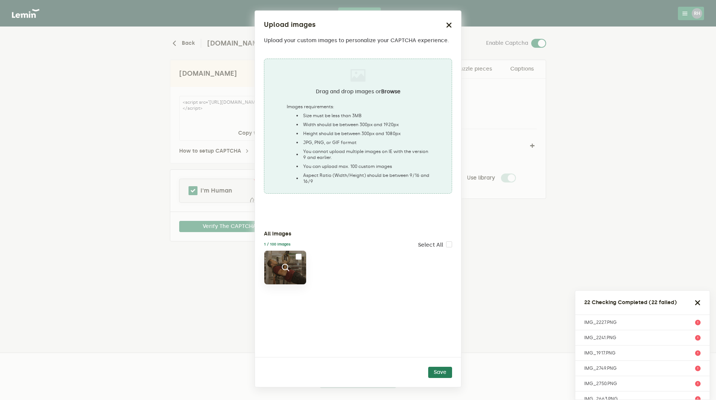
click at [296, 256] on input "checkbox" at bounding box center [298, 257] width 6 height 6
checkbox input "true"
click at [445, 372] on button "Save" at bounding box center [440, 372] width 24 height 11
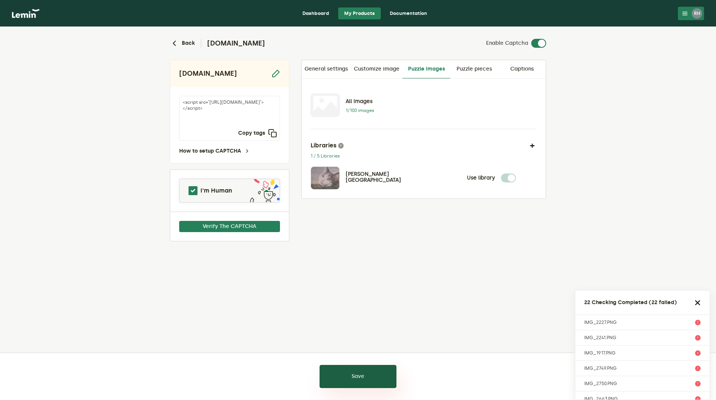
click at [342, 381] on button "Save" at bounding box center [357, 376] width 77 height 23
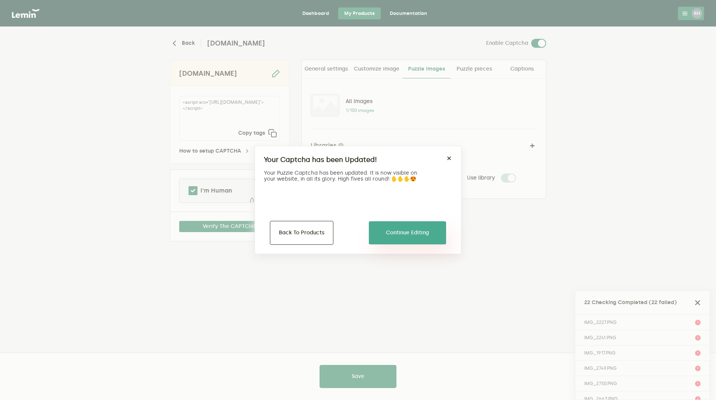
click at [382, 231] on button "Continue Editing" at bounding box center [407, 232] width 77 height 23
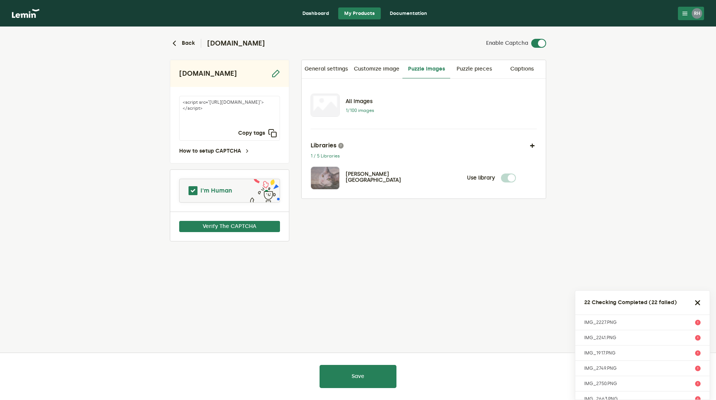
click at [191, 190] on span at bounding box center [193, 191] width 12 height 12
click at [228, 230] on button "Verify The CAPTCHA" at bounding box center [229, 226] width 101 height 11
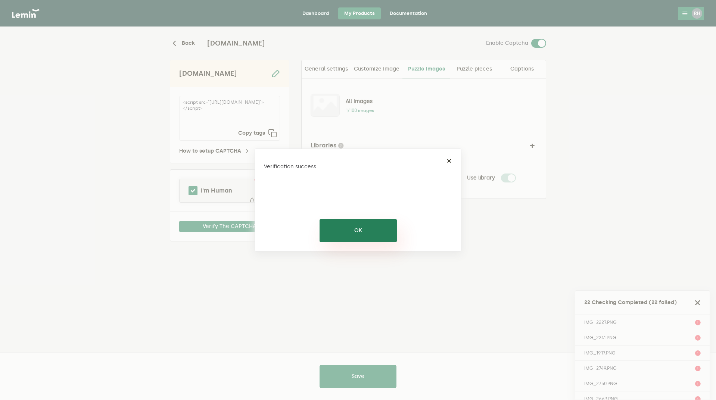
click at [382, 236] on button "OK" at bounding box center [357, 230] width 77 height 23
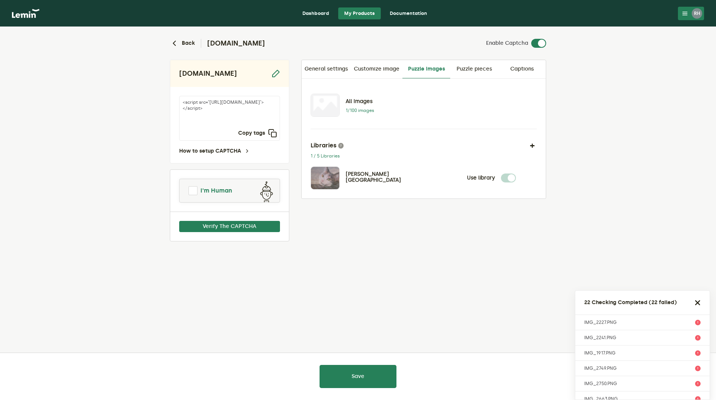
click at [194, 191] on span at bounding box center [192, 190] width 9 height 9
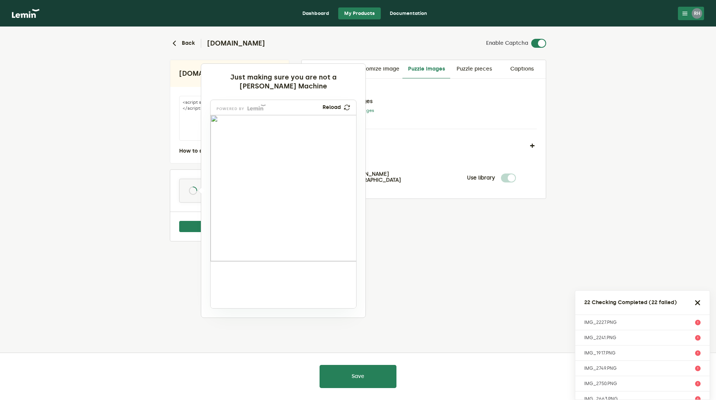
drag, startPoint x: 240, startPoint y: 282, endPoint x: 277, endPoint y: 162, distance: 125.7
click at [277, 162] on img at bounding box center [223, 216] width 241 height 146
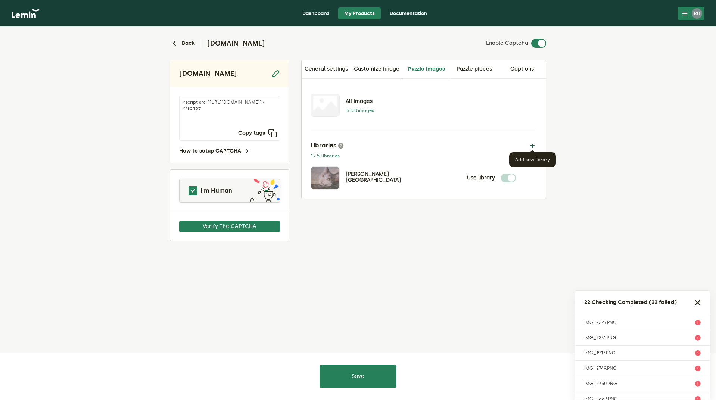
click at [531, 144] on button "button" at bounding box center [531, 145] width 9 height 9
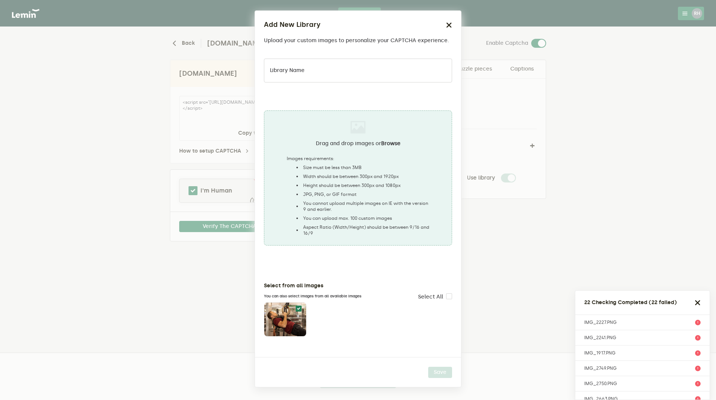
click at [297, 74] on input "Library name" at bounding box center [358, 71] width 188 height 24
type input "infinity"
click at [436, 370] on button "Save" at bounding box center [440, 372] width 24 height 11
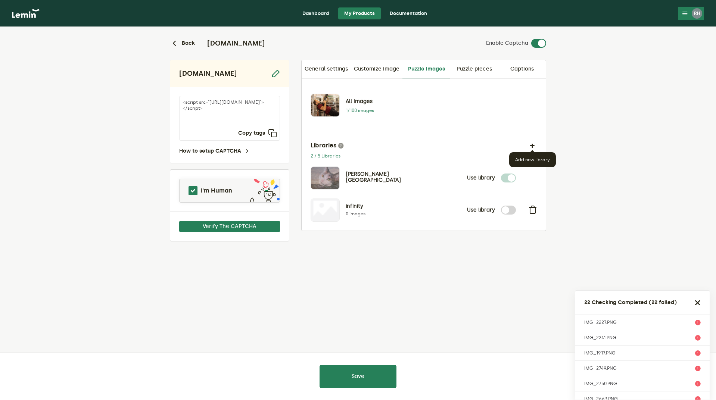
click at [449, 291] on div "Back infinityfitltd.com Enable Captcha infinityfitltd.com <script src="https://…" at bounding box center [358, 164] width 388 height 274
click at [516, 206] on label at bounding box center [516, 206] width 0 height 0
click at [508, 209] on input "checkbox" at bounding box center [505, 210] width 9 height 9
checkbox input "true"
click at [325, 212] on icon at bounding box center [324, 210] width 9 height 9
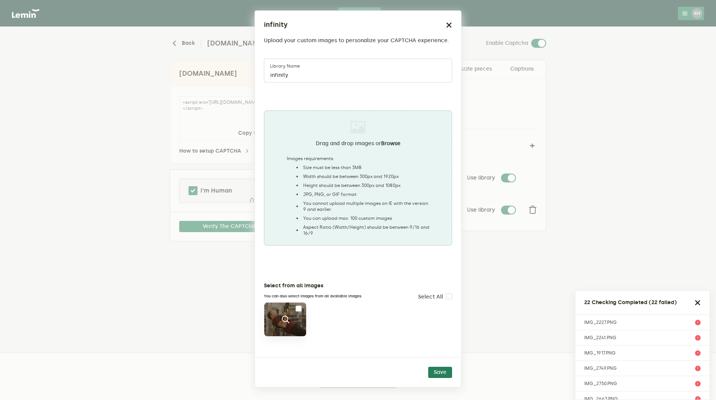
click at [298, 308] on input "checkbox" at bounding box center [298, 309] width 6 height 6
checkbox input "true"
click at [438, 370] on button "Save" at bounding box center [440, 372] width 24 height 11
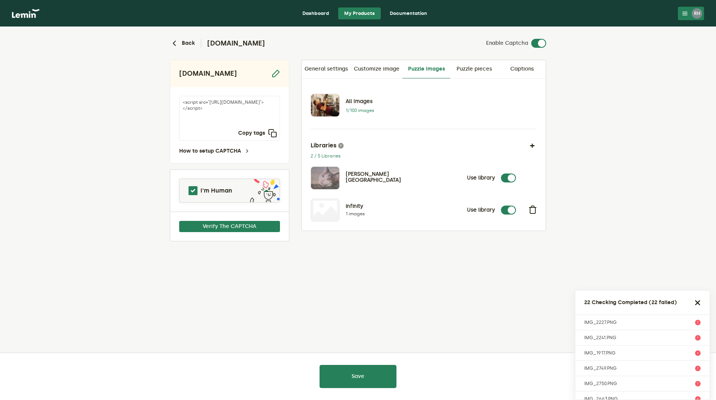
click at [516, 173] on label at bounding box center [516, 173] width 0 height 0
click at [510, 176] on input "checkbox" at bounding box center [505, 177] width 9 height 9
checkbox input "false"
click at [345, 376] on button "Save" at bounding box center [357, 376] width 77 height 23
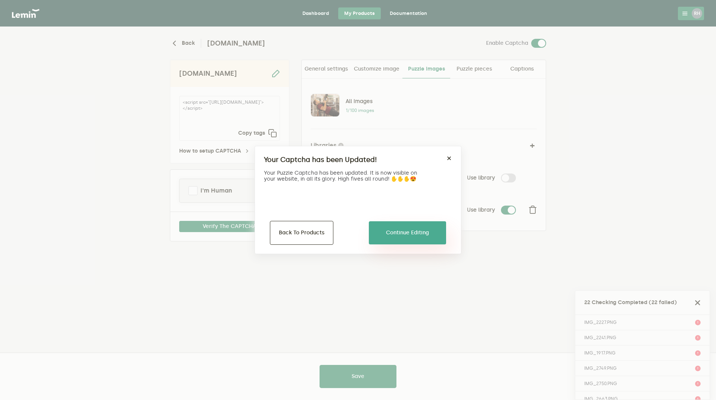
click at [399, 232] on button "Continue Editing" at bounding box center [407, 232] width 77 height 23
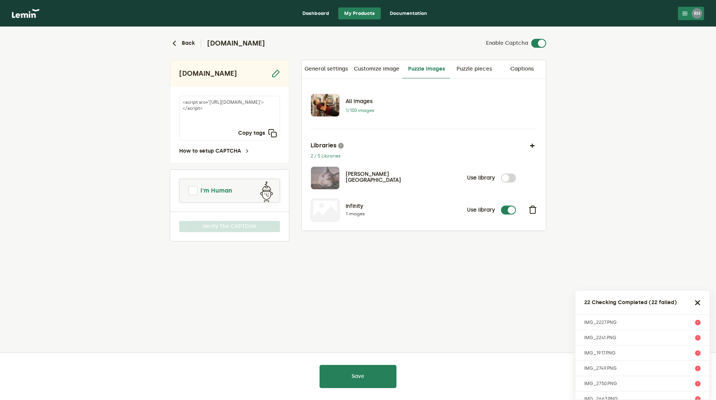
click at [189, 190] on span at bounding box center [192, 190] width 9 height 9
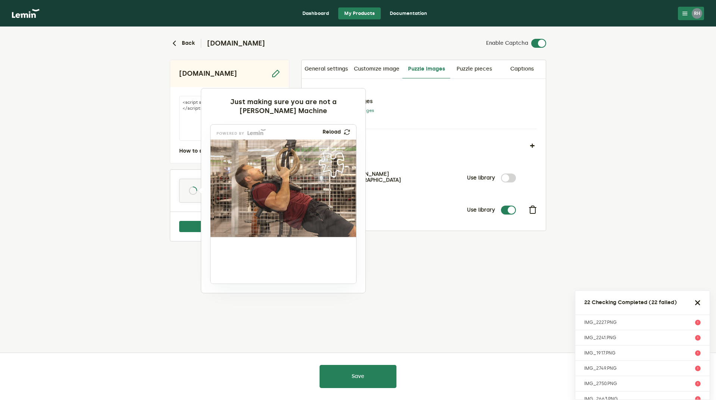
drag, startPoint x: 241, startPoint y: 262, endPoint x: 338, endPoint y: 168, distance: 135.1
click at [338, 168] on img at bounding box center [281, 189] width 241 height 97
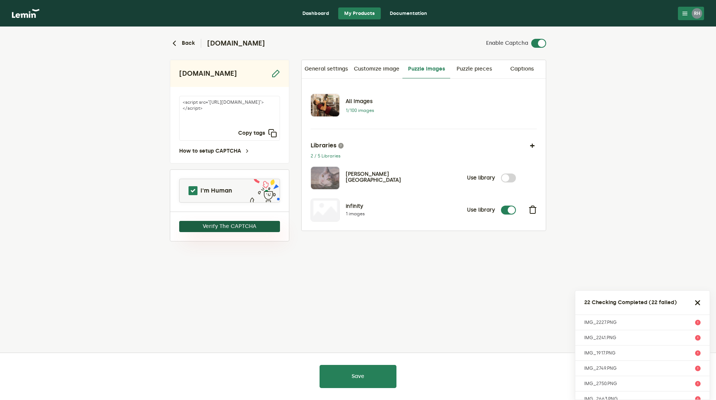
click at [235, 226] on button "Verify The CAPTCHA" at bounding box center [229, 226] width 101 height 11
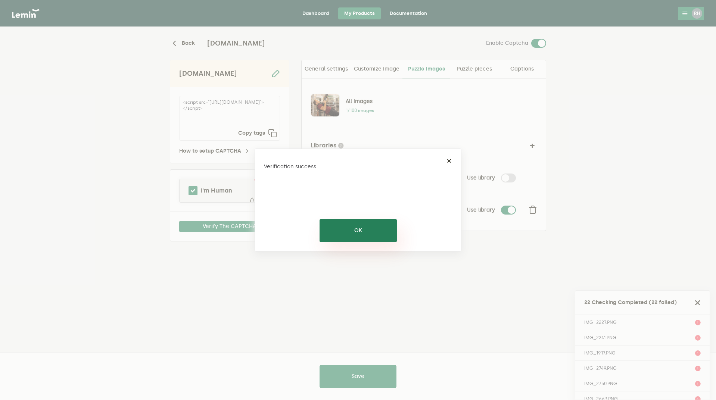
click at [364, 232] on button "OK" at bounding box center [357, 230] width 77 height 23
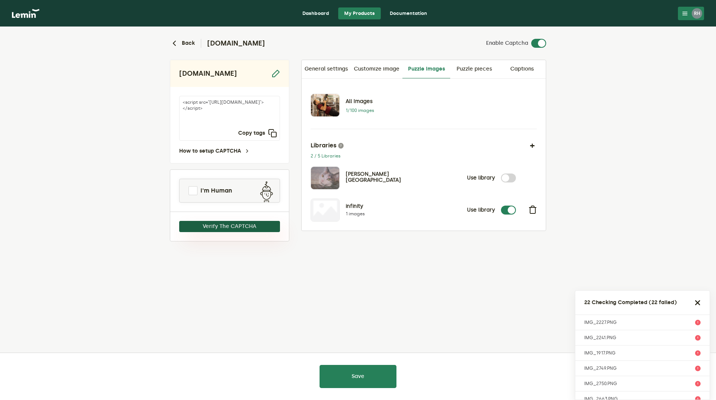
click at [250, 227] on button "Verify The CAPTCHA" at bounding box center [229, 226] width 101 height 11
click at [196, 188] on span at bounding box center [192, 190] width 9 height 9
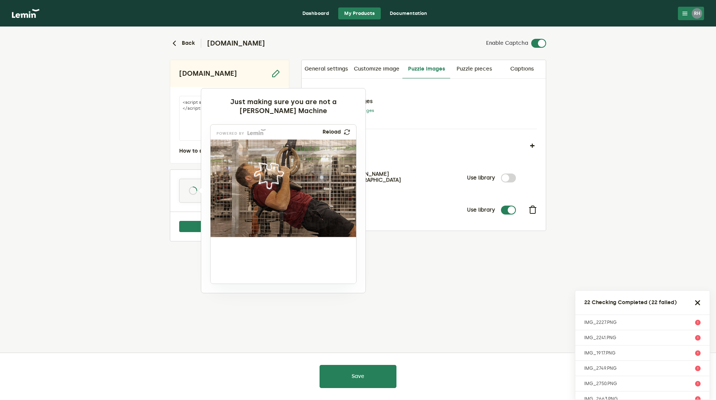
drag, startPoint x: 236, startPoint y: 261, endPoint x: 270, endPoint y: 177, distance: 90.8
click at [270, 177] on img at bounding box center [219, 200] width 241 height 97
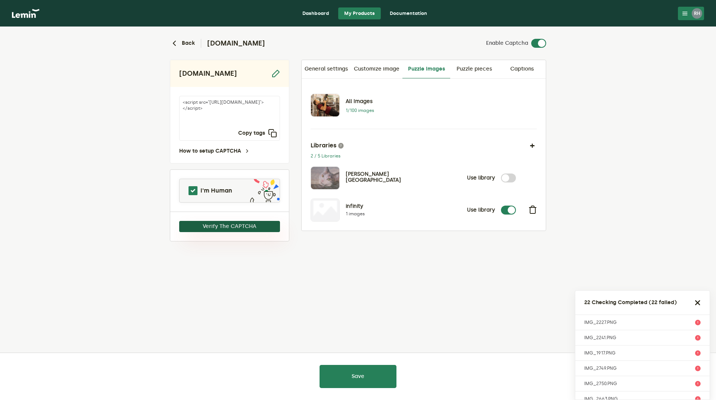
click at [223, 231] on button "Verify The CAPTCHA" at bounding box center [229, 226] width 101 height 11
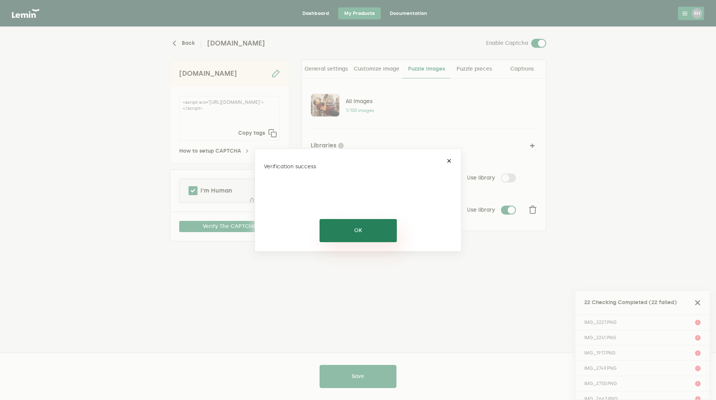
click at [360, 232] on button "OK" at bounding box center [357, 230] width 77 height 23
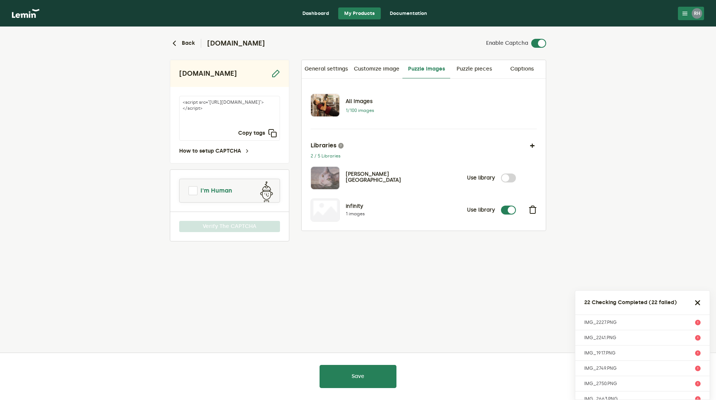
click at [189, 189] on span at bounding box center [192, 190] width 9 height 9
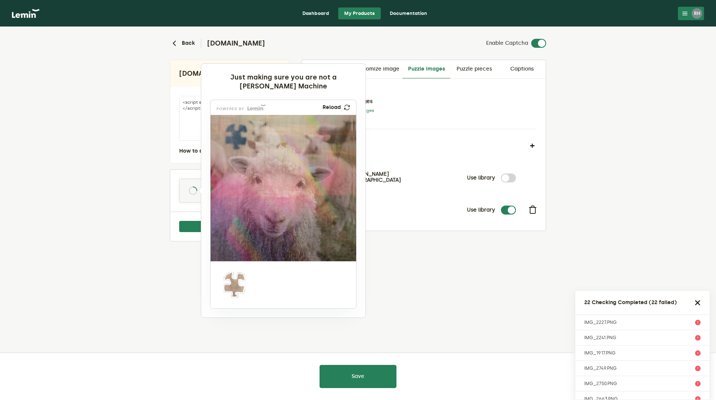
click at [441, 306] on div at bounding box center [358, 200] width 716 height 400
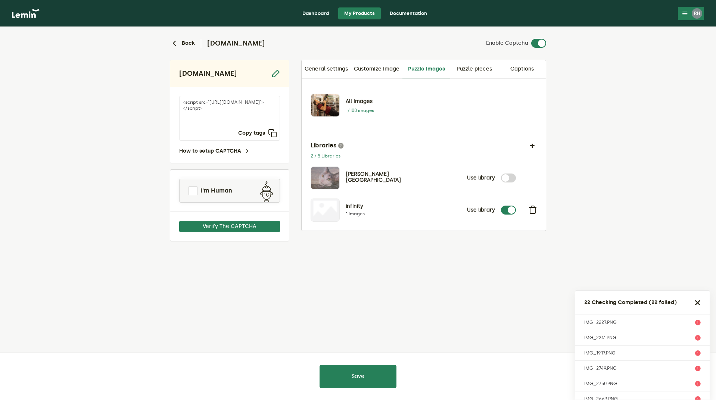
click at [361, 108] on p "1/100 images" at bounding box center [366, 110] width 43 height 6
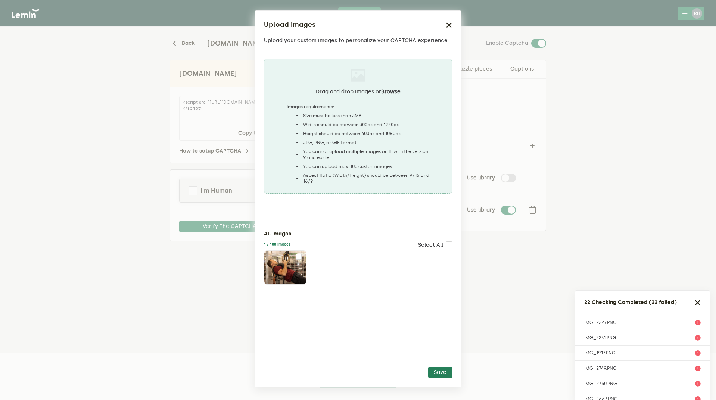
click at [372, 133] on li "Height should be between 300px and 1080px" at bounding box center [361, 134] width 135 height 6
type input "C:\fakepath\IMG_2227.PNG"
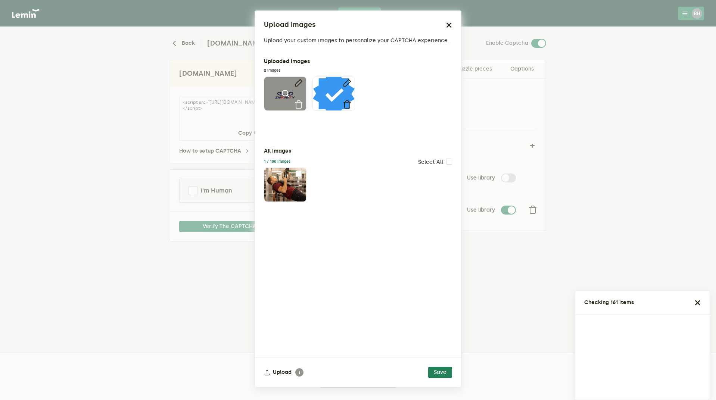
click at [300, 106] on icon at bounding box center [298, 104] width 9 height 9
click at [299, 106] on icon at bounding box center [298, 104] width 9 height 9
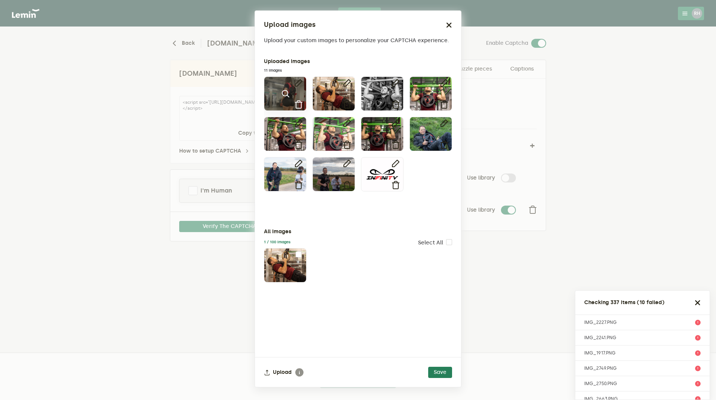
click at [296, 103] on icon at bounding box center [298, 104] width 9 height 9
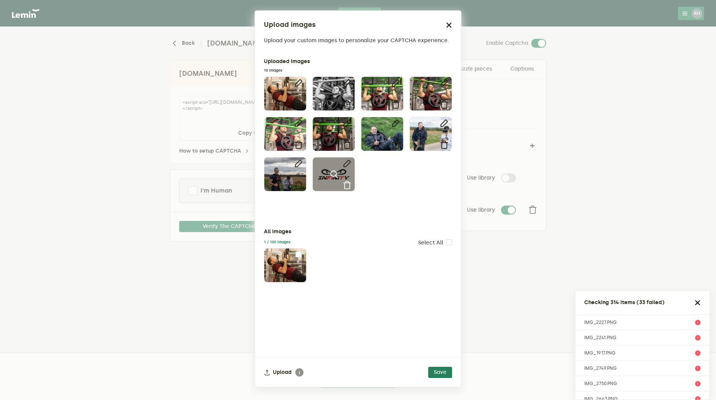
click at [344, 184] on icon at bounding box center [346, 185] width 9 height 9
click at [298, 186] on icon at bounding box center [298, 185] width 9 height 9
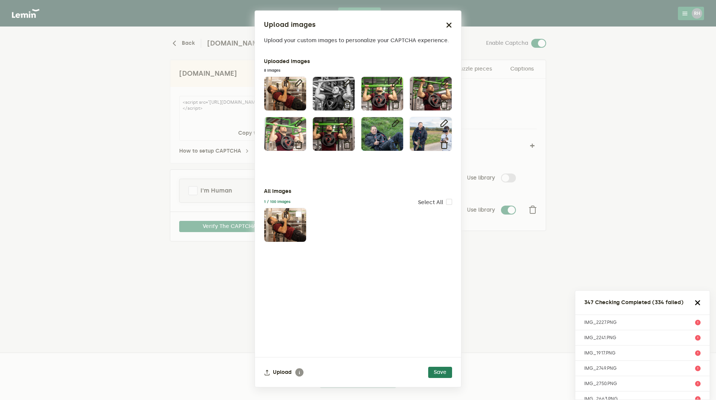
click at [698, 303] on icon "button" at bounding box center [697, 303] width 6 height 6
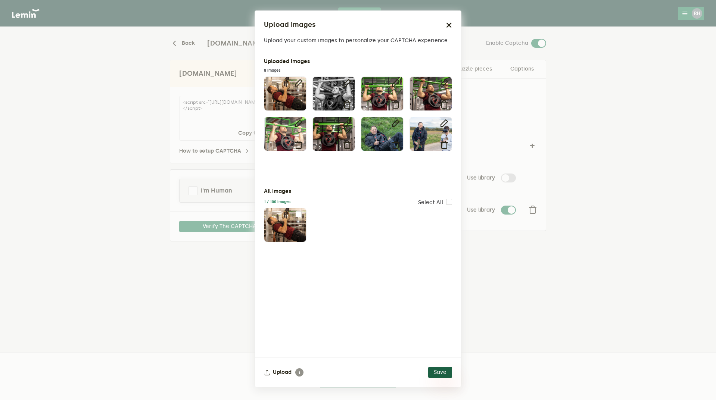
click at [447, 373] on button "Save" at bounding box center [440, 372] width 24 height 11
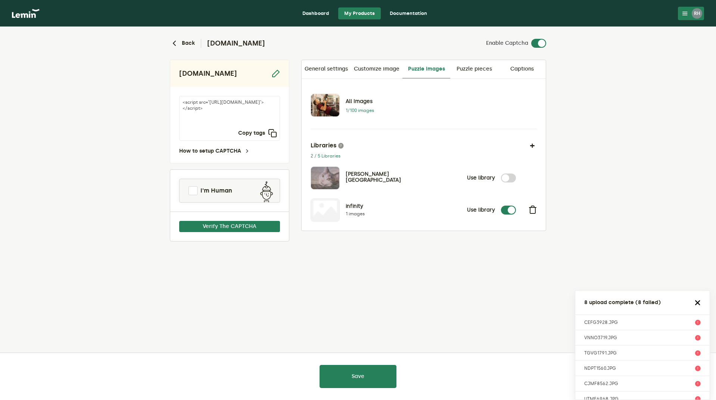
click at [697, 303] on icon "button" at bounding box center [697, 303] width 6 height 6
click at [360, 110] on p "1/100 images" at bounding box center [366, 110] width 43 height 6
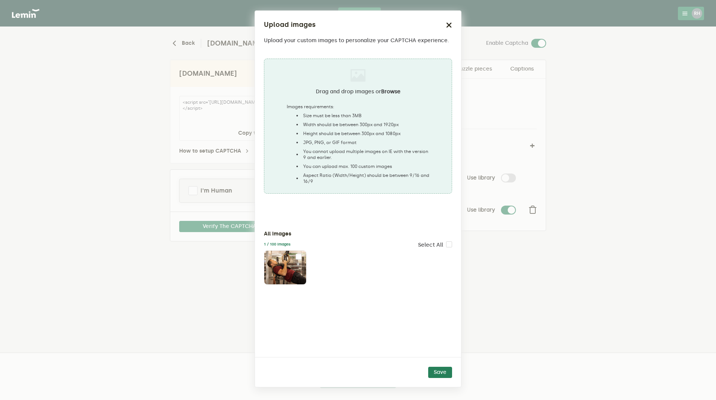
click at [333, 115] on li "Size must be less than 3MB" at bounding box center [361, 116] width 135 height 6
type input "C:\fakepath\IMG_2227.PNG"
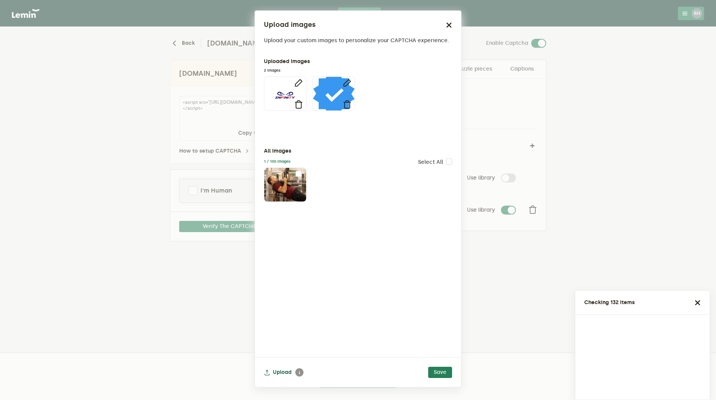
click at [280, 371] on button "Upload" at bounding box center [284, 372] width 40 height 11
type input "C:\fakepath\assemble vest capture.PNG"
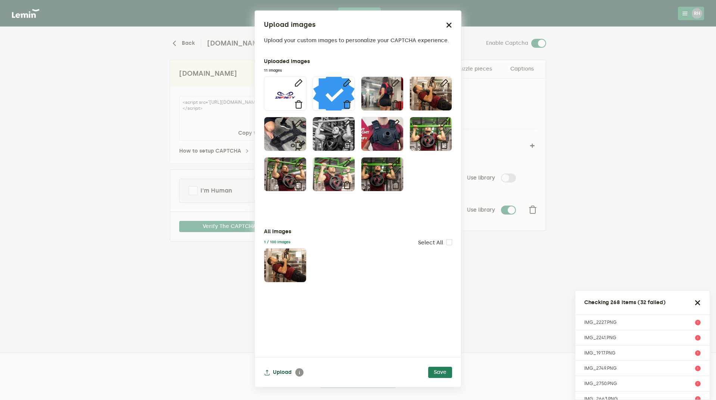
click at [278, 369] on button "Upload" at bounding box center [284, 372] width 40 height 11
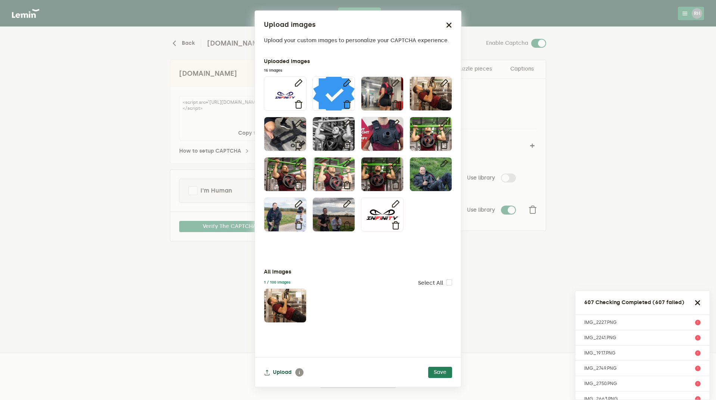
type input "C:\fakepath\129l19221-bb4gq (1).jpg"
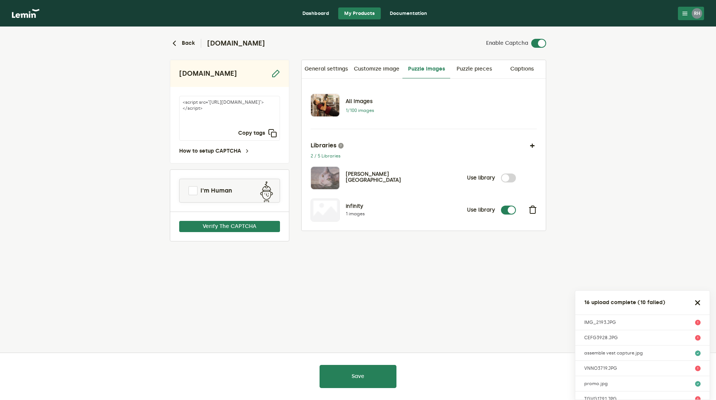
click at [490, 295] on div "Back infinityfitltd.com Enable Captcha infinityfitltd.com <script src="https://…" at bounding box center [358, 164] width 388 height 274
click at [696, 301] on icon "button" at bounding box center [697, 303] width 6 height 6
drag, startPoint x: 423, startPoint y: 298, endPoint x: 408, endPoint y: 250, distance: 50.6
click at [422, 297] on div "Back infinityfitltd.com Enable Captcha infinityfitltd.com <script src="https://…" at bounding box center [358, 164] width 388 height 274
click at [354, 109] on p "1/100 images" at bounding box center [366, 110] width 43 height 6
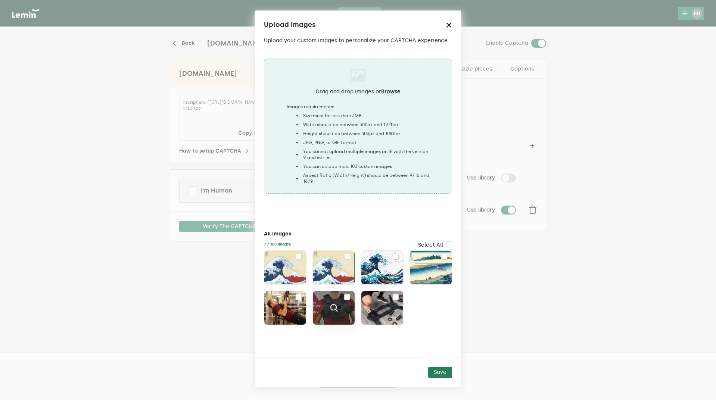
click at [348, 297] on input "checkbox" at bounding box center [347, 297] width 6 height 6
checkbox input "false"
click at [449, 25] on icon "button" at bounding box center [449, 25] width 6 height 6
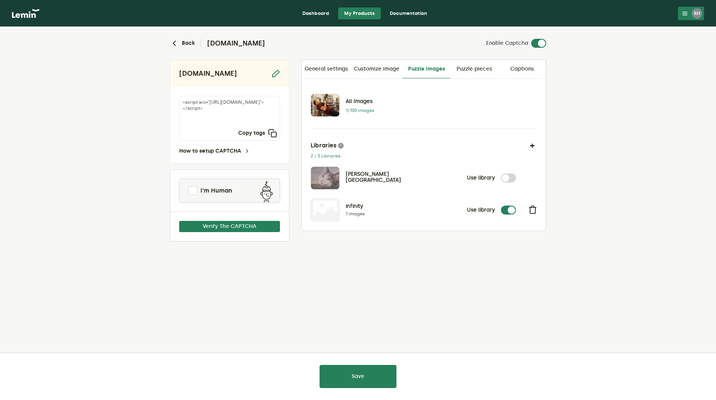
click at [364, 207] on p "infinity" at bounding box center [366, 206] width 43 height 6
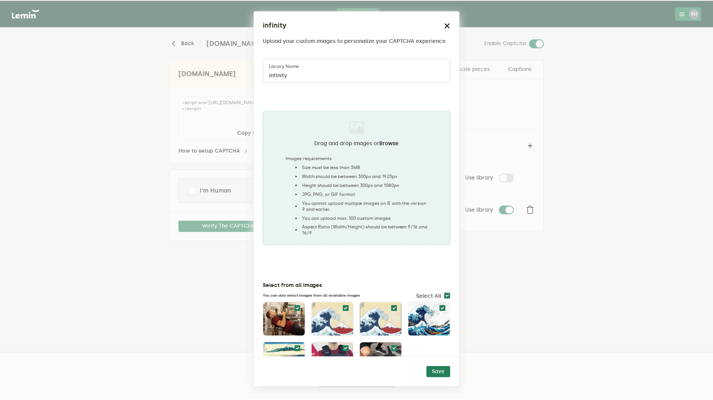
scroll to position [26, 0]
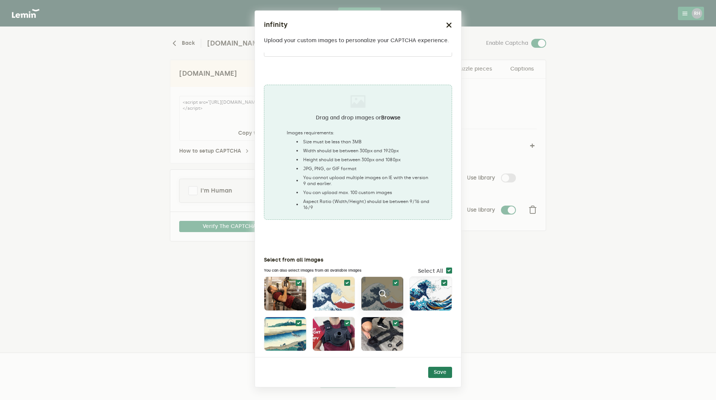
click at [397, 281] on div at bounding box center [396, 283] width 9 height 6
checkbox input "false"
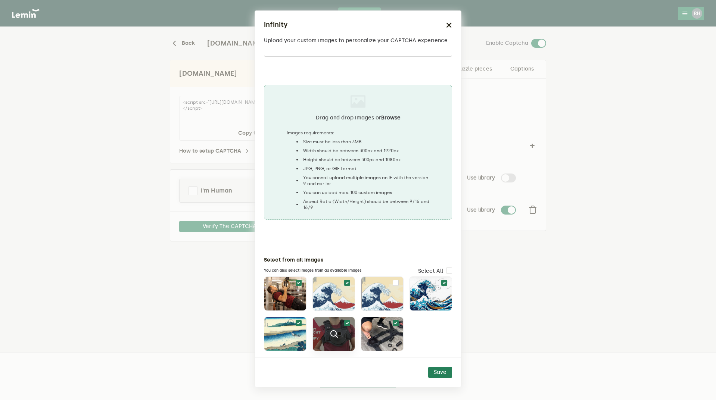
click at [345, 322] on input "checkbox" at bounding box center [347, 323] width 6 height 6
checkbox input "false"
click at [443, 371] on button "Save" at bounding box center [440, 372] width 24 height 11
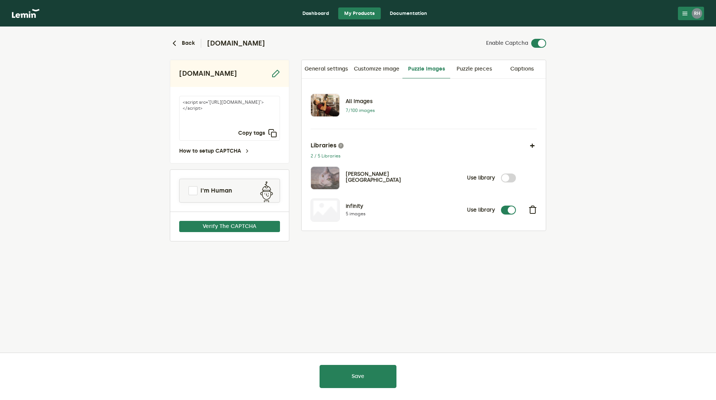
click at [526, 309] on div "Back infinityfitltd.com Enable Captcha infinityfitltd.com <script src="https://…" at bounding box center [358, 213] width 716 height 373
click at [368, 375] on button "Save" at bounding box center [357, 376] width 77 height 23
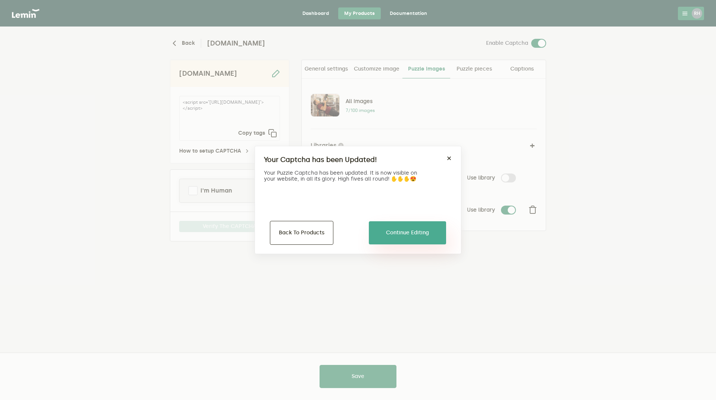
click at [410, 237] on button "Continue Editing" at bounding box center [407, 232] width 77 height 23
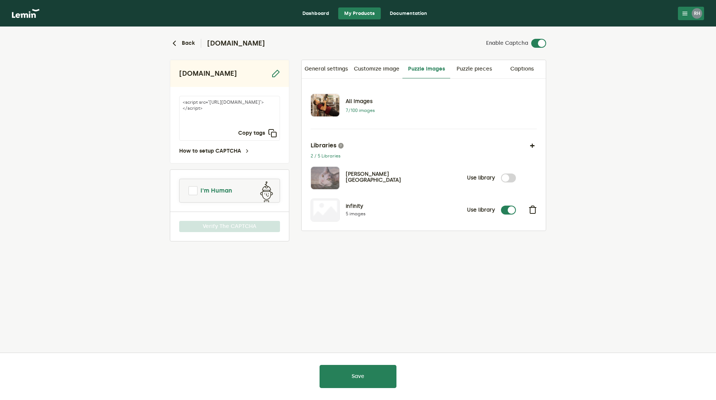
click at [194, 193] on span at bounding box center [192, 190] width 9 height 9
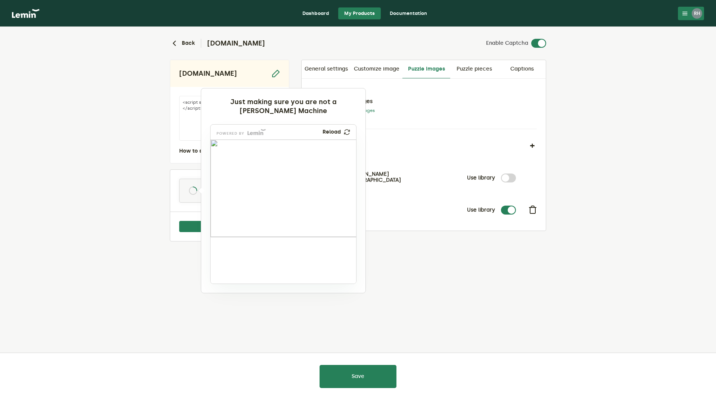
drag, startPoint x: 234, startPoint y: 262, endPoint x: 242, endPoint y: 195, distance: 66.6
click at [242, 195] on img at bounding box center [193, 218] width 241 height 97
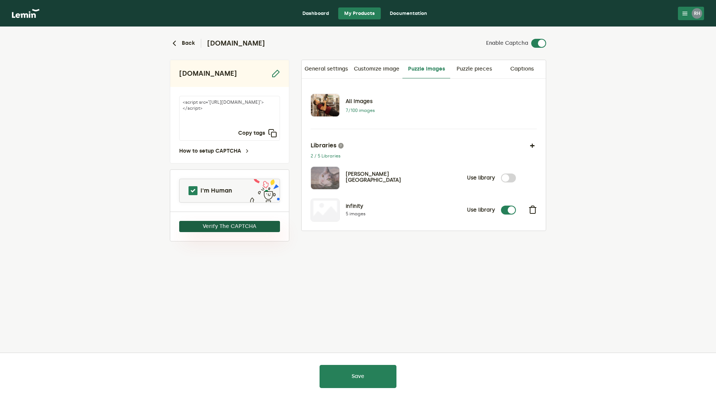
click at [256, 224] on button "Verify The CAPTCHA" at bounding box center [229, 226] width 101 height 11
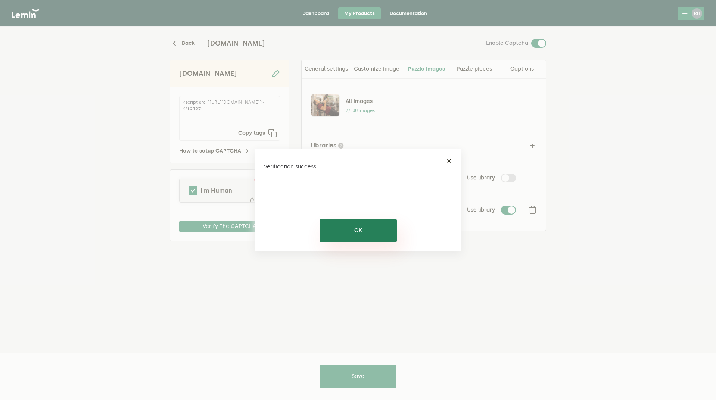
click at [356, 228] on button "OK" at bounding box center [357, 230] width 77 height 23
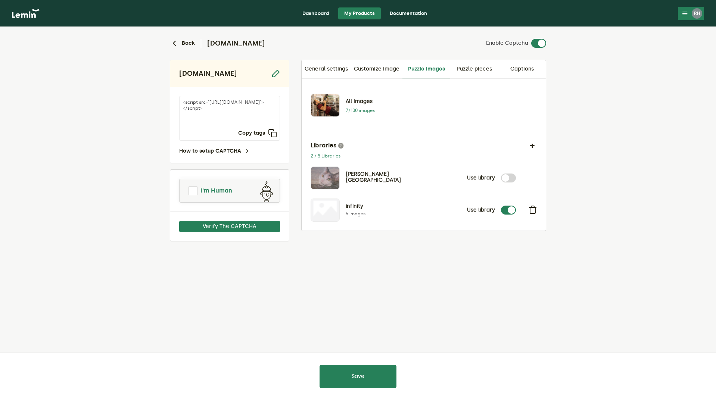
click at [194, 193] on span at bounding box center [192, 190] width 9 height 9
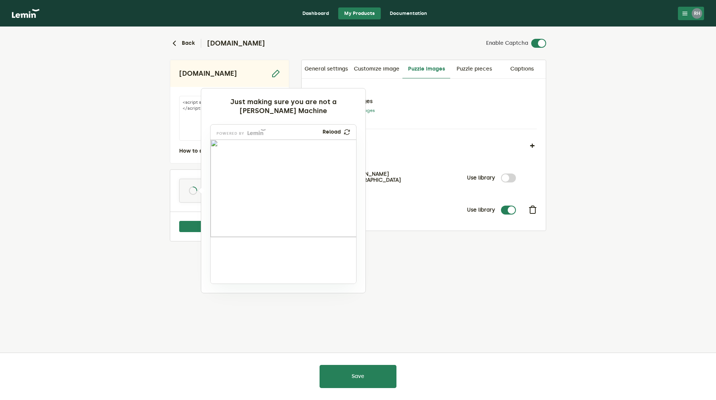
drag, startPoint x: 242, startPoint y: 259, endPoint x: 320, endPoint y: 175, distance: 114.5
click at [320, 175] on img at bounding box center [263, 200] width 241 height 97
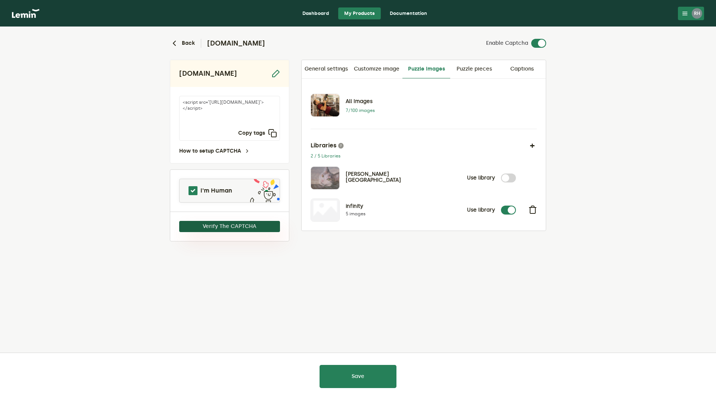
click at [253, 227] on button "Verify The CAPTCHA" at bounding box center [229, 226] width 101 height 11
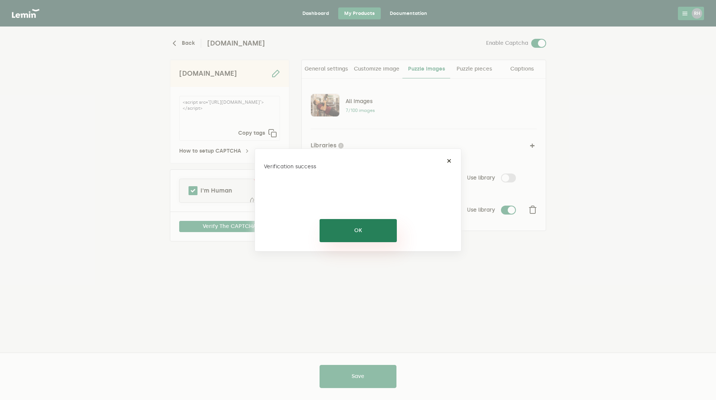
click at [365, 236] on button "OK" at bounding box center [357, 230] width 77 height 23
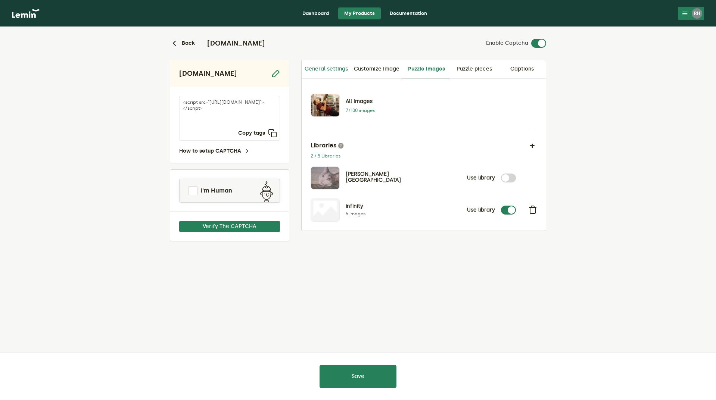
click at [335, 69] on link "General settings" at bounding box center [325, 69] width 49 height 18
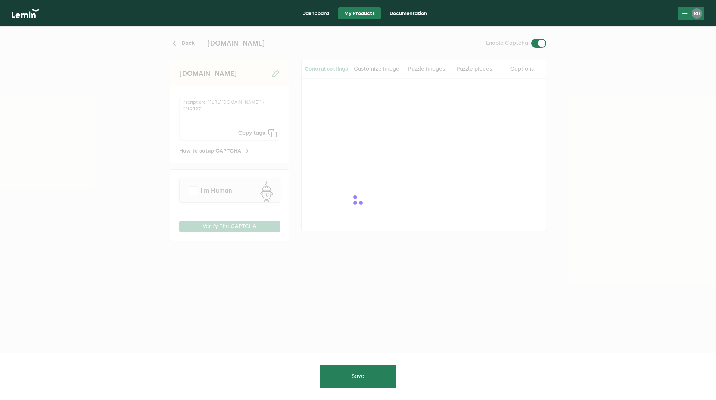
type input "white"
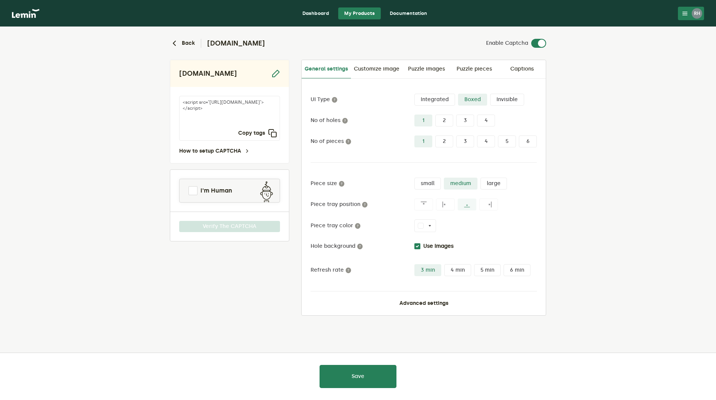
click at [417, 248] on input "Use Images" at bounding box center [417, 246] width 6 height 6
checkbox input "false"
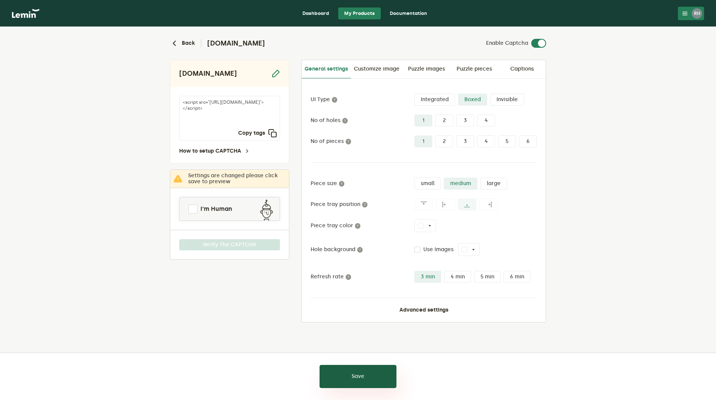
click at [353, 381] on button "Save" at bounding box center [357, 376] width 77 height 23
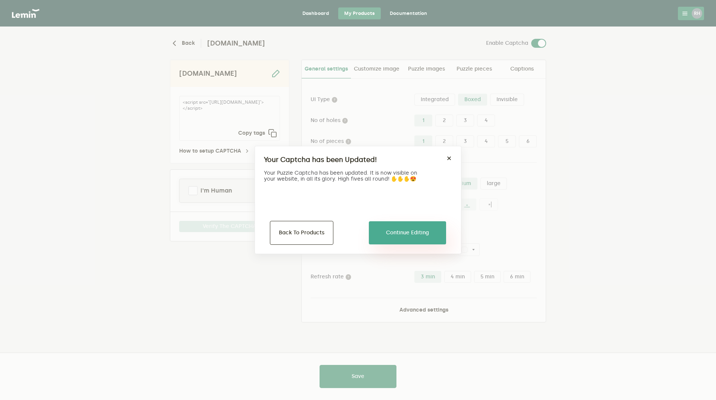
click at [400, 233] on button "Continue Editing" at bounding box center [407, 232] width 77 height 23
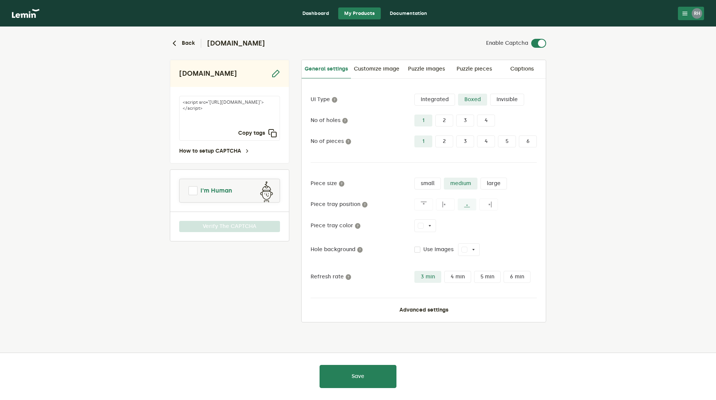
click at [188, 189] on link "I'm Human" at bounding box center [229, 191] width 100 height 18
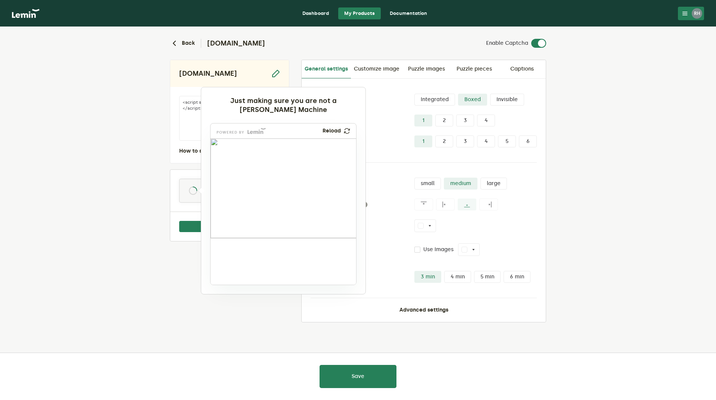
drag, startPoint x: 236, startPoint y: 263, endPoint x: 310, endPoint y: 177, distance: 113.7
click at [310, 177] on img at bounding box center [259, 201] width 241 height 100
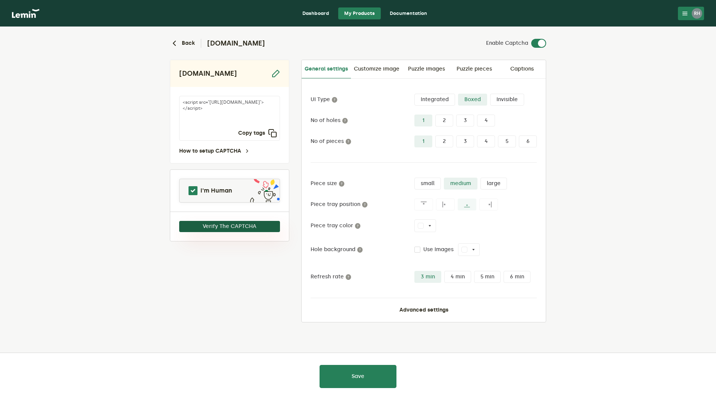
click at [233, 223] on button "Verify The CAPTCHA" at bounding box center [229, 226] width 101 height 11
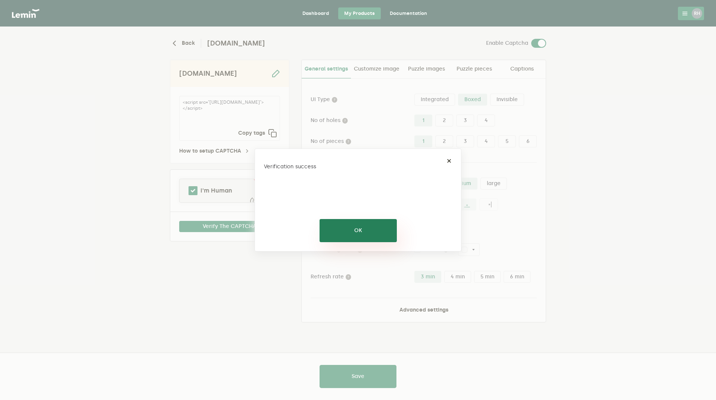
click at [361, 229] on button "OK" at bounding box center [357, 230] width 77 height 23
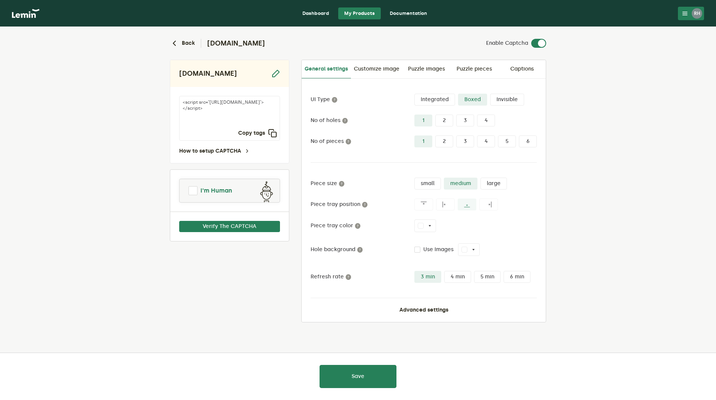
click at [196, 193] on span at bounding box center [192, 190] width 9 height 9
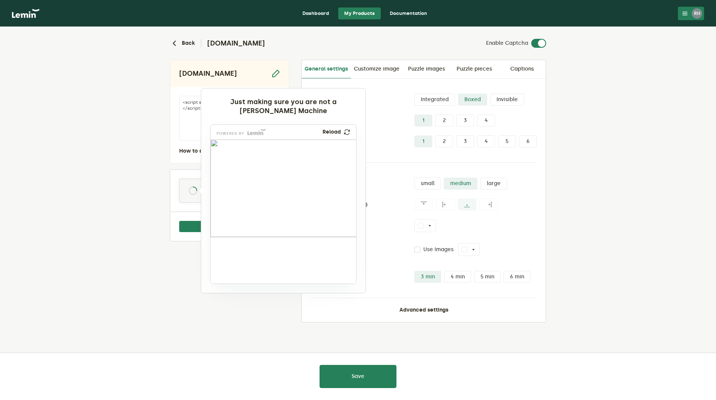
drag, startPoint x: 236, startPoint y: 265, endPoint x: 310, endPoint y: 214, distance: 90.1
click at [310, 214] on img at bounding box center [259, 233] width 241 height 97
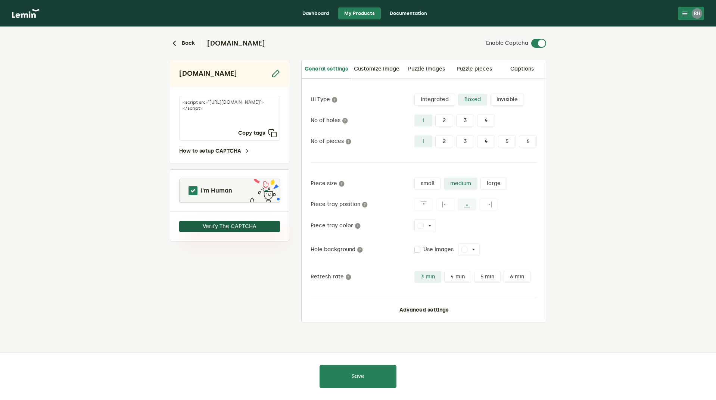
click at [244, 225] on button "Verify The CAPTCHA" at bounding box center [229, 226] width 101 height 11
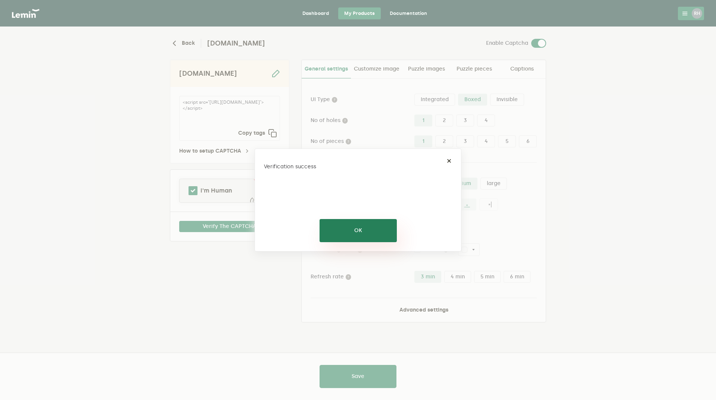
click at [358, 231] on button "OK" at bounding box center [357, 230] width 77 height 23
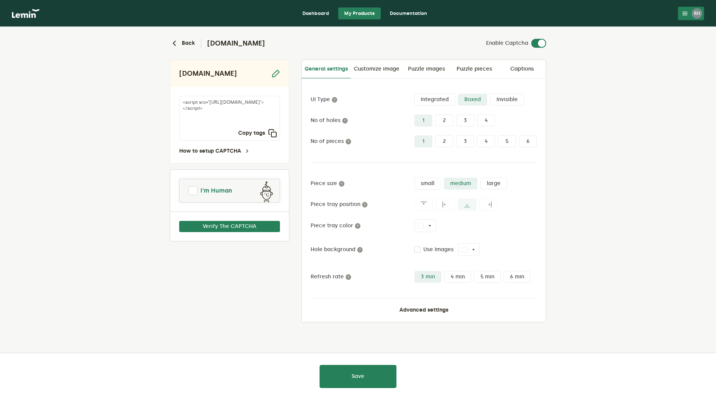
click at [198, 192] on link "I'm Human" at bounding box center [229, 191] width 100 height 18
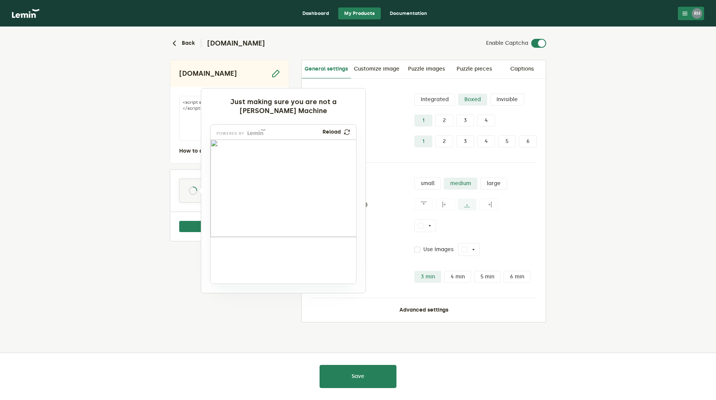
drag, startPoint x: 233, startPoint y: 264, endPoint x: 251, endPoint y: 191, distance: 75.3
click at [251, 191] on img at bounding box center [201, 211] width 241 height 97
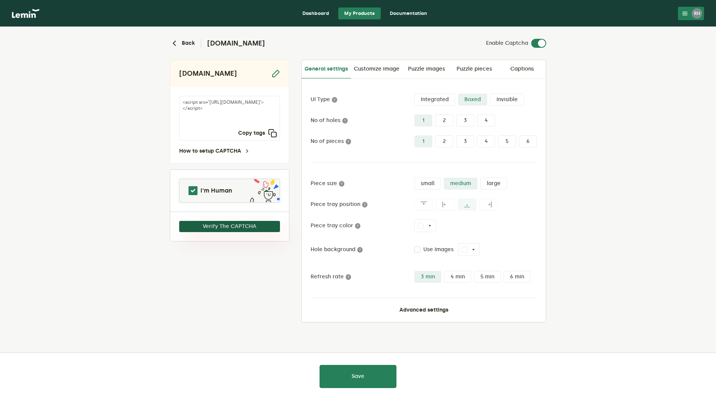
click at [257, 226] on button "Verify The CAPTCHA" at bounding box center [229, 226] width 101 height 11
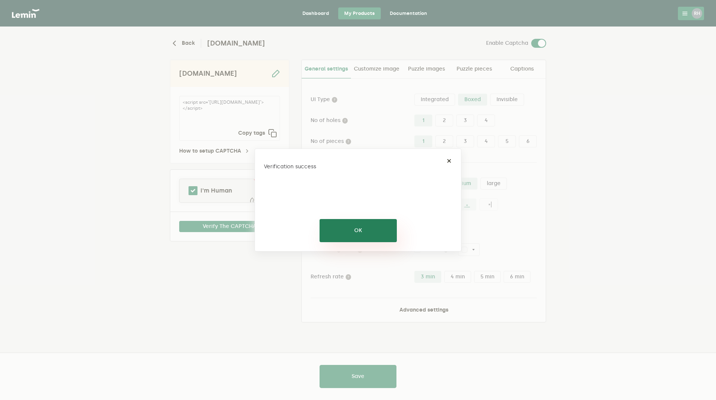
click at [357, 226] on button "OK" at bounding box center [357, 230] width 77 height 23
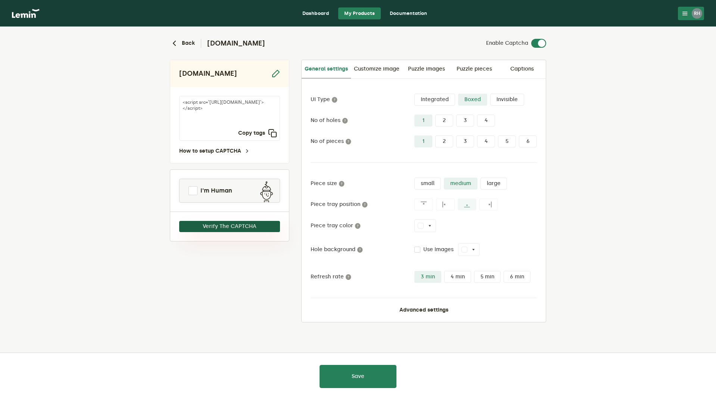
click at [217, 224] on button "Verify The CAPTCHA" at bounding box center [229, 226] width 101 height 11
click at [198, 192] on link "I'm Human" at bounding box center [229, 191] width 100 height 18
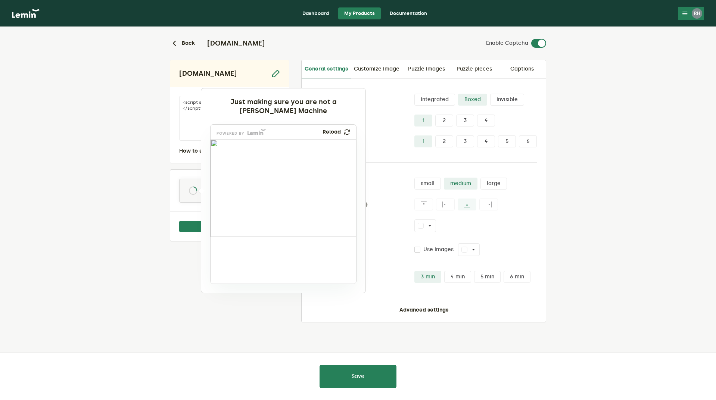
drag, startPoint x: 244, startPoint y: 265, endPoint x: 334, endPoint y: 215, distance: 102.4
click at [334, 215] on img at bounding box center [274, 233] width 241 height 97
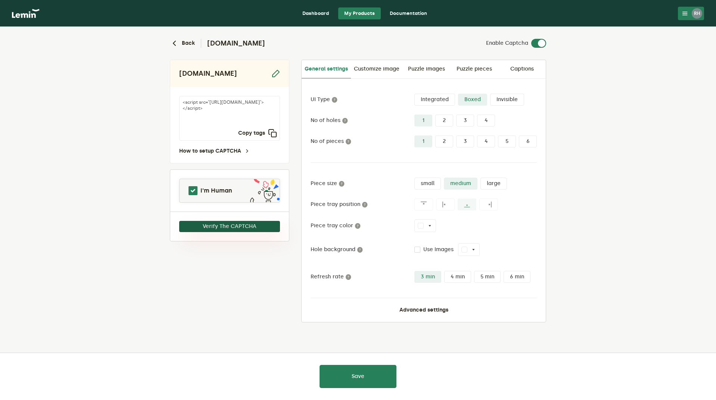
click at [220, 222] on button "Verify The CAPTCHA" at bounding box center [229, 226] width 101 height 11
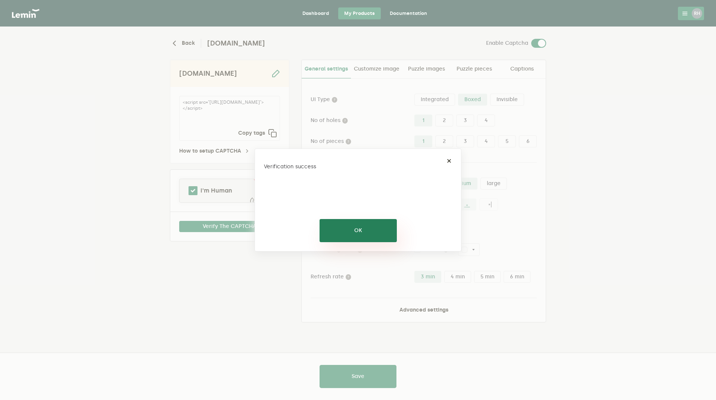
click at [344, 223] on button "OK" at bounding box center [357, 230] width 77 height 23
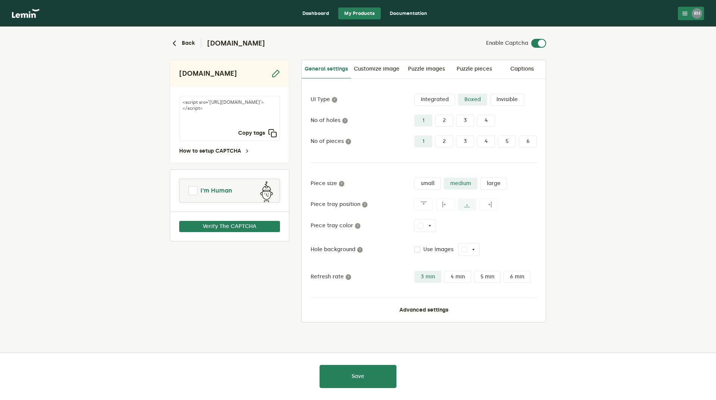
click at [191, 195] on span at bounding box center [192, 190] width 9 height 9
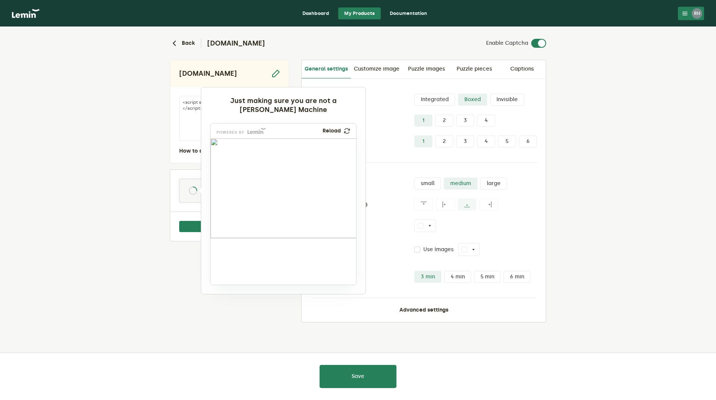
drag, startPoint x: 236, startPoint y: 263, endPoint x: 301, endPoint y: 189, distance: 98.6
click at [301, 189] on img at bounding box center [248, 212] width 241 height 100
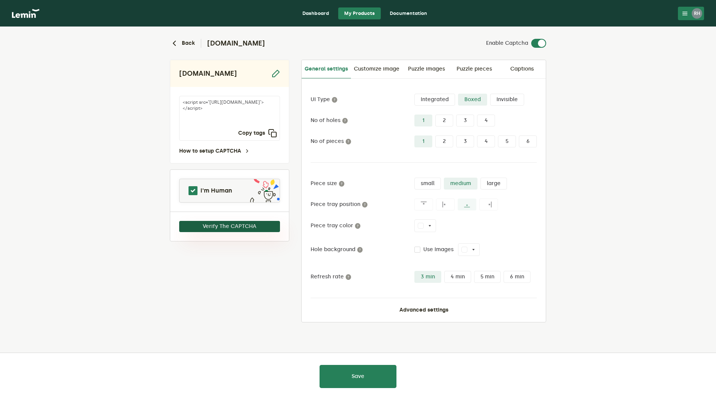
click at [226, 224] on button "Verify The CAPTCHA" at bounding box center [229, 226] width 101 height 11
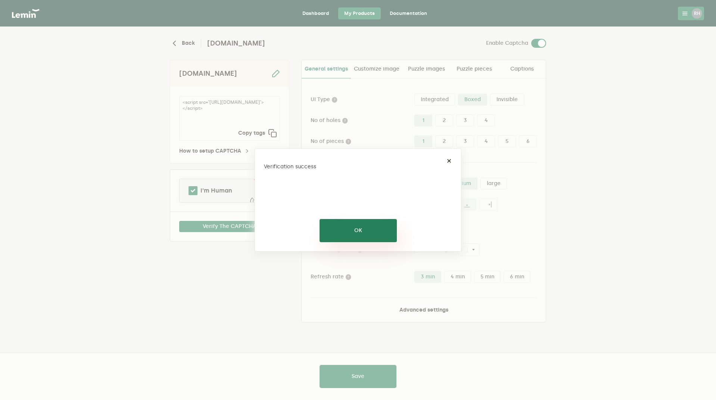
click at [374, 229] on button "OK" at bounding box center [357, 230] width 77 height 23
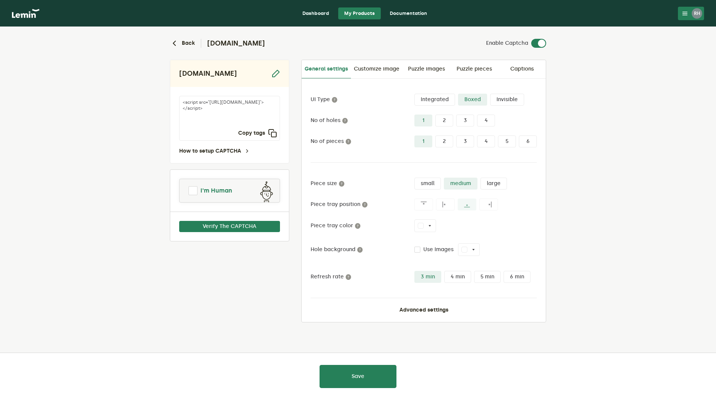
click at [194, 192] on span at bounding box center [192, 190] width 9 height 9
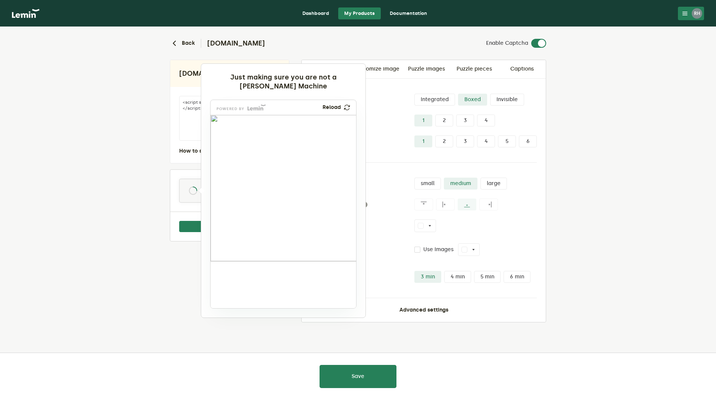
drag, startPoint x: 238, startPoint y: 288, endPoint x: 254, endPoint y: 222, distance: 68.0
click at [254, 222] on img at bounding box center [201, 267] width 241 height 146
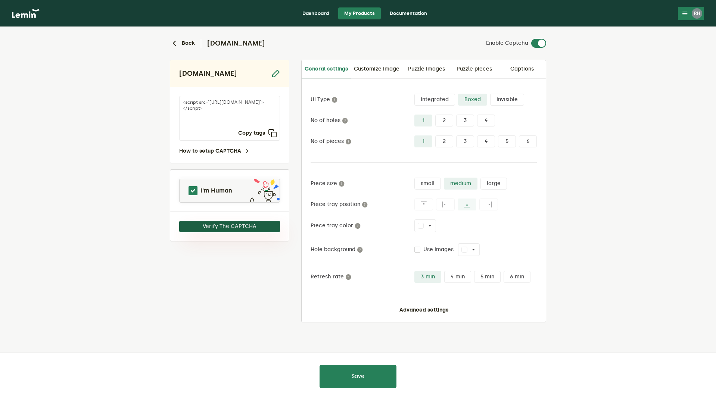
click at [238, 224] on button "Verify The CAPTCHA" at bounding box center [229, 226] width 101 height 11
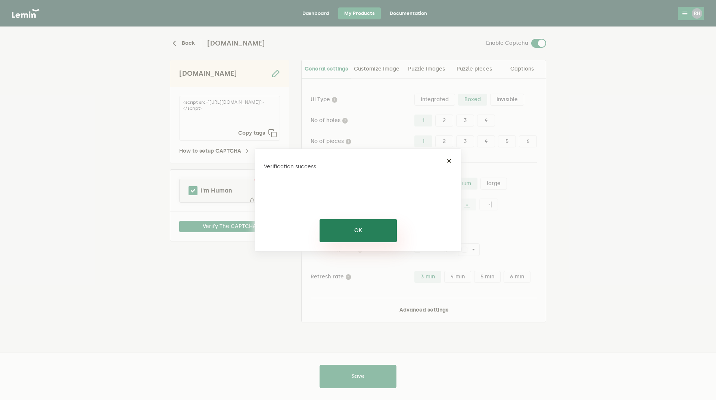
click at [372, 224] on button "OK" at bounding box center [357, 230] width 77 height 23
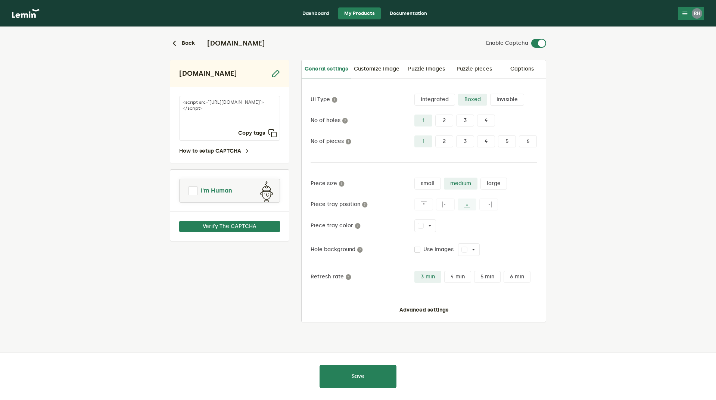
click at [192, 192] on span at bounding box center [192, 190] width 9 height 9
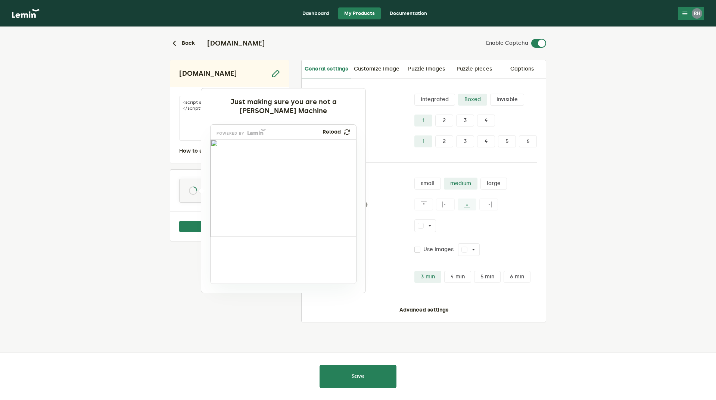
drag, startPoint x: 231, startPoint y: 262, endPoint x: 310, endPoint y: 166, distance: 124.2
click at [310, 166] on img at bounding box center [263, 189] width 241 height 97
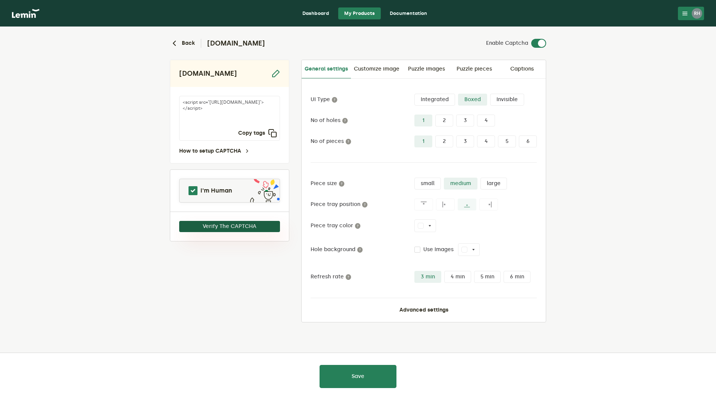
click at [222, 229] on button "Verify The CAPTCHA" at bounding box center [229, 226] width 101 height 11
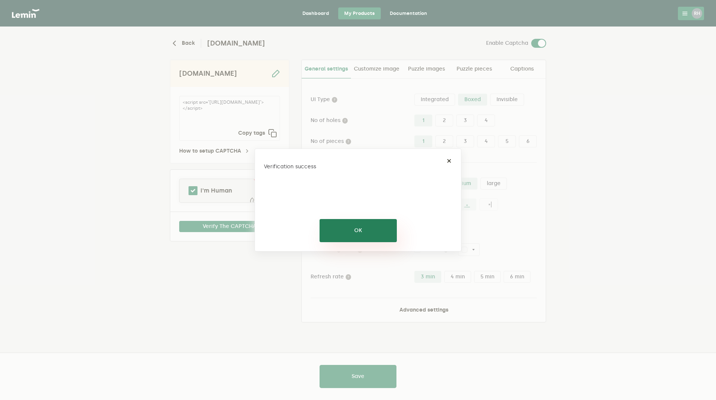
drag, startPoint x: 366, startPoint y: 217, endPoint x: 350, endPoint y: 222, distance: 16.8
click at [367, 217] on div "× Verification success OK No Cancel" at bounding box center [357, 199] width 207 height 103
click at [329, 227] on button "OK" at bounding box center [357, 230] width 77 height 23
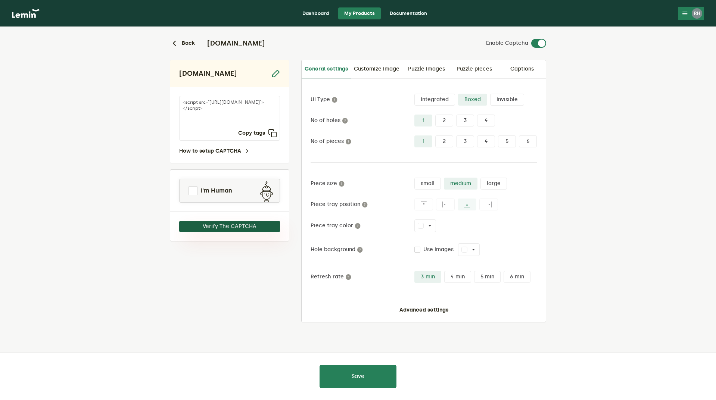
click at [220, 229] on button "Verify The CAPTCHA" at bounding box center [229, 226] width 101 height 11
click at [199, 192] on link "I'm Human" at bounding box center [229, 191] width 100 height 18
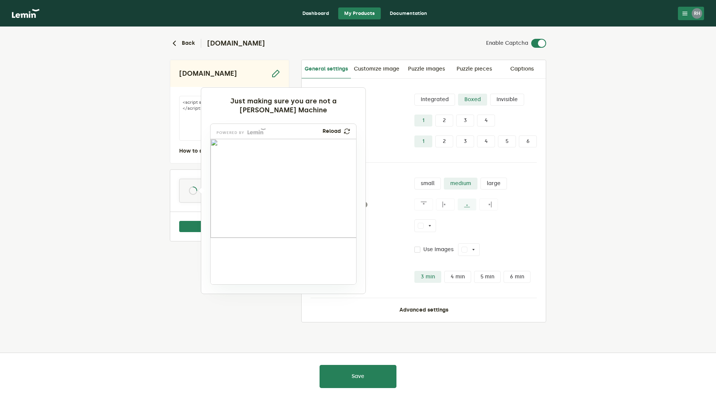
drag, startPoint x: 247, startPoint y: 245, endPoint x: 286, endPoint y: 210, distance: 51.8
click at [286, 210] on img at bounding box center [230, 233] width 241 height 99
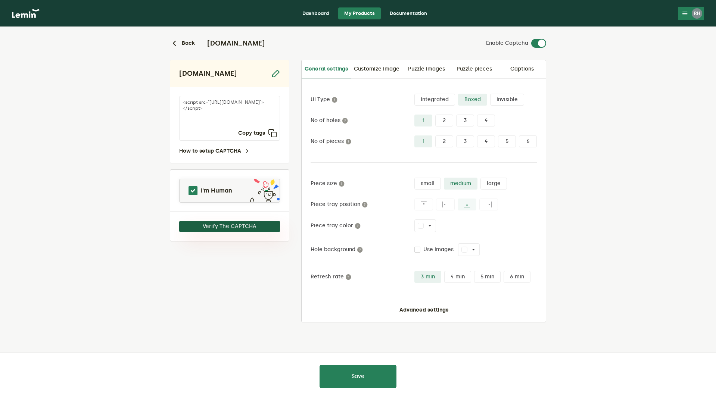
click at [207, 223] on button "Verify The CAPTCHA" at bounding box center [229, 226] width 101 height 11
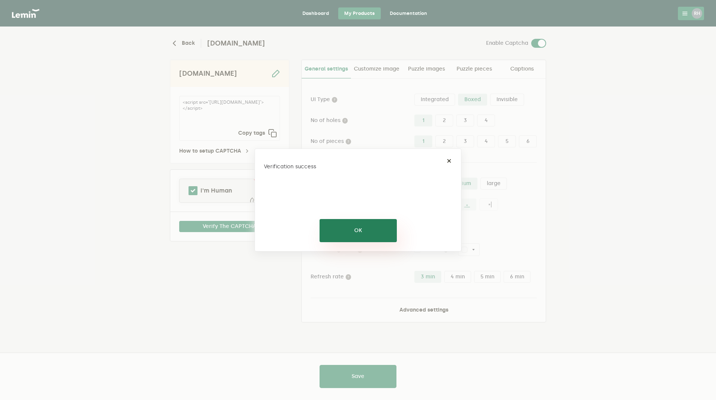
click at [325, 228] on button "OK" at bounding box center [357, 230] width 77 height 23
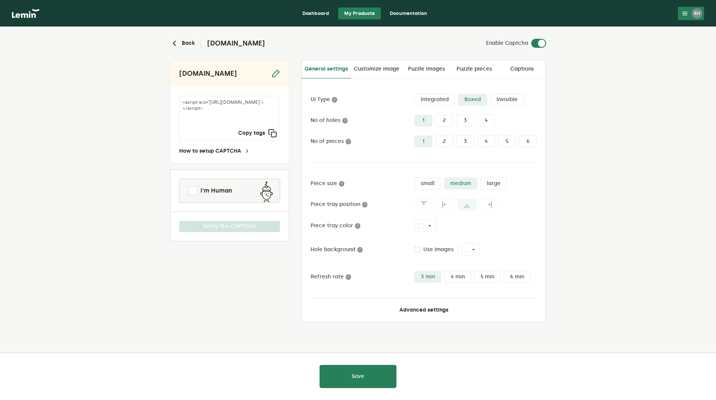
click at [502, 97] on label "Invisible" at bounding box center [507, 100] width 34 height 12
click at [490, 94] on input "Invisible" at bounding box center [490, 94] width 0 height 0
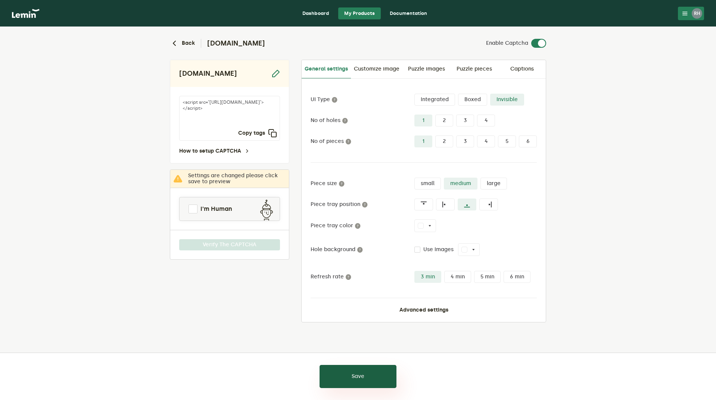
click at [348, 383] on button "Save" at bounding box center [357, 376] width 77 height 23
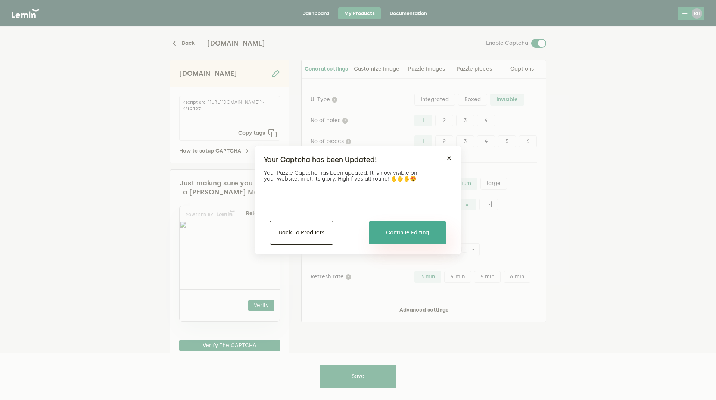
click at [411, 232] on button "Continue Editing" at bounding box center [407, 232] width 77 height 23
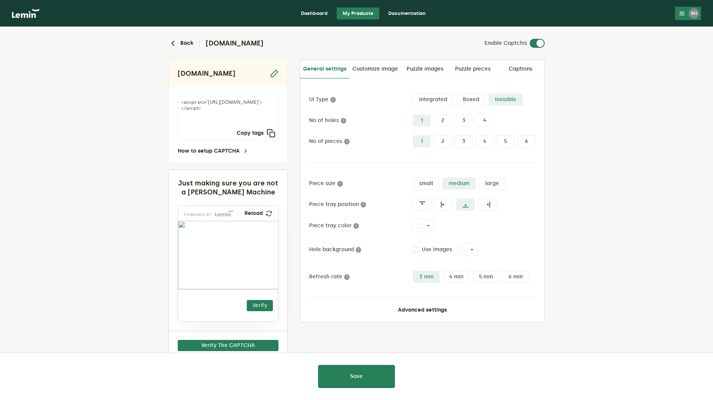
drag, startPoint x: 194, startPoint y: 309, endPoint x: 260, endPoint y: 274, distance: 75.1
click at [260, 274] on img at bounding box center [227, 289] width 166 height 68
click at [260, 306] on button "Verify" at bounding box center [260, 305] width 26 height 11
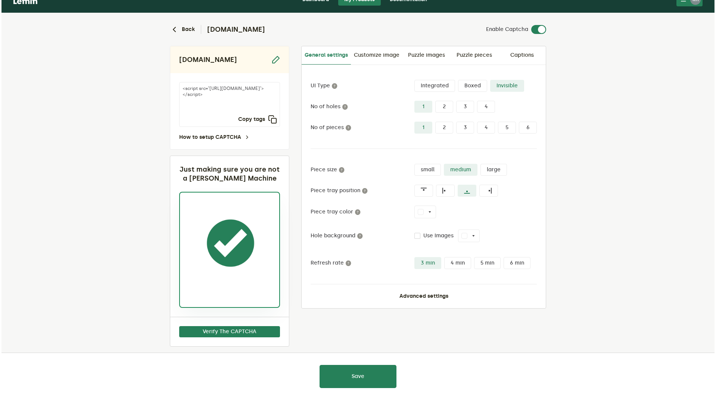
scroll to position [20, 0]
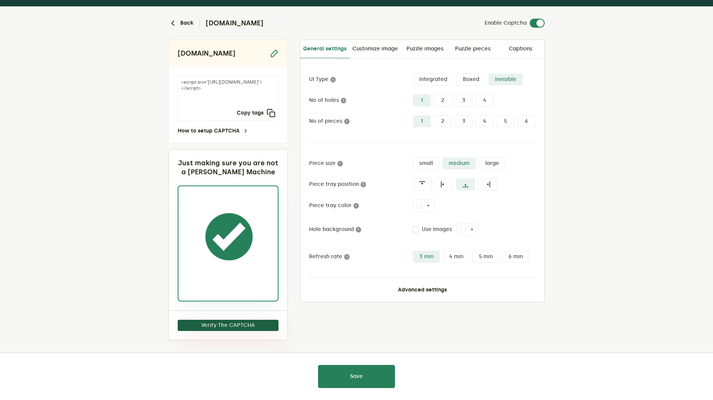
click at [226, 325] on button "Verify The CAPTCHA" at bounding box center [228, 325] width 101 height 11
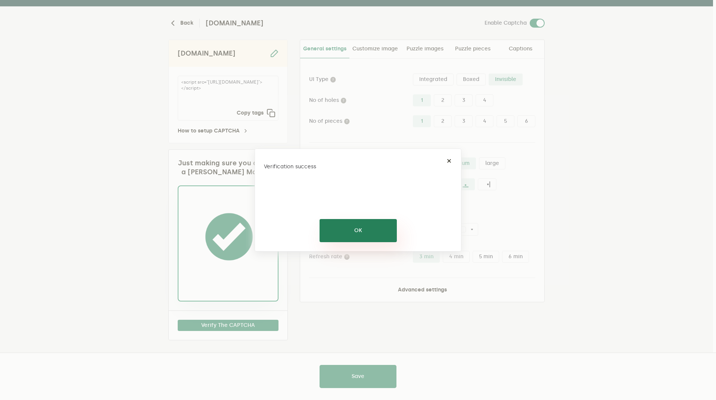
click at [345, 229] on button "OK" at bounding box center [357, 230] width 77 height 23
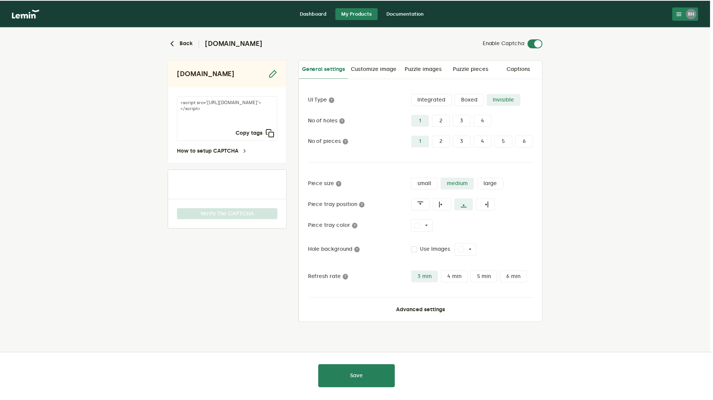
scroll to position [0, 0]
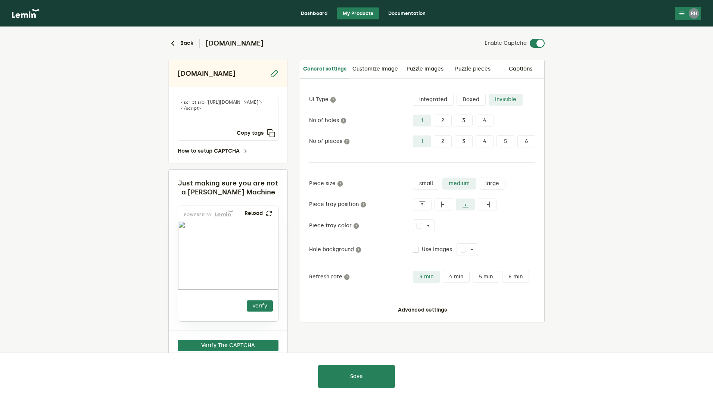
drag, startPoint x: 195, startPoint y: 311, endPoint x: 222, endPoint y: 281, distance: 40.5
click at [222, 281] on img at bounding box center [187, 294] width 166 height 69
click at [257, 303] on button "Verify" at bounding box center [260, 305] width 26 height 11
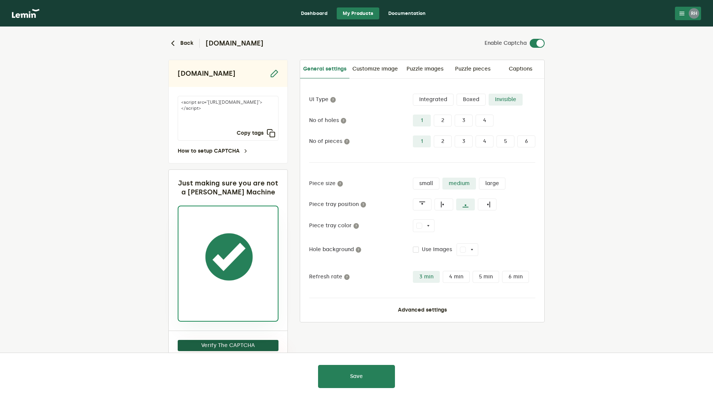
click at [243, 346] on button "Verify The CAPTCHA" at bounding box center [228, 345] width 101 height 11
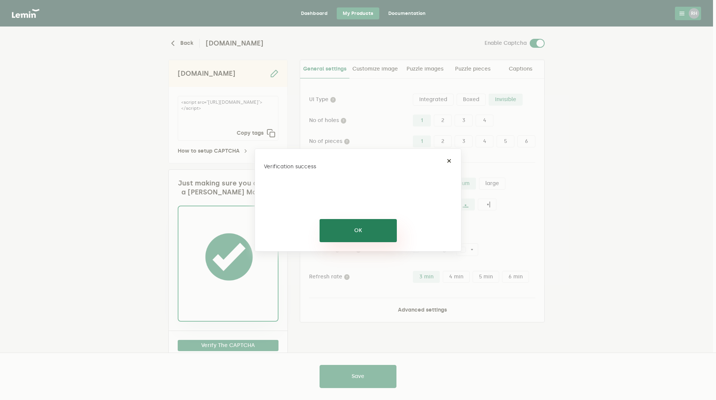
click at [360, 227] on button "OK" at bounding box center [357, 230] width 77 height 23
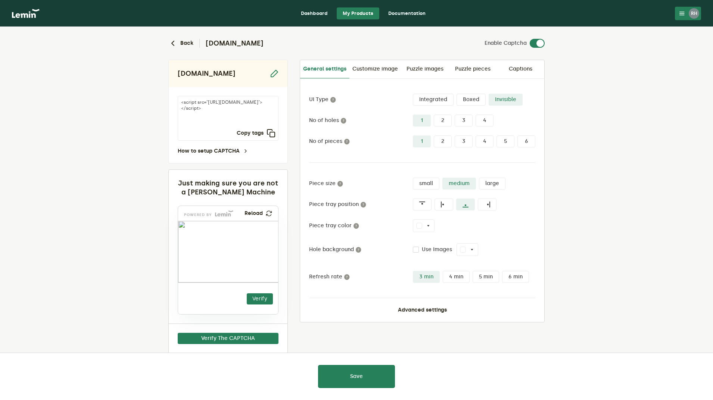
drag, startPoint x: 195, startPoint y: 299, endPoint x: 220, endPoint y: 247, distance: 58.6
click at [220, 247] on img at bounding box center [187, 261] width 166 height 62
click at [262, 293] on button "Verify" at bounding box center [260, 298] width 26 height 11
drag, startPoint x: 195, startPoint y: 302, endPoint x: 189, endPoint y: 255, distance: 47.8
click at [189, 254] on img at bounding box center [154, 266] width 166 height 62
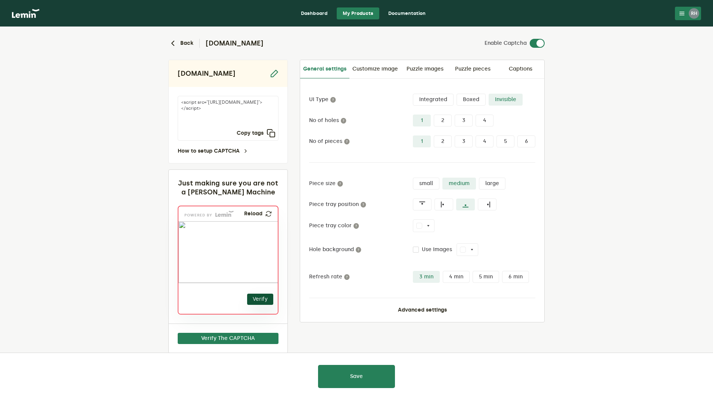
click at [250, 299] on button "Verify" at bounding box center [260, 299] width 26 height 11
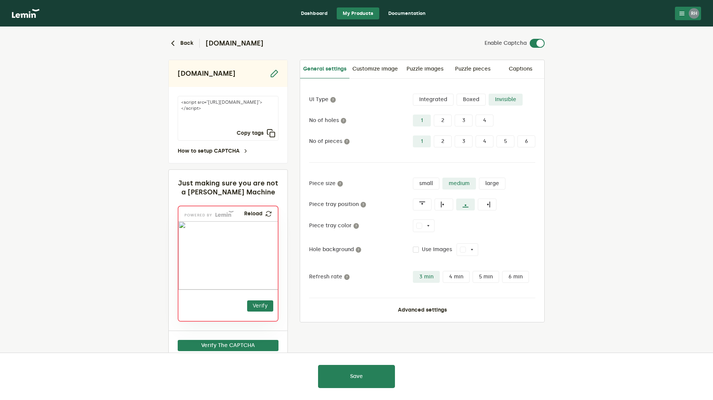
drag, startPoint x: 192, startPoint y: 310, endPoint x: 232, endPoint y: 266, distance: 58.6
click at [232, 266] on img at bounding box center [200, 279] width 166 height 68
click at [264, 309] on button "Verify" at bounding box center [260, 305] width 26 height 11
drag, startPoint x: 194, startPoint y: 304, endPoint x: 207, endPoint y: 243, distance: 62.5
click at [207, 243] on img at bounding box center [172, 262] width 166 height 69
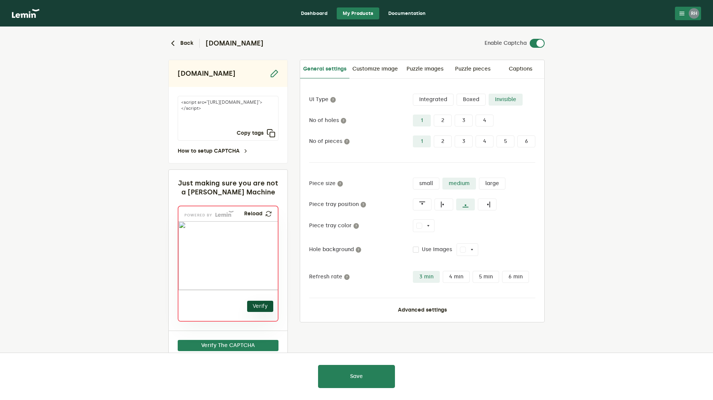
click at [263, 303] on button "Verify" at bounding box center [260, 306] width 26 height 11
drag, startPoint x: 204, startPoint y: 294, endPoint x: 249, endPoint y: 247, distance: 65.4
click at [249, 247] on img at bounding box center [207, 269] width 166 height 68
click at [265, 310] on button "Verify" at bounding box center [260, 305] width 26 height 11
drag, startPoint x: 196, startPoint y: 312, endPoint x: 225, endPoint y: 264, distance: 55.9
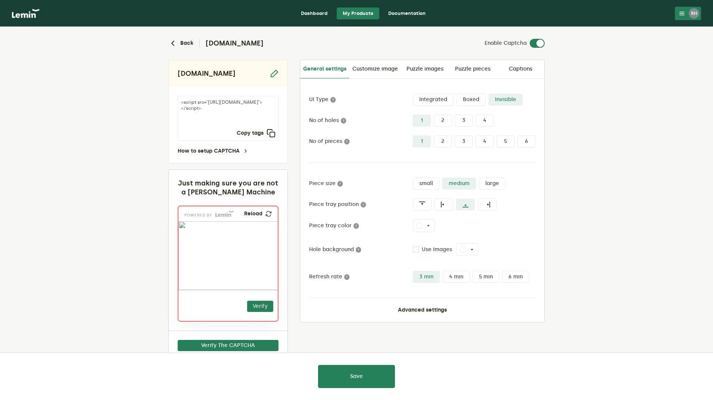
click at [225, 264] on img at bounding box center [190, 276] width 166 height 69
click at [259, 304] on button "Verify" at bounding box center [260, 306] width 26 height 11
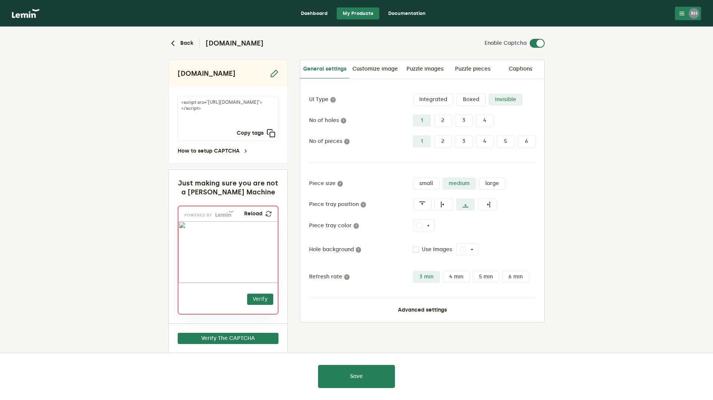
drag, startPoint x: 194, startPoint y: 302, endPoint x: 237, endPoint y: 265, distance: 56.1
click at [237, 265] on img at bounding box center [202, 276] width 166 height 62
click at [267, 298] on button "Verify" at bounding box center [260, 299] width 26 height 11
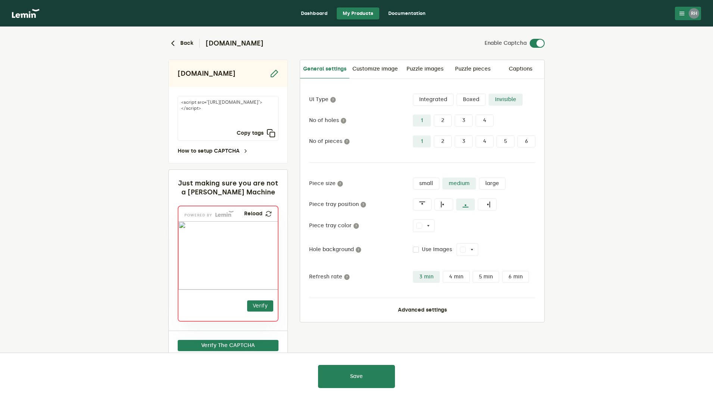
click at [497, 184] on label "large" at bounding box center [492, 184] width 26 height 12
click at [479, 178] on input "large" at bounding box center [479, 178] width 0 height 0
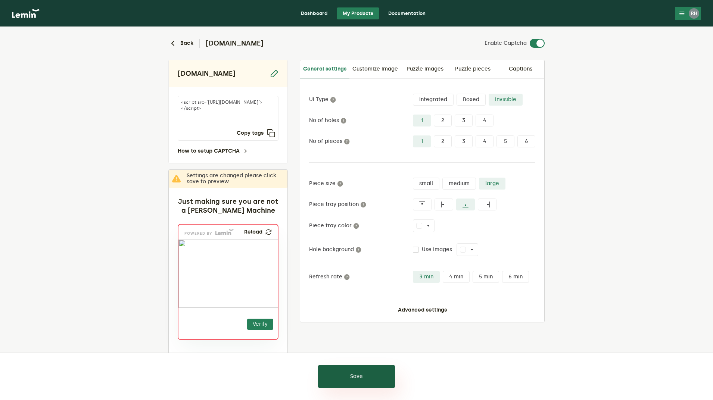
click at [374, 375] on button "Save" at bounding box center [356, 376] width 77 height 23
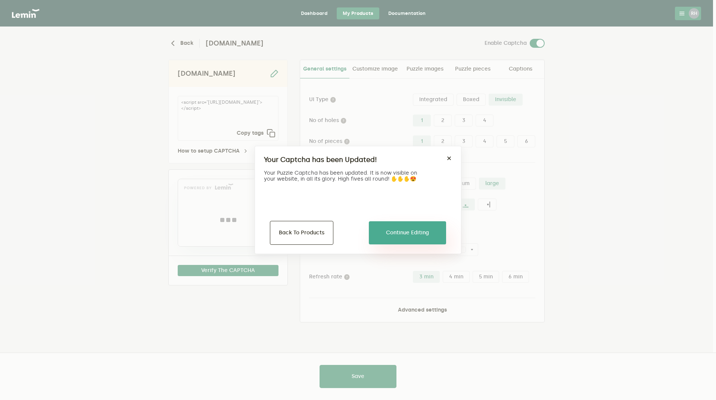
click at [407, 233] on button "Continue Editing" at bounding box center [407, 232] width 77 height 23
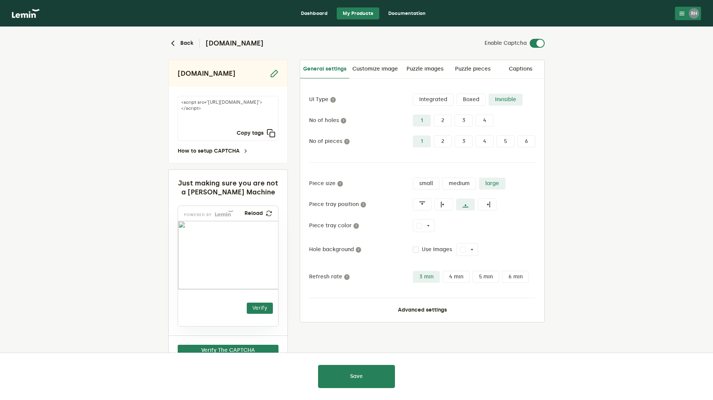
drag, startPoint x: 198, startPoint y: 314, endPoint x: 210, endPoint y: 257, distance: 58.3
click at [210, 257] on img at bounding box center [176, 266] width 176 height 68
click at [259, 307] on button "Verify" at bounding box center [260, 308] width 26 height 11
click at [425, 99] on label "Integrated" at bounding box center [433, 100] width 41 height 12
click at [413, 94] on input "Integrated" at bounding box center [413, 94] width 0 height 0
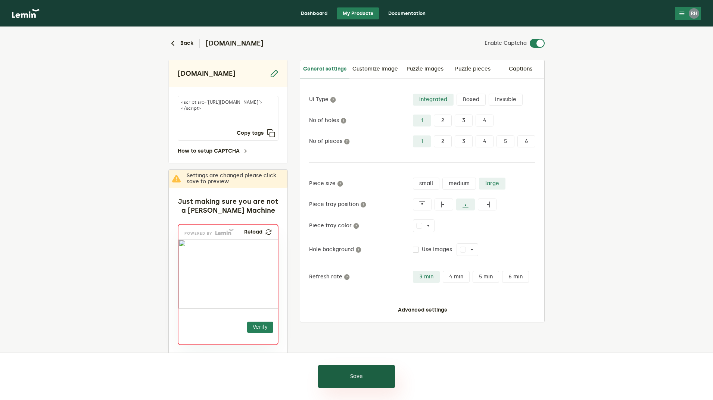
click at [349, 378] on button "Save" at bounding box center [356, 376] width 77 height 23
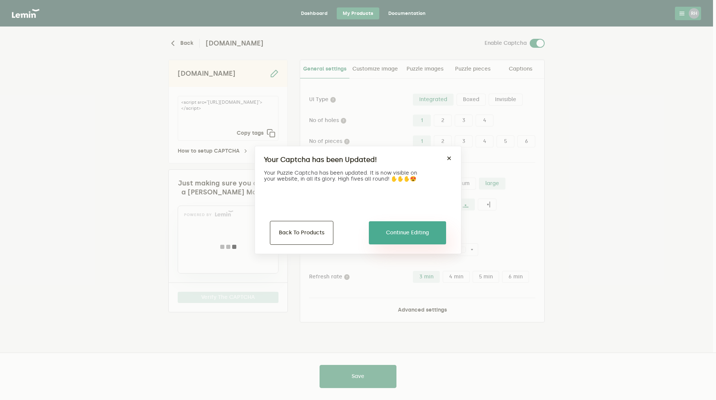
click at [412, 231] on button "Continue Editing" at bounding box center [407, 232] width 77 height 23
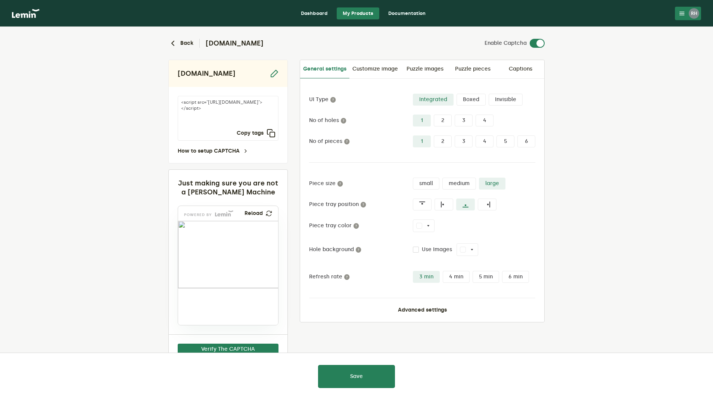
drag, startPoint x: 197, startPoint y: 309, endPoint x: 231, endPoint y: 250, distance: 68.3
click at [231, 250] on img at bounding box center [199, 260] width 176 height 67
click at [250, 346] on button "Verify The CAPTCHA" at bounding box center [228, 349] width 101 height 11
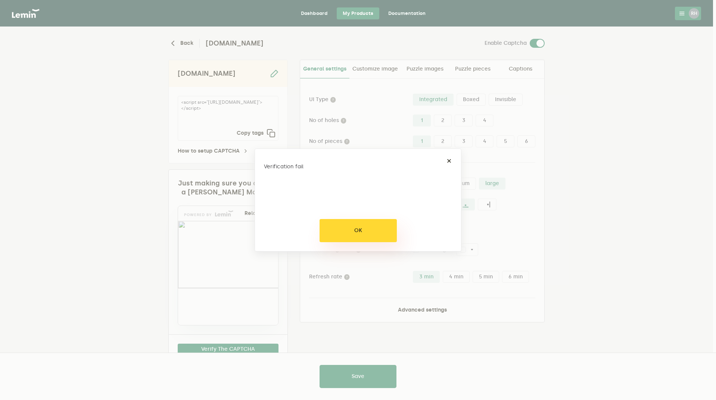
click at [351, 228] on button "OK" at bounding box center [357, 230] width 77 height 23
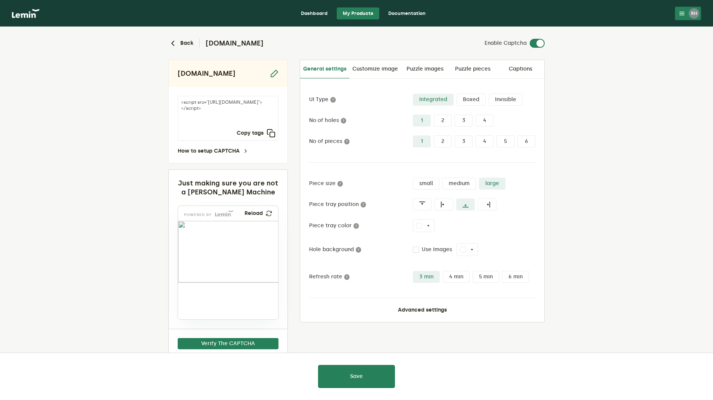
drag, startPoint x: 194, startPoint y: 301, endPoint x: 256, endPoint y: 246, distance: 82.5
click at [256, 246] on img at bounding box center [227, 258] width 176 height 62
click at [259, 251] on img at bounding box center [227, 261] width 176 height 62
click at [223, 308] on div at bounding box center [228, 301] width 101 height 38
click at [226, 302] on div at bounding box center [228, 301] width 101 height 38
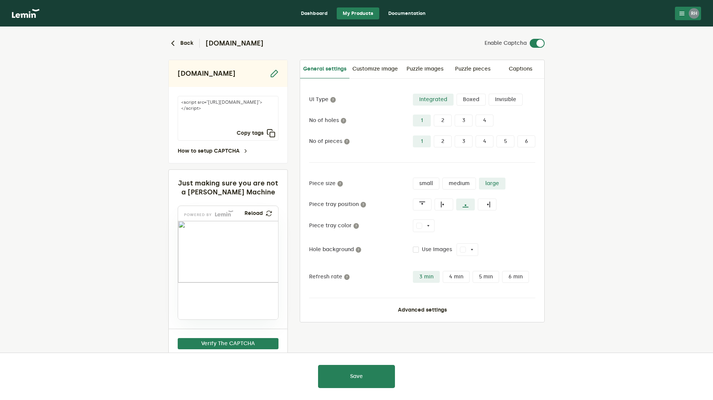
click at [226, 293] on div at bounding box center [228, 301] width 101 height 38
click at [216, 292] on div at bounding box center [228, 301] width 101 height 38
click at [223, 342] on button "Verify The CAPTCHA" at bounding box center [228, 343] width 101 height 11
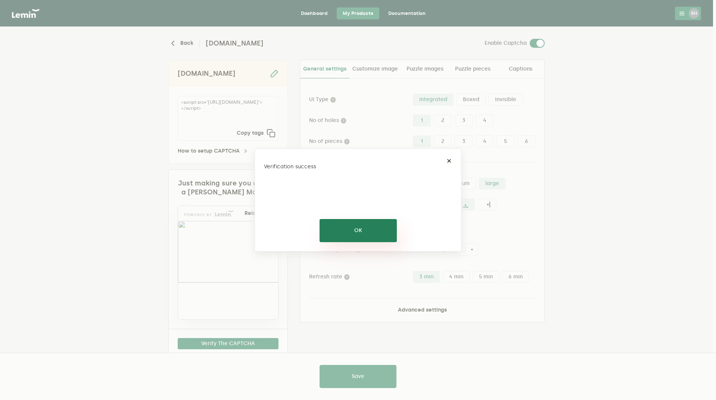
click at [360, 224] on button "OK" at bounding box center [357, 230] width 77 height 23
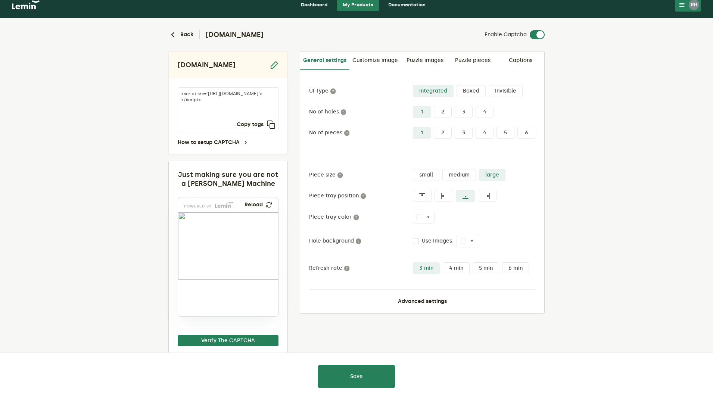
scroll to position [24, 0]
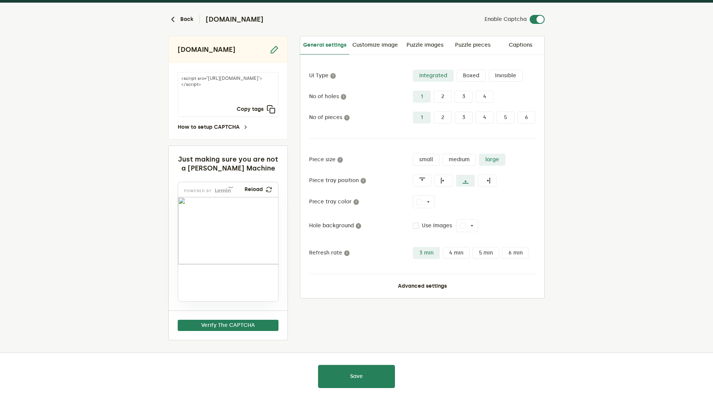
click at [473, 73] on label "Boxed" at bounding box center [470, 76] width 29 height 12
click at [456, 70] on input "Boxed" at bounding box center [456, 70] width 0 height 0
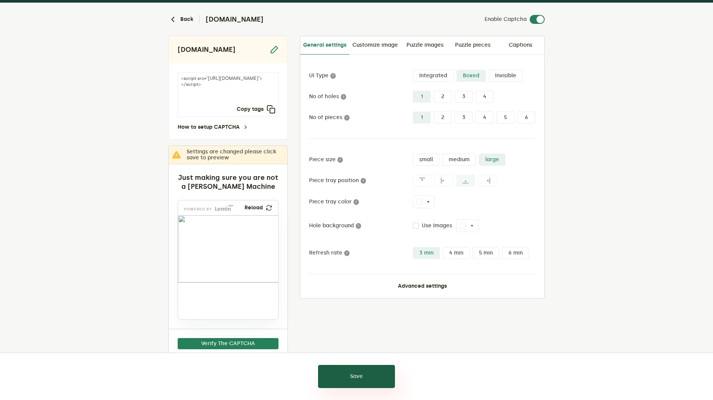
click at [350, 373] on button "Save" at bounding box center [356, 376] width 77 height 23
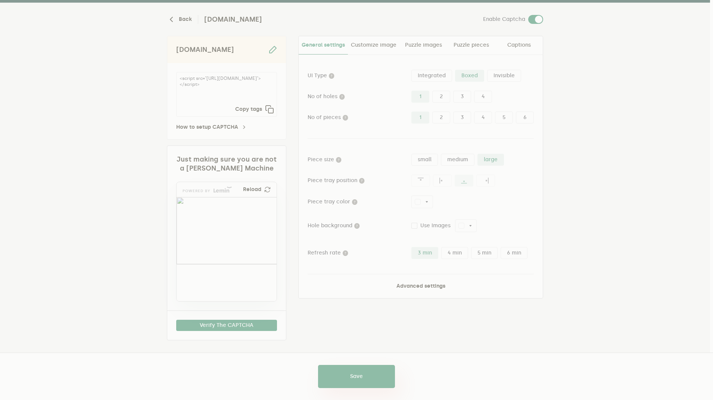
scroll to position [0, 0]
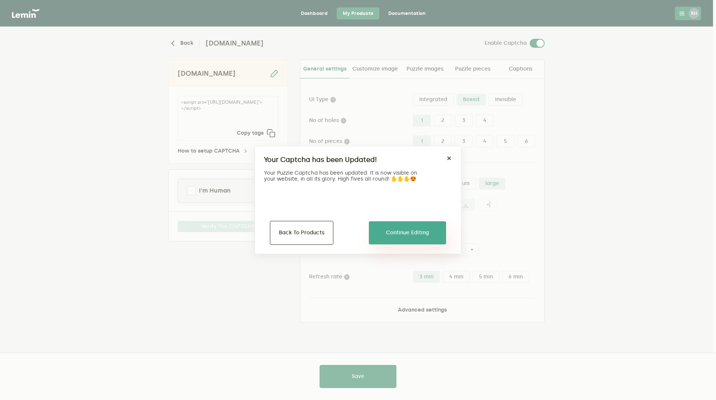
click at [405, 224] on button "Continue Editing" at bounding box center [407, 232] width 77 height 23
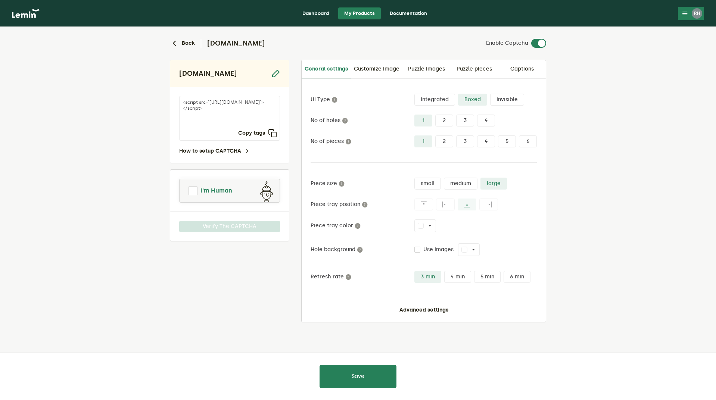
click at [194, 190] on span at bounding box center [192, 190] width 9 height 9
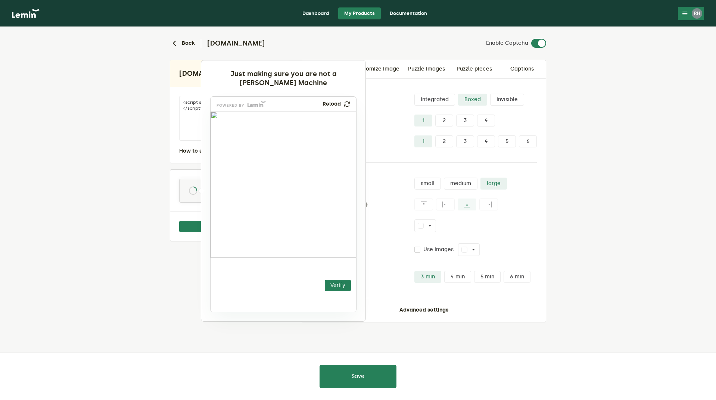
drag, startPoint x: 243, startPoint y: 287, endPoint x: 266, endPoint y: 213, distance: 77.4
click at [266, 213] on img at bounding box center [216, 256] width 256 height 146
click at [332, 283] on button "Verify" at bounding box center [338, 285] width 26 height 11
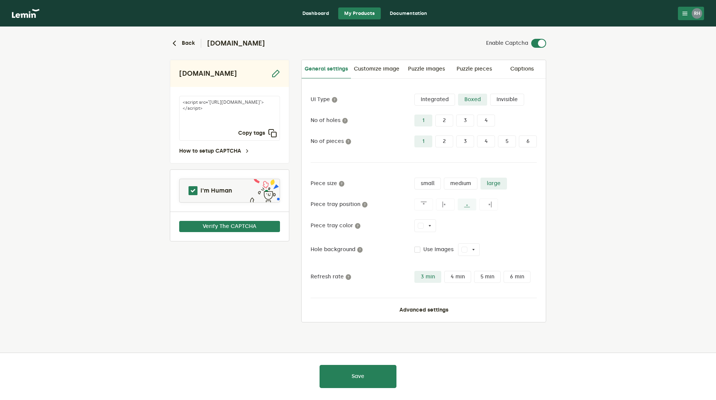
click at [499, 100] on label "Invisible" at bounding box center [507, 100] width 34 height 12
click at [490, 94] on input "Invisible" at bounding box center [490, 94] width 0 height 0
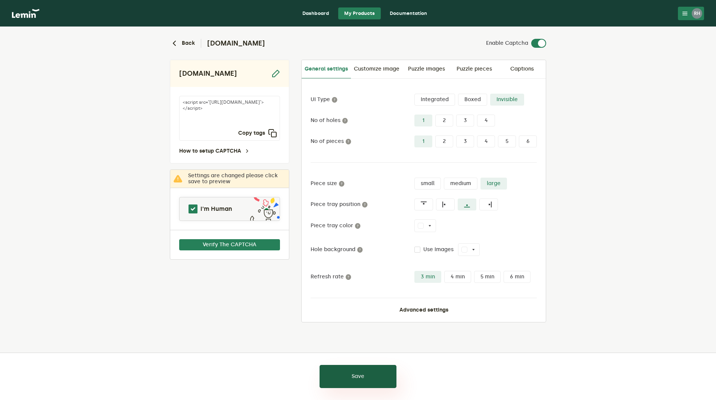
click at [366, 373] on button "Save" at bounding box center [357, 376] width 77 height 23
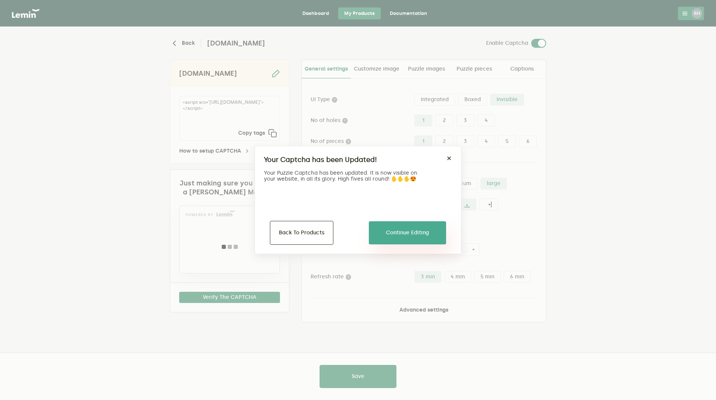
click at [404, 233] on button "Continue Editing" at bounding box center [407, 232] width 77 height 23
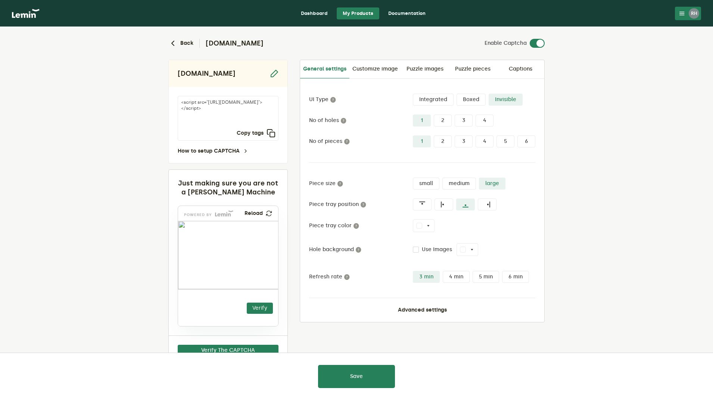
drag, startPoint x: 199, startPoint y: 312, endPoint x: 250, endPoint y: 267, distance: 68.2
click at [250, 267] on img at bounding box center [214, 279] width 176 height 68
click at [251, 270] on img at bounding box center [217, 279] width 176 height 68
click at [263, 306] on button "Verify" at bounding box center [260, 308] width 26 height 11
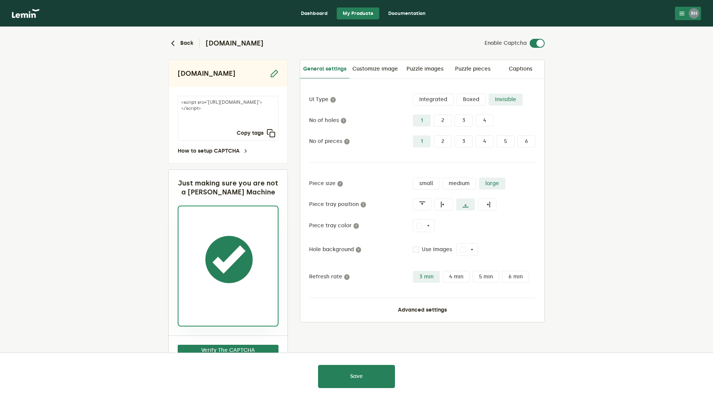
click at [491, 118] on label "4" at bounding box center [484, 121] width 18 height 12
click at [475, 115] on input "4" at bounding box center [475, 115] width 0 height 0
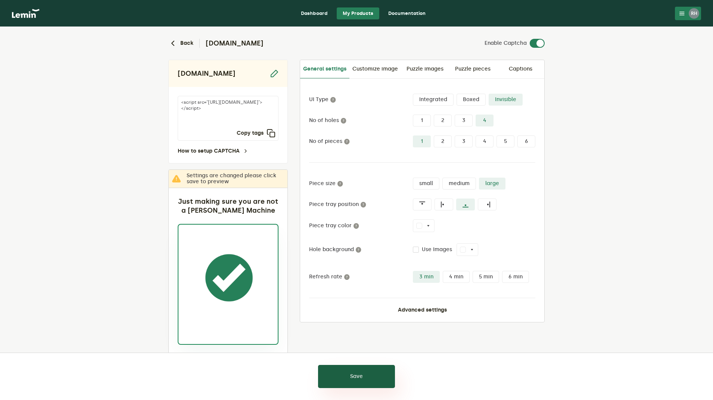
click at [361, 369] on button "Save" at bounding box center [356, 376] width 77 height 23
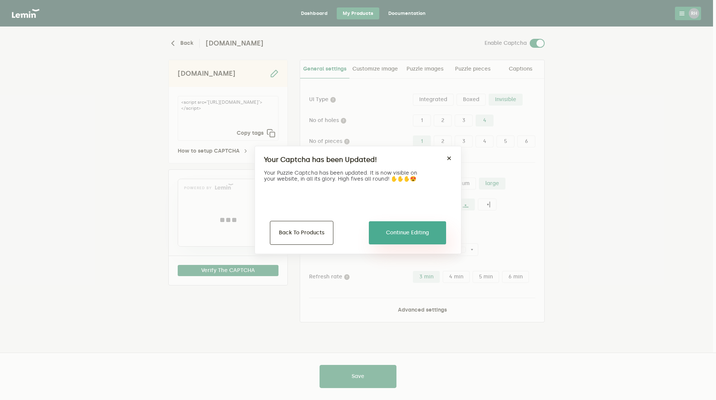
click at [408, 226] on button "Continue Editing" at bounding box center [407, 232] width 77 height 23
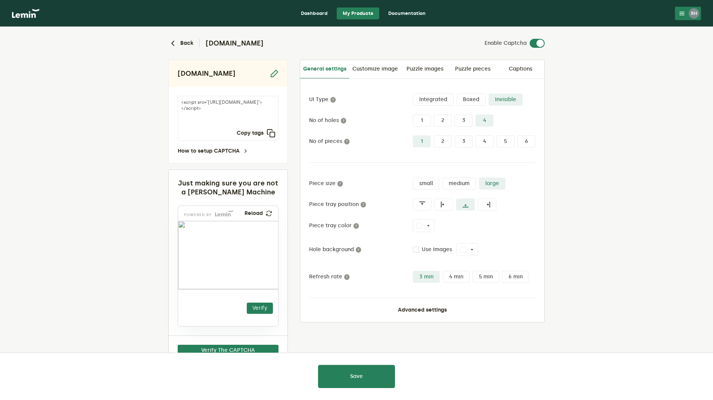
drag, startPoint x: 200, startPoint y: 311, endPoint x: 208, endPoint y: 257, distance: 55.1
click at [208, 257] on img at bounding box center [174, 269] width 176 height 68
click at [261, 306] on button "Verify" at bounding box center [260, 308] width 26 height 11
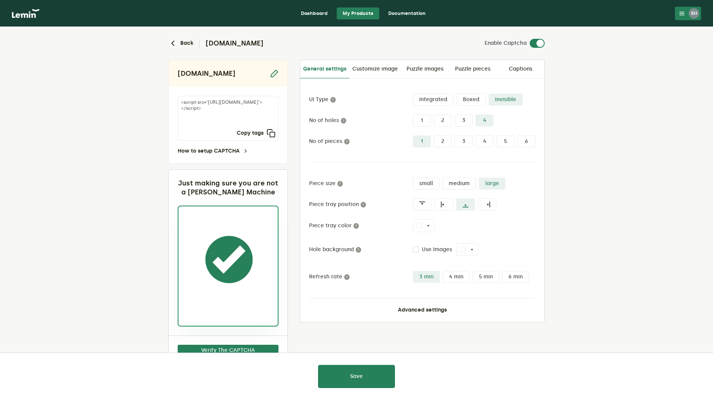
click at [525, 145] on label "6" at bounding box center [526, 141] width 18 height 12
click at [517, 135] on input "6" at bounding box center [517, 135] width 0 height 0
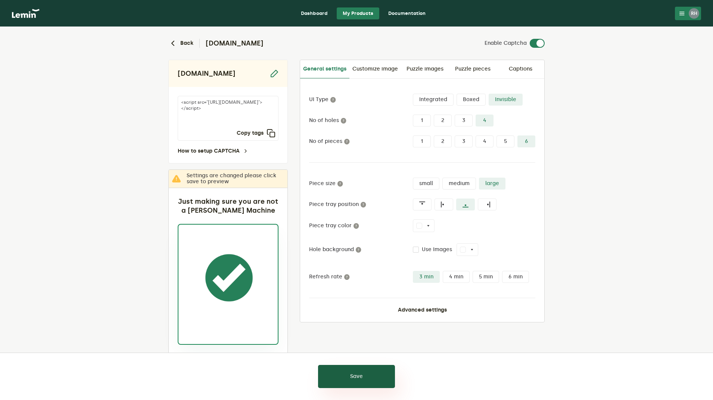
click at [379, 382] on button "Save" at bounding box center [356, 376] width 77 height 23
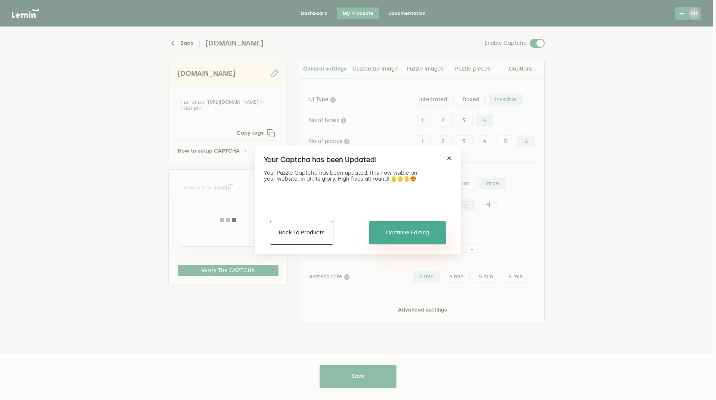
click at [425, 224] on button "Continue Editing" at bounding box center [407, 232] width 77 height 23
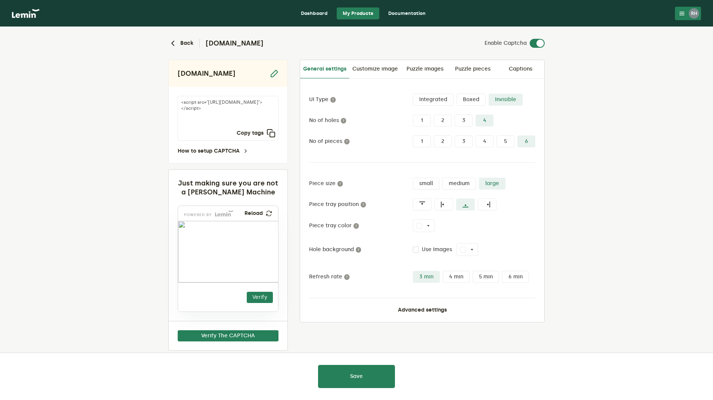
click at [436, 98] on label "Integrated" at bounding box center [433, 100] width 41 height 12
click at [413, 94] on input "Integrated" at bounding box center [413, 94] width 0 height 0
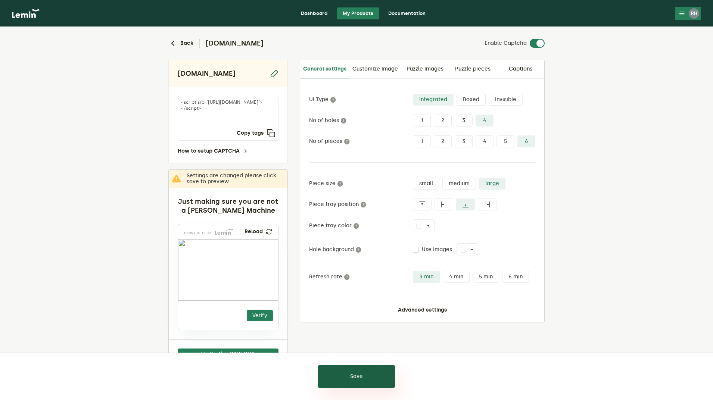
click at [356, 372] on button "Save" at bounding box center [356, 376] width 77 height 23
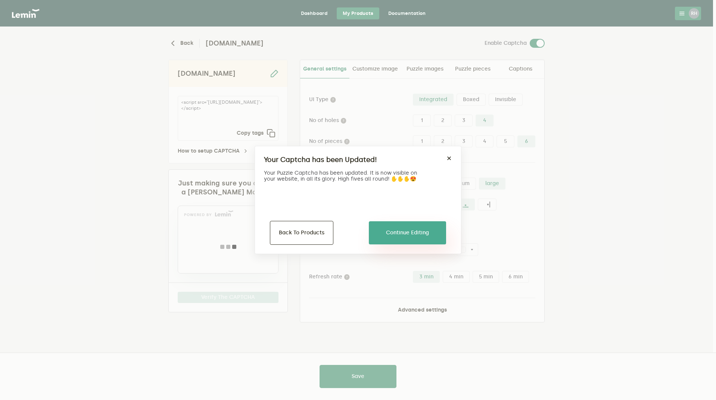
click at [403, 226] on button "Continue Editing" at bounding box center [407, 232] width 77 height 23
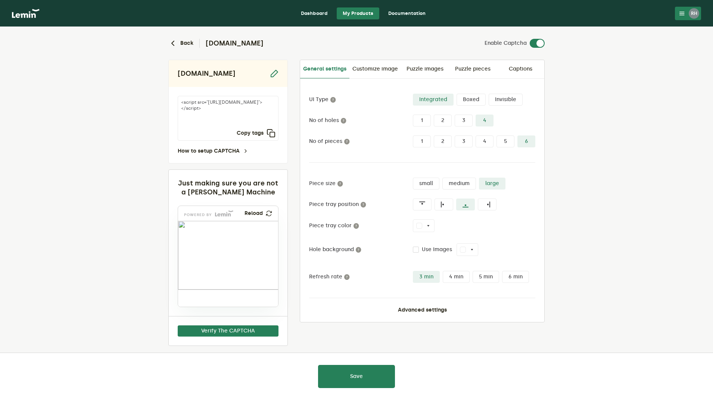
drag, startPoint x: 190, startPoint y: 304, endPoint x: 190, endPoint y: 265, distance: 39.5
click at [190, 265] on img at bounding box center [236, 284] width 317 height 69
drag, startPoint x: 202, startPoint y: 302, endPoint x: 234, endPoint y: 257, distance: 55.4
click at [234, 257] on img at bounding box center [265, 278] width 317 height 69
drag, startPoint x: 236, startPoint y: 260, endPoint x: 225, endPoint y: 316, distance: 57.5
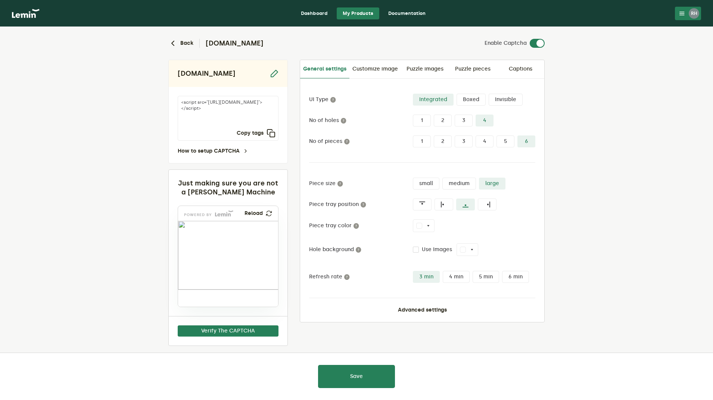
click at [193, 303] on img at bounding box center [221, 320] width 317 height 69
click at [423, 142] on label "1" at bounding box center [422, 141] width 18 height 12
click at [413, 135] on input "1" at bounding box center [413, 135] width 0 height 0
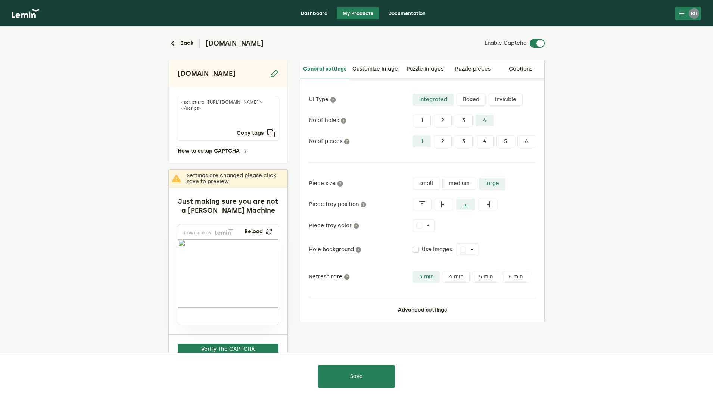
click at [443, 120] on label "2" at bounding box center [442, 121] width 18 height 12
click at [433, 115] on input "2" at bounding box center [433, 115] width 0 height 0
click at [365, 376] on button "Save" at bounding box center [356, 376] width 77 height 23
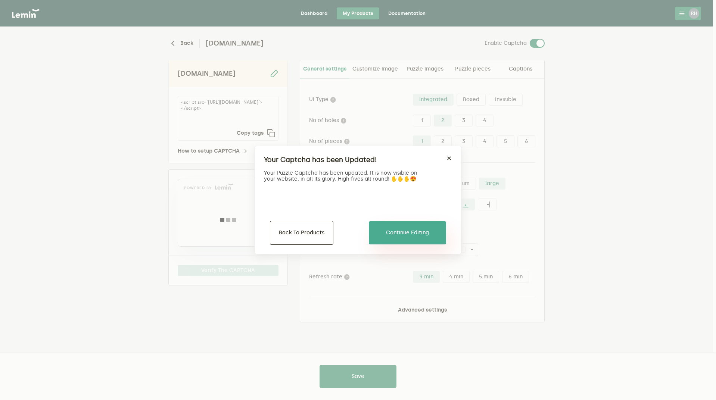
click at [402, 233] on button "Continue Editing" at bounding box center [407, 232] width 77 height 23
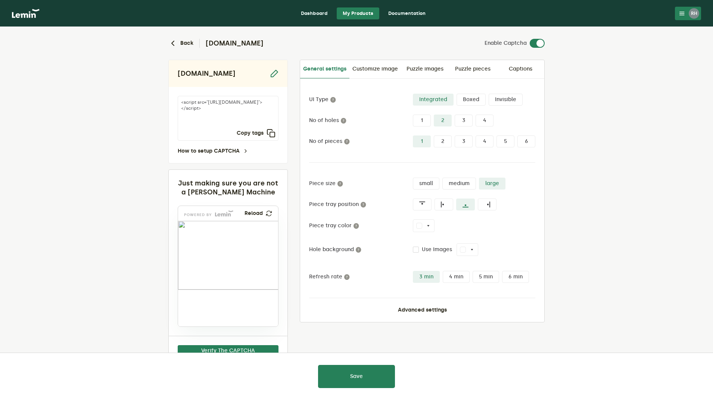
drag, startPoint x: 197, startPoint y: 308, endPoint x: 200, endPoint y: 251, distance: 56.8
click at [200, 251] on img at bounding box center [169, 266] width 176 height 69
click at [238, 349] on button "Verify The CAPTCHA" at bounding box center [228, 350] width 101 height 11
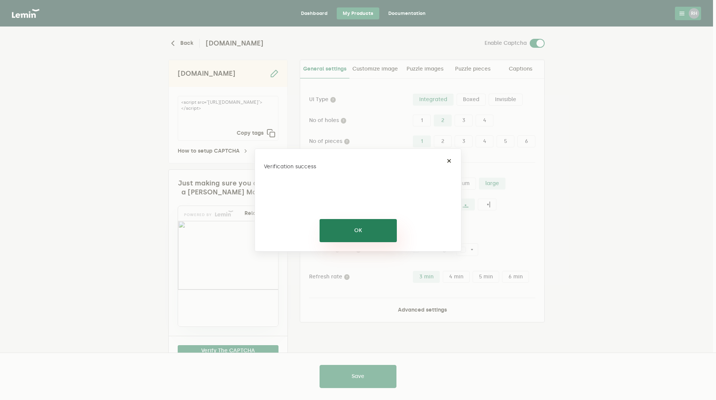
click at [353, 237] on button "OK" at bounding box center [357, 230] width 77 height 23
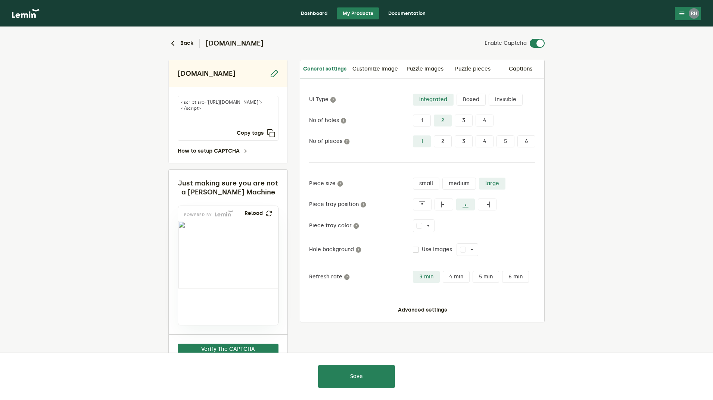
click at [422, 122] on label "1" at bounding box center [422, 121] width 18 height 12
click at [413, 115] on input "1" at bounding box center [413, 115] width 0 height 0
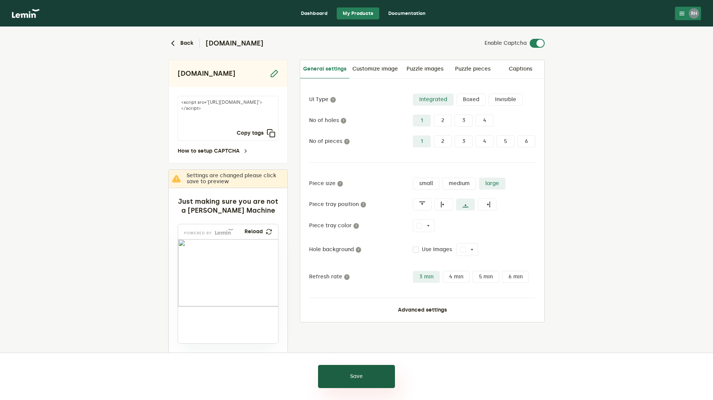
click at [365, 366] on button "Save" at bounding box center [356, 376] width 77 height 23
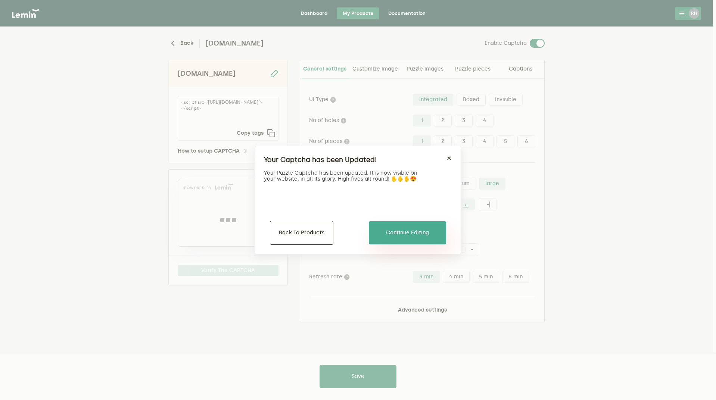
click at [388, 234] on button "Continue Editing" at bounding box center [407, 232] width 77 height 23
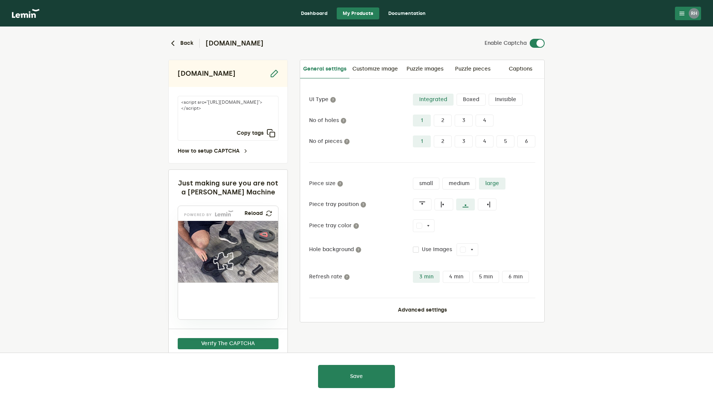
drag, startPoint x: 202, startPoint y: 294, endPoint x: 222, endPoint y: 264, distance: 36.8
click at [222, 264] on img at bounding box center [192, 273] width 176 height 62
click at [250, 344] on button "Verify The CAPTCHA" at bounding box center [228, 343] width 101 height 11
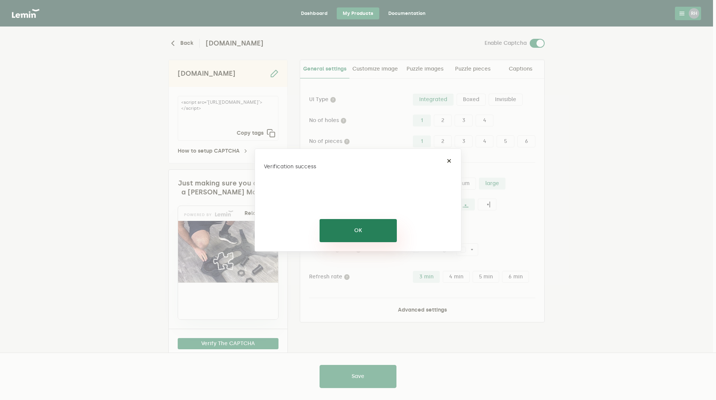
click at [378, 235] on button "OK" at bounding box center [357, 230] width 77 height 23
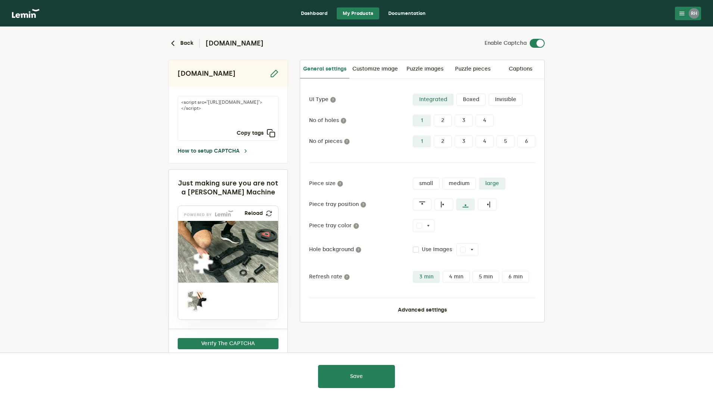
click at [223, 153] on link "How to setup CAPTCHA" at bounding box center [213, 151] width 71 height 6
click at [183, 42] on button "Back" at bounding box center [180, 43] width 25 height 9
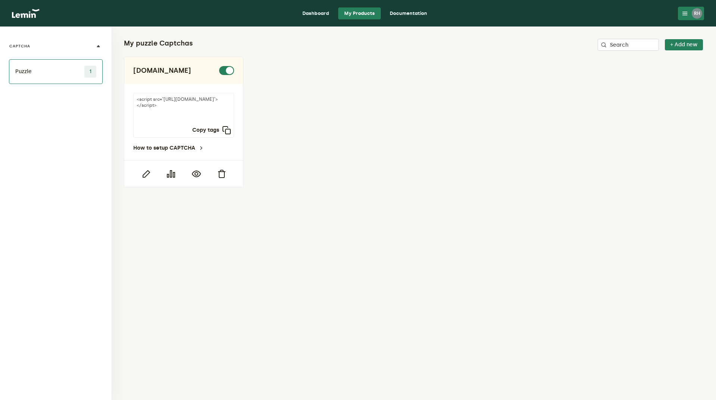
click at [692, 14] on div "RH" at bounding box center [696, 13] width 10 height 10
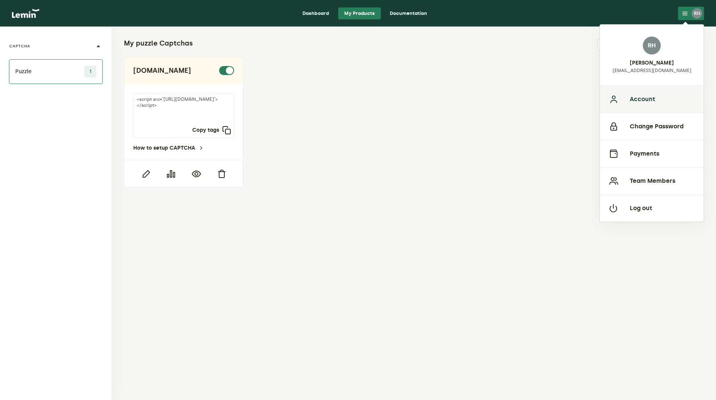
click at [650, 98] on button "Account" at bounding box center [651, 98] width 104 height 27
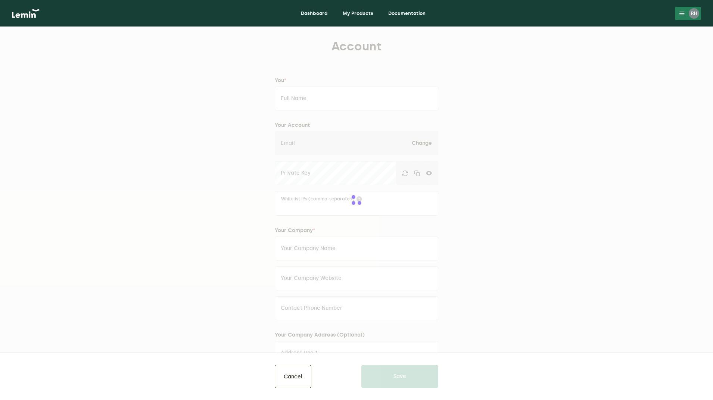
type input "[PERSON_NAME]"
type input "[EMAIL_ADDRESS][DOMAIN_NAME]"
type input "Infinity Fit Ltd"
type input "[DOMAIN_NAME]"
type input "07340525378"
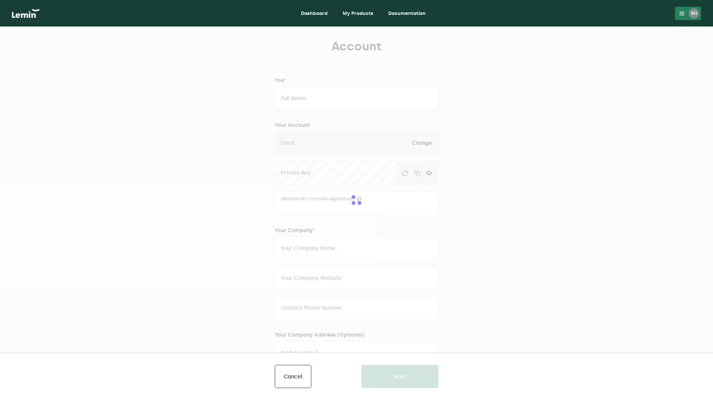
type input "[STREET_ADDRESS]"
type input "Swindon"
type input "[GEOGRAPHIC_DATA]"
type input "SN25 4GU"
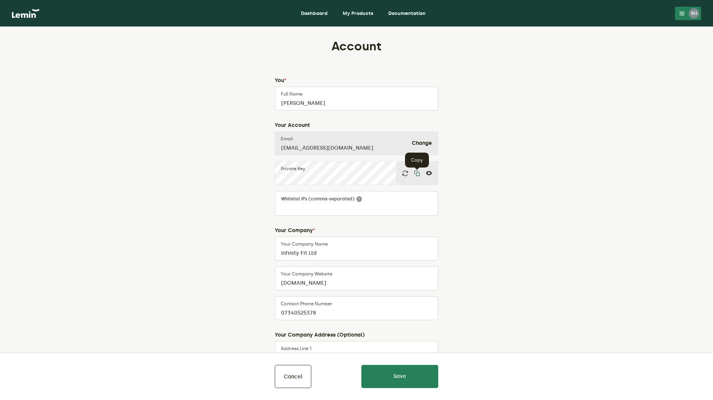
click at [415, 172] on icon "button" at bounding box center [417, 173] width 6 height 6
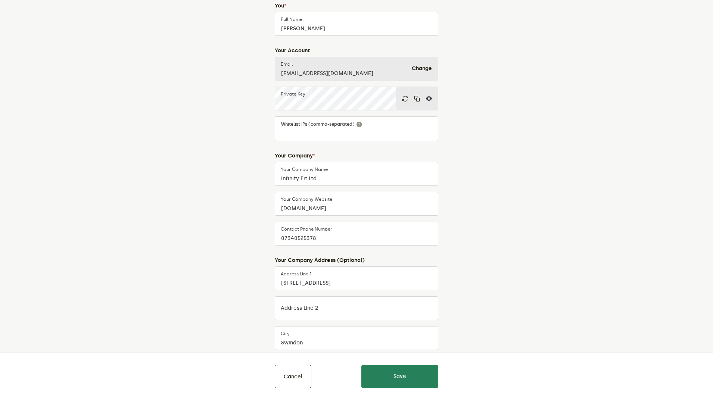
scroll to position [37, 0]
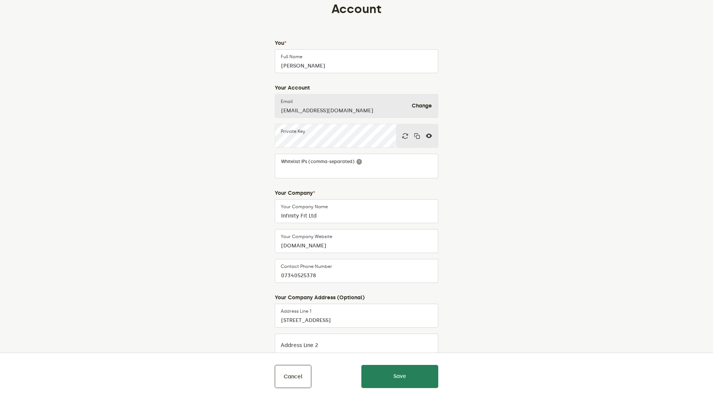
click at [528, 209] on div "Account You * [PERSON_NAME] Full Name Your Account [EMAIL_ADDRESS][DOMAIN_NAME]…" at bounding box center [356, 279] width 349 height 578
click at [613, 147] on lemin-index "Account You * [PERSON_NAME] Full Name Your Account [EMAIL_ADDRESS][DOMAIN_NAME]…" at bounding box center [356, 279] width 713 height 578
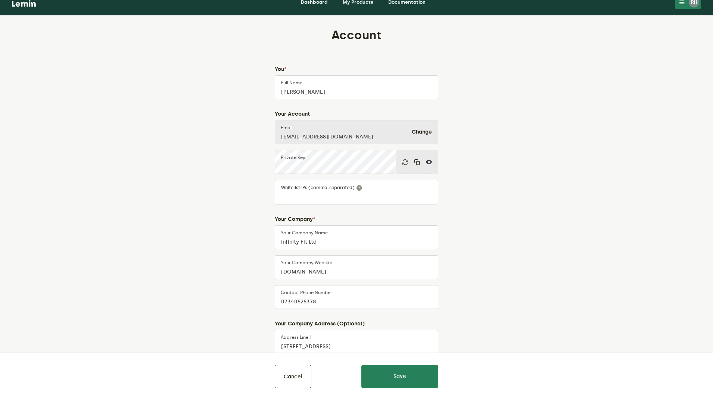
scroll to position [0, 0]
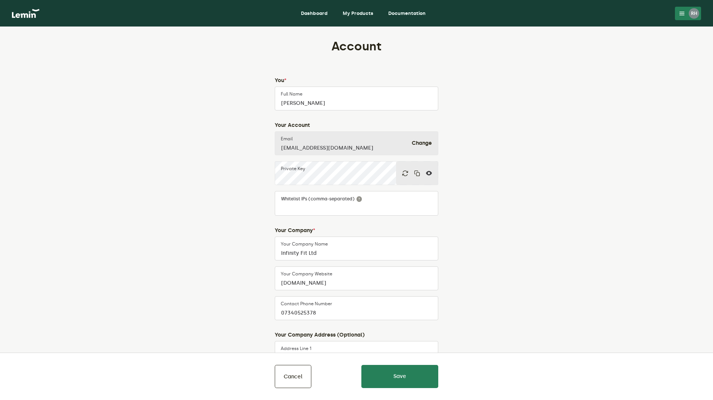
click at [527, 126] on div "Account You * [PERSON_NAME] Full Name Your Account [EMAIL_ADDRESS][DOMAIN_NAME]…" at bounding box center [356, 316] width 349 height 578
click at [429, 172] on icon at bounding box center [429, 173] width 6 height 6
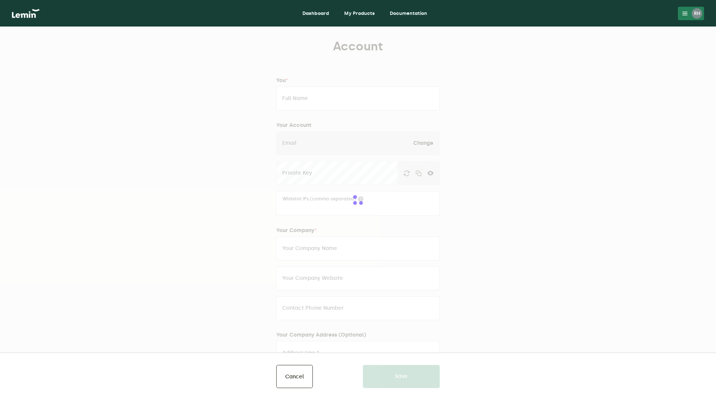
type input "[PERSON_NAME]"
type input "[EMAIL_ADDRESS][DOMAIN_NAME]"
type input "Infinity Fit Ltd"
type input "[DOMAIN_NAME]"
type input "07340525378"
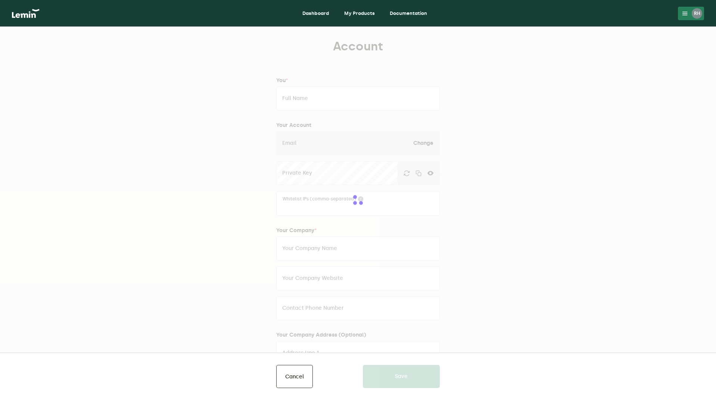
type input "[STREET_ADDRESS]"
type input "Swindon"
type input "[GEOGRAPHIC_DATA]"
type input "SN25 4GU"
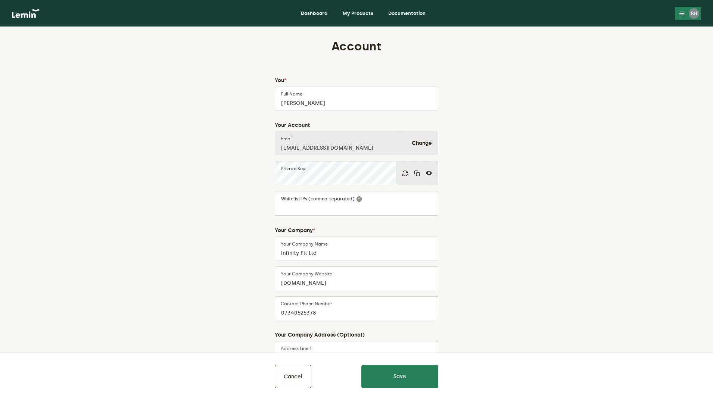
click at [16, 15] on img at bounding box center [26, 13] width 28 height 9
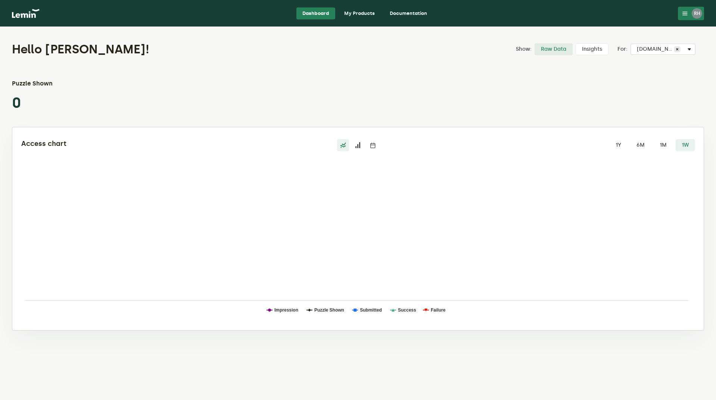
click at [356, 147] on icon at bounding box center [358, 145] width 6 height 6
click at [352, 139] on input "radio" at bounding box center [352, 139] width 0 height 0
click at [383, 142] on div at bounding box center [357, 145] width 224 height 12
click at [372, 144] on icon at bounding box center [373, 145] width 6 height 6
click at [367, 139] on input "radio" at bounding box center [367, 139] width 0 height 0
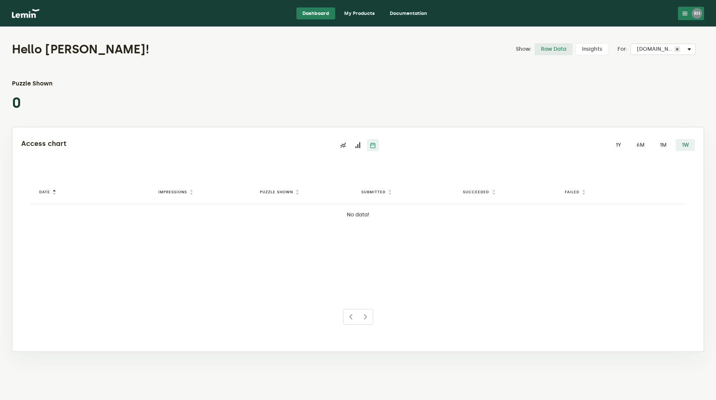
click at [343, 147] on icon at bounding box center [343, 145] width 6 height 6
click at [337, 139] on input "radio" at bounding box center [337, 139] width 0 height 0
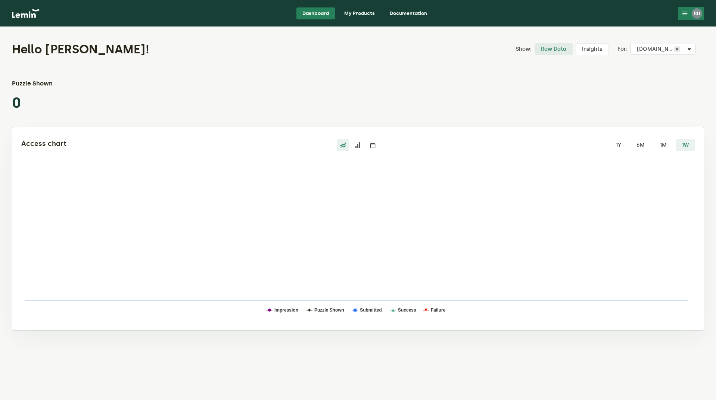
click at [364, 10] on link "My Products" at bounding box center [359, 13] width 43 height 12
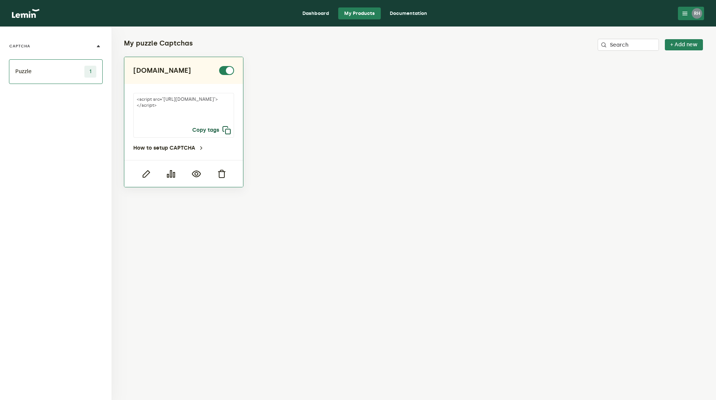
click at [224, 129] on icon "button" at bounding box center [226, 130] width 9 height 9
click at [145, 174] on icon "button" at bounding box center [145, 173] width 9 height 9
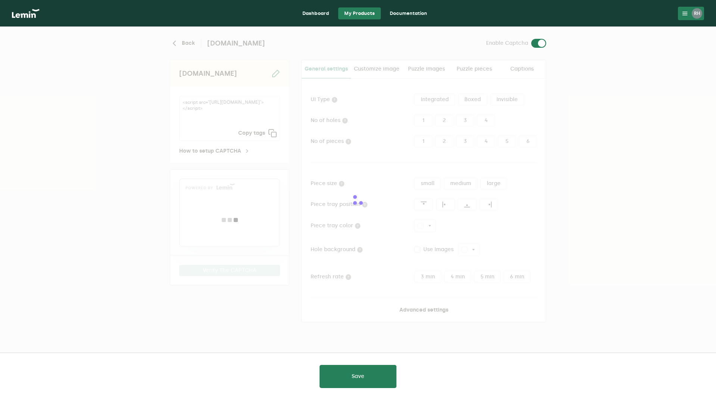
type input "white"
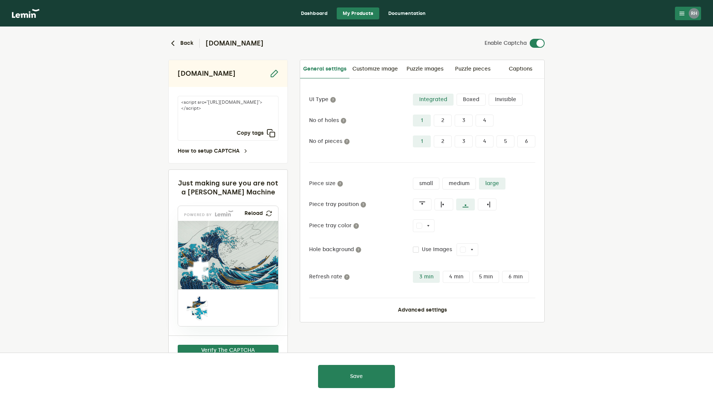
drag, startPoint x: 207, startPoint y: 113, endPoint x: 212, endPoint y: 114, distance: 4.3
click at [221, 114] on textarea "<script src="[URL][DOMAIN_NAME]"></script>" at bounding box center [228, 118] width 101 height 45
click at [209, 113] on textarea "<script src="[URL][DOMAIN_NAME]"></script>" at bounding box center [228, 118] width 101 height 45
drag, startPoint x: 206, startPoint y: 113, endPoint x: 297, endPoint y: 125, distance: 91.0
click at [297, 125] on div "[DOMAIN_NAME] <script src="[URL][DOMAIN_NAME]"></script> Copy tags How to setup…" at bounding box center [356, 213] width 376 height 306
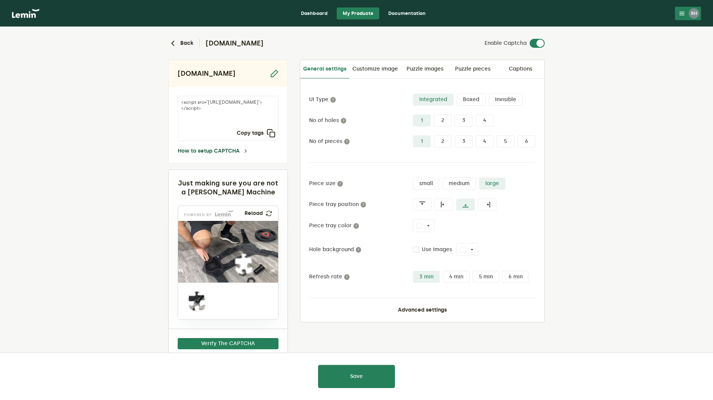
click at [228, 148] on link "How to setup CAPTCHA" at bounding box center [213, 151] width 71 height 6
click at [406, 9] on link "Documentation" at bounding box center [406, 13] width 49 height 12
click at [405, 15] on link "Documentation" at bounding box center [406, 13] width 49 height 12
click at [303, 9] on link "Dashboard" at bounding box center [314, 13] width 39 height 12
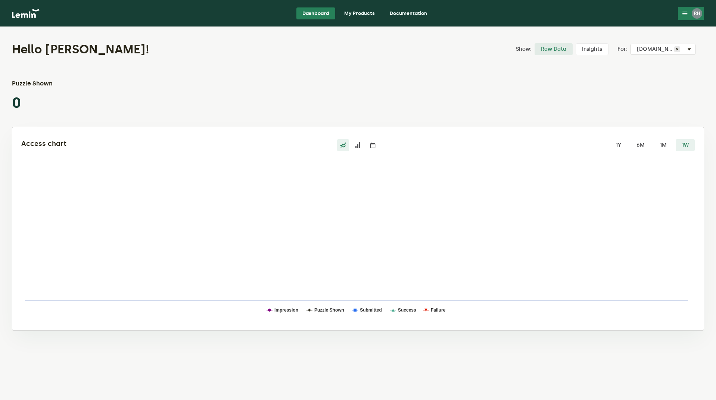
click at [580, 49] on label "Insights" at bounding box center [591, 49] width 33 height 12
click at [575, 43] on input "Insights" at bounding box center [575, 43] width 0 height 0
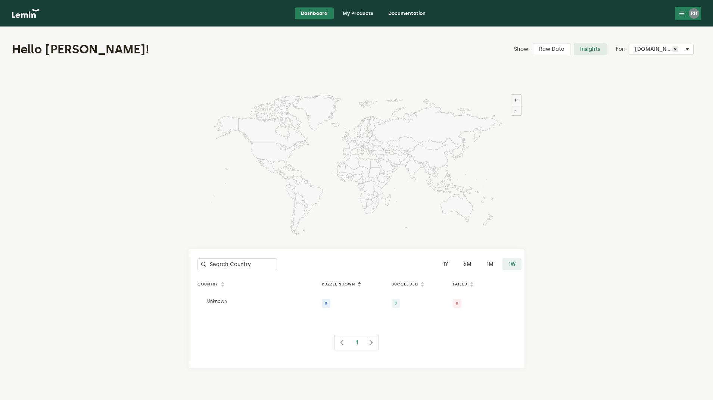
click at [18, 10] on img at bounding box center [26, 13] width 28 height 9
click at [361, 14] on link "My Products" at bounding box center [357, 13] width 43 height 12
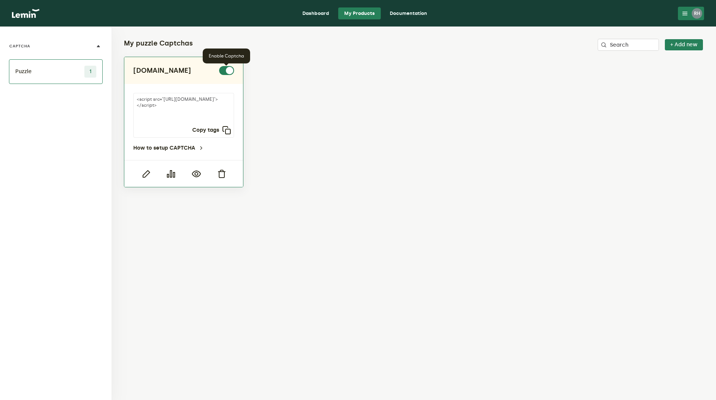
click at [234, 66] on label at bounding box center [234, 66] width 0 height 0
click at [227, 71] on input "checkbox" at bounding box center [223, 70] width 9 height 9
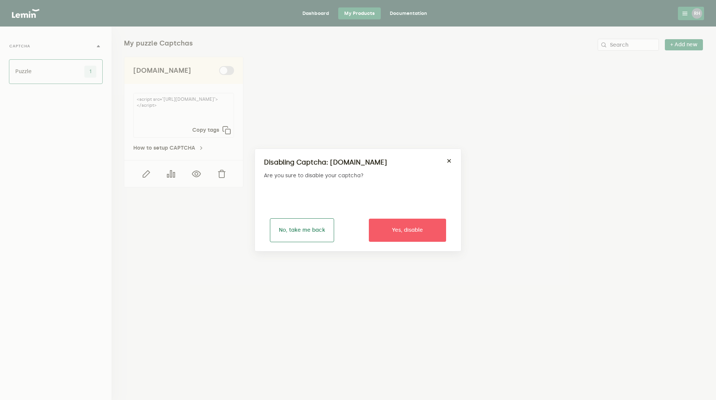
click at [300, 230] on button "No, take me back" at bounding box center [302, 230] width 64 height 24
checkbox input "true"
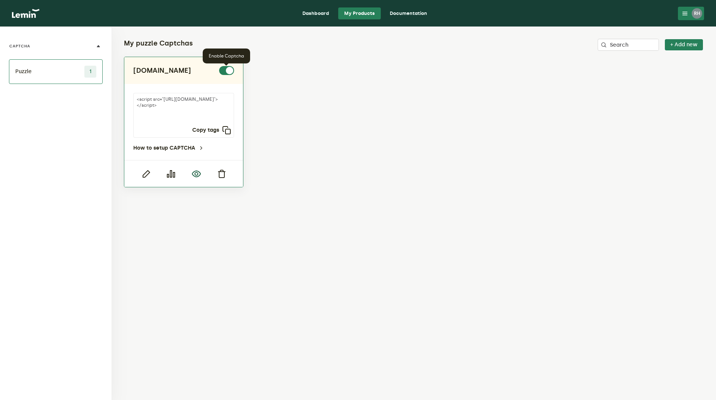
click at [196, 175] on icon "button" at bounding box center [196, 173] width 9 height 9
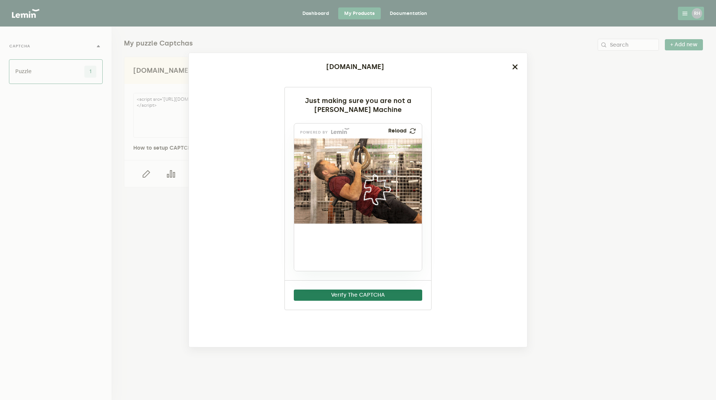
drag, startPoint x: 317, startPoint y: 253, endPoint x: 377, endPoint y: 196, distance: 82.3
click at [377, 196] on img at bounding box center [337, 208] width 225 height 85
click at [367, 294] on button "Verify The CAPTCHA" at bounding box center [358, 294] width 128 height 11
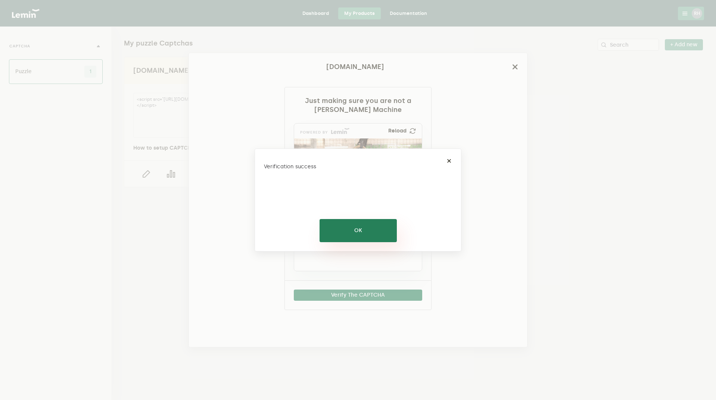
click at [356, 224] on button "OK" at bounding box center [357, 230] width 77 height 23
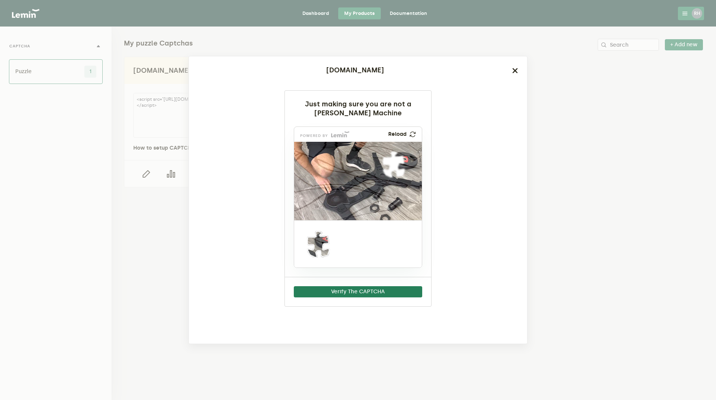
click at [518, 70] on div "[DOMAIN_NAME]" at bounding box center [358, 70] width 338 height 28
click at [512, 70] on icon "button" at bounding box center [515, 71] width 6 height 6
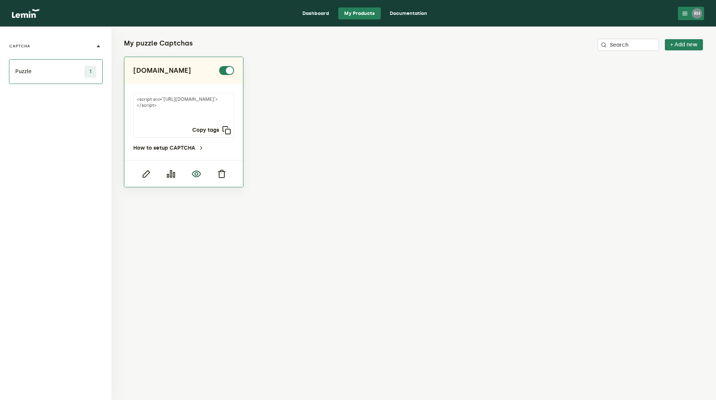
click at [195, 175] on icon "button" at bounding box center [196, 173] width 9 height 9
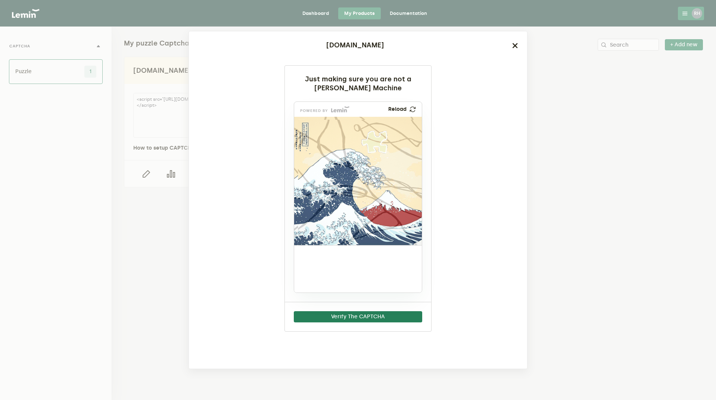
drag, startPoint x: 320, startPoint y: 271, endPoint x: 378, endPoint y: 145, distance: 138.7
click at [378, 145] on img at bounding box center [334, 182] width 225 height 128
click at [360, 313] on button "Verify The CAPTCHA" at bounding box center [358, 316] width 128 height 11
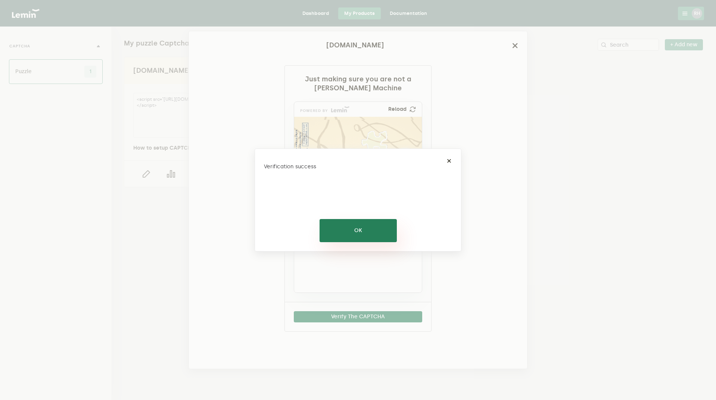
click at [372, 231] on button "OK" at bounding box center [357, 230] width 77 height 23
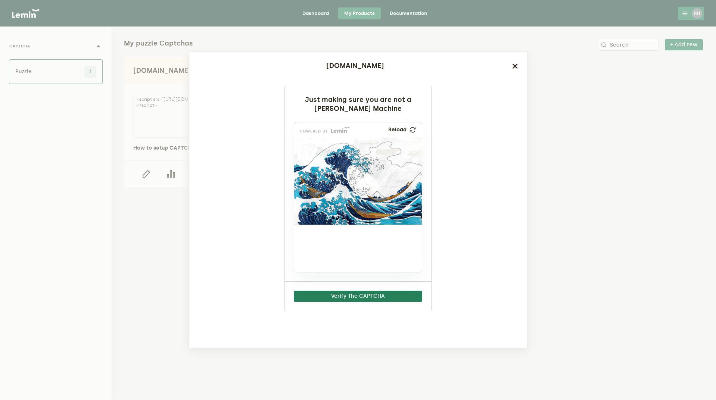
drag, startPoint x: 318, startPoint y: 248, endPoint x: 345, endPoint y: 186, distance: 67.6
click at [345, 186] on img at bounding box center [305, 205] width 225 height 87
click at [382, 299] on button "Verify The CAPTCHA" at bounding box center [358, 296] width 128 height 11
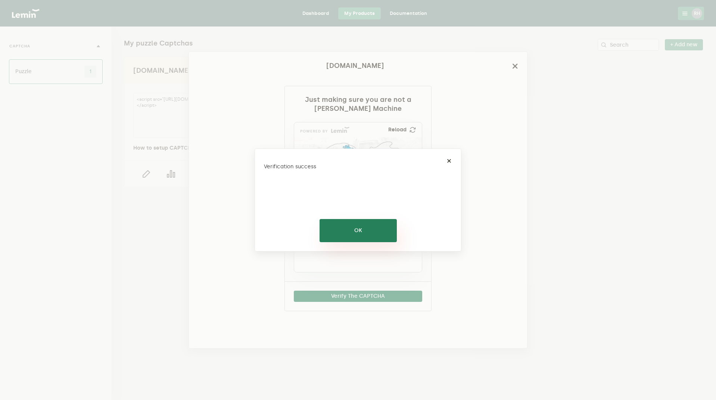
click at [370, 225] on button "OK" at bounding box center [357, 230] width 77 height 23
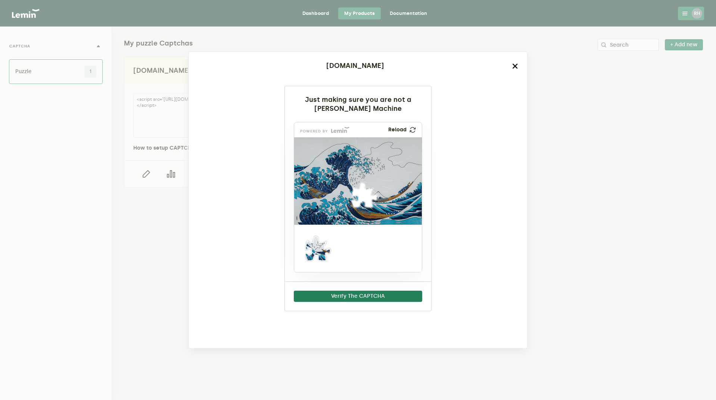
click at [514, 65] on icon "button" at bounding box center [515, 66] width 6 height 6
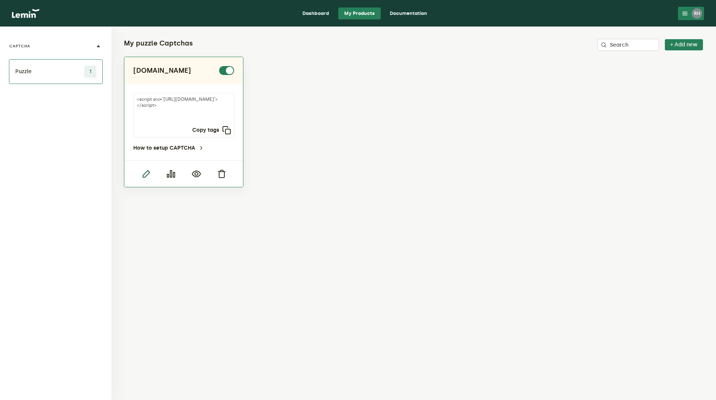
click at [145, 175] on icon "button" at bounding box center [145, 173] width 9 height 9
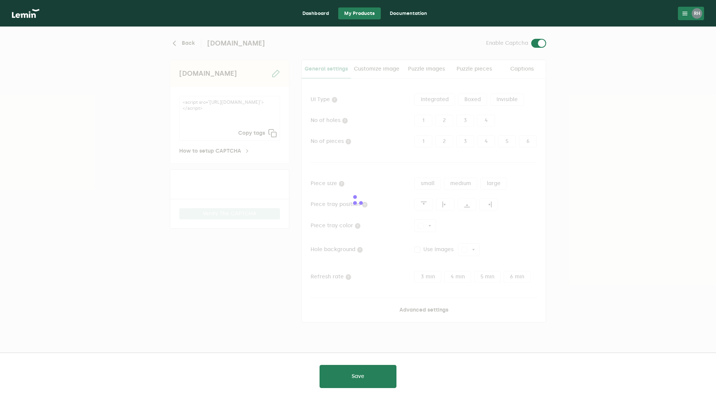
type input "white"
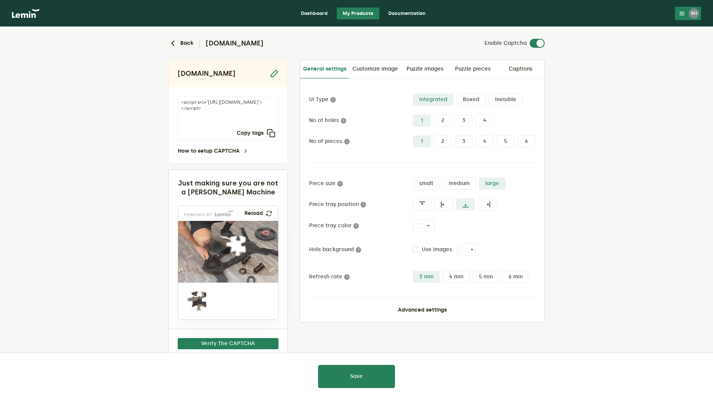
click at [683, 14] on icon at bounding box center [682, 13] width 6 height 6
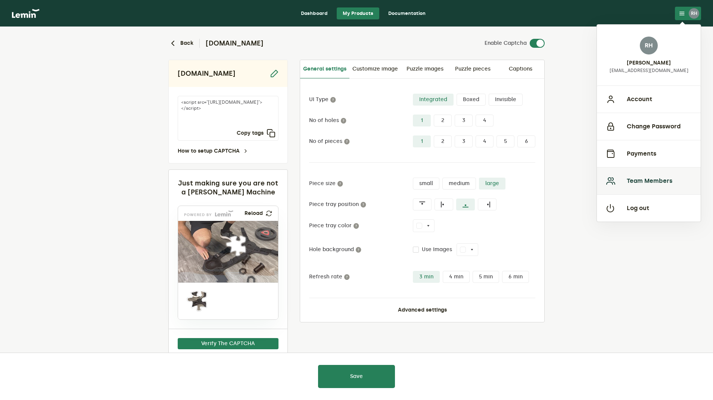
click at [663, 179] on button "Team Members" at bounding box center [649, 180] width 104 height 27
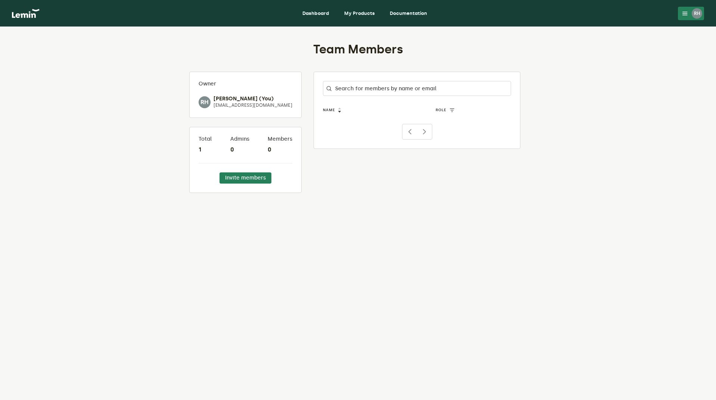
click at [698, 13] on div "RH" at bounding box center [696, 13] width 10 height 10
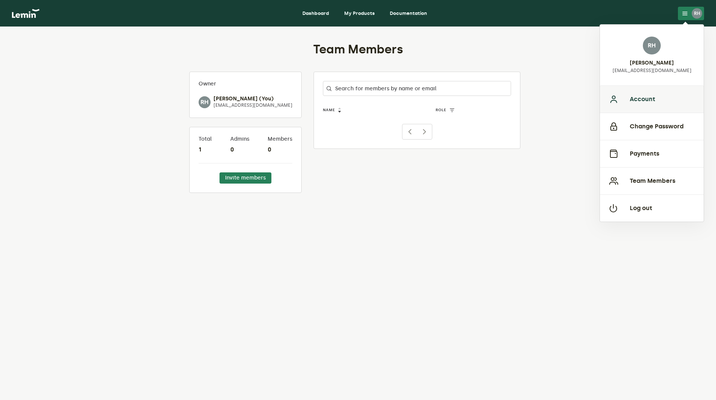
click at [655, 98] on button "Account" at bounding box center [651, 98] width 104 height 27
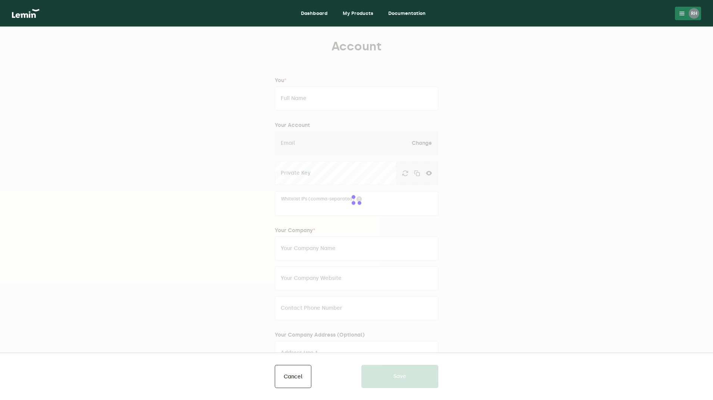
type input "[PERSON_NAME]"
type input "[EMAIL_ADDRESS][DOMAIN_NAME]"
type input "Infinity Fit Ltd"
type input "[DOMAIN_NAME]"
type input "07340525378"
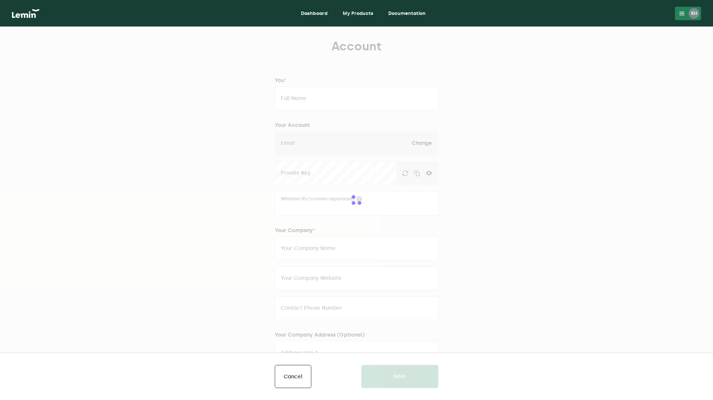
type input "[STREET_ADDRESS]"
type input "Swindon"
type input "[GEOGRAPHIC_DATA]"
type input "SN25 4GU"
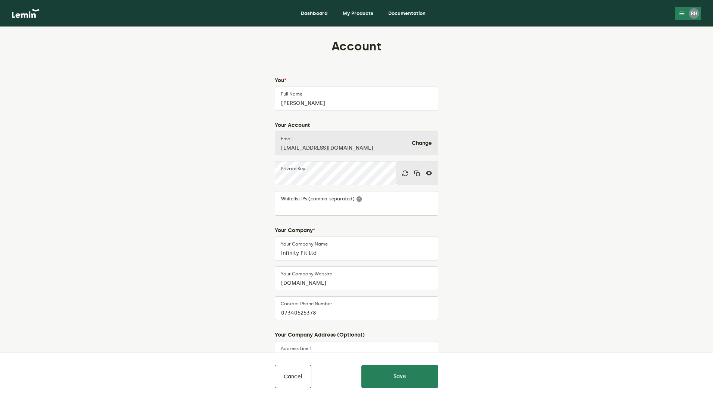
click at [495, 197] on lemin-edit-profile "Account You * [PERSON_NAME] Full Name Your Account [EMAIL_ADDRESS][DOMAIN_NAME]…" at bounding box center [356, 297] width 337 height 517
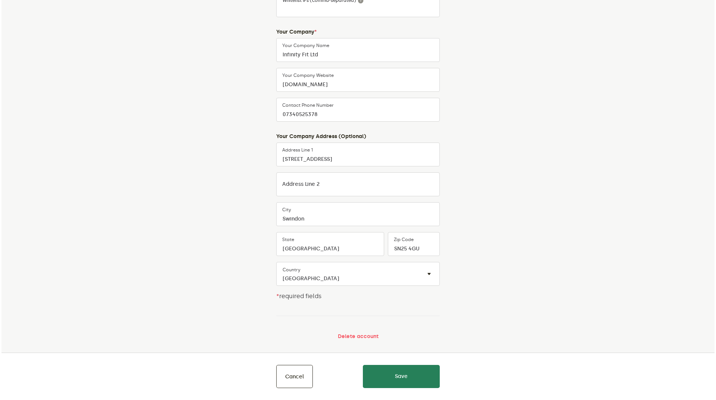
scroll to position [205, 0]
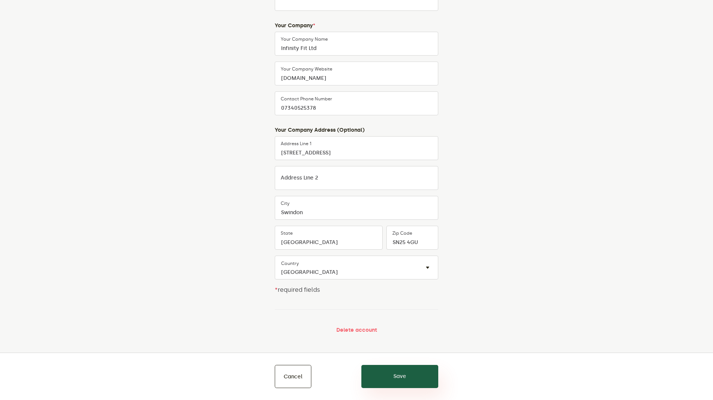
click at [428, 383] on button "Save" at bounding box center [399, 376] width 77 height 23
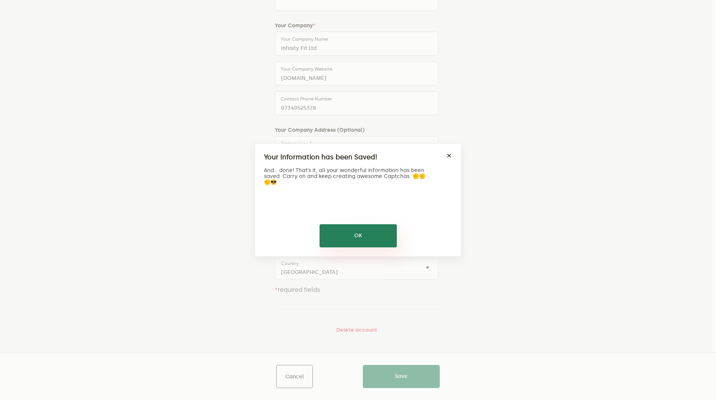
click at [369, 234] on button "OK" at bounding box center [357, 235] width 77 height 23
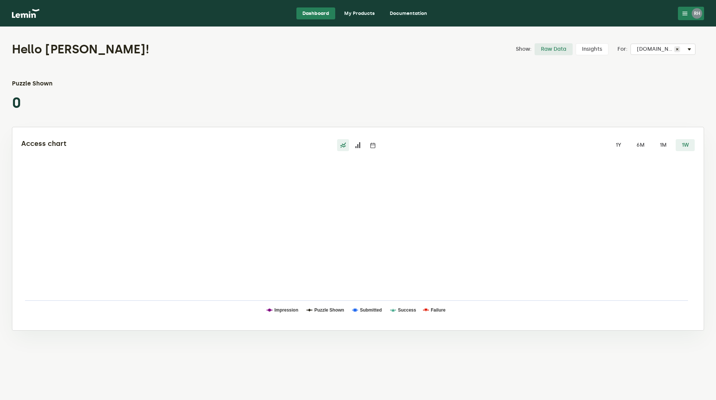
click at [413, 13] on link "Documentation" at bounding box center [407, 13] width 49 height 12
